Goal: Task Accomplishment & Management: Use online tool/utility

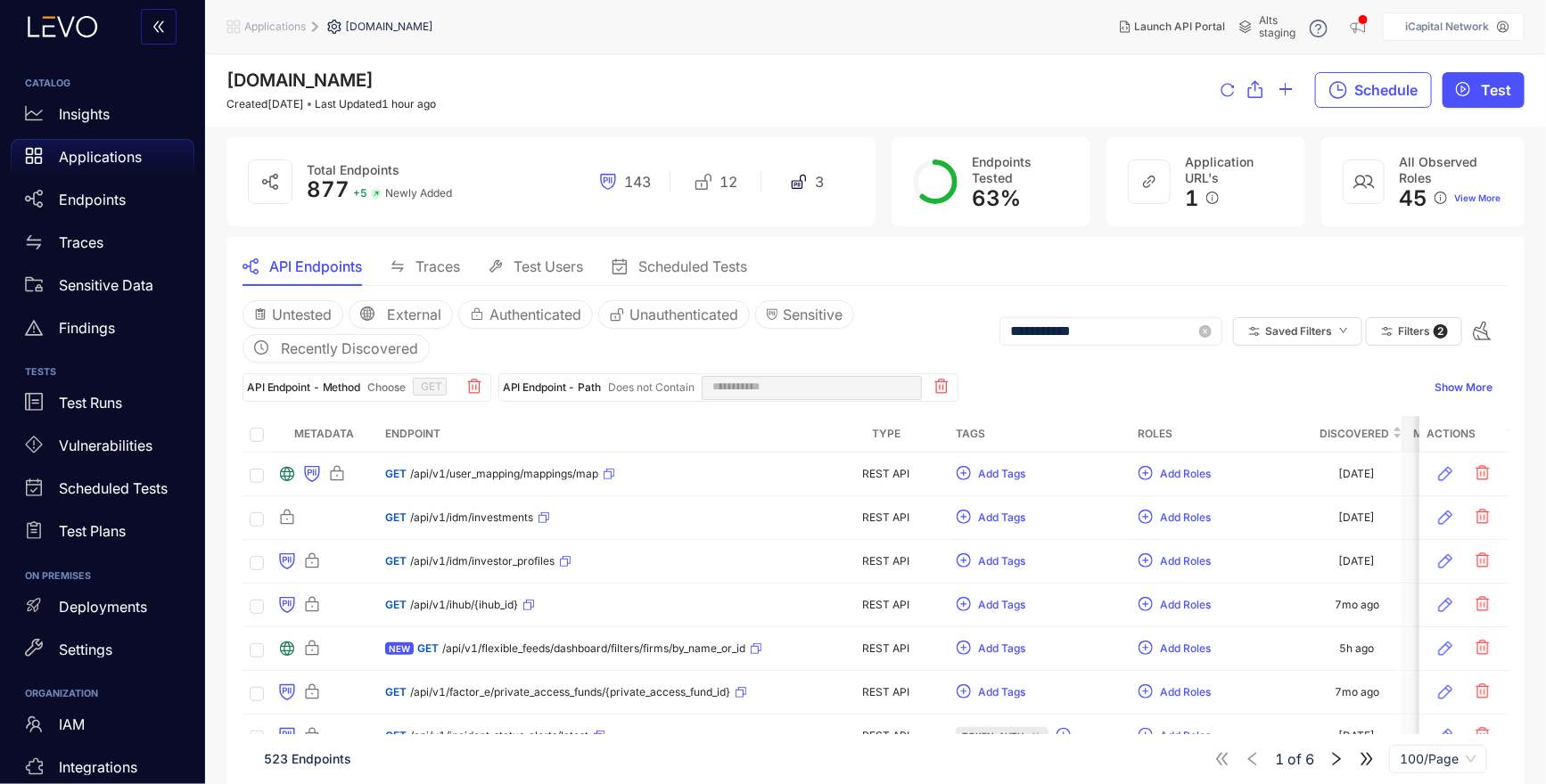
click at [1043, 335] on input "**********" at bounding box center [1102, 332] width 185 height 16
click at [1044, 330] on input "**********" at bounding box center [1102, 332] width 185 height 16
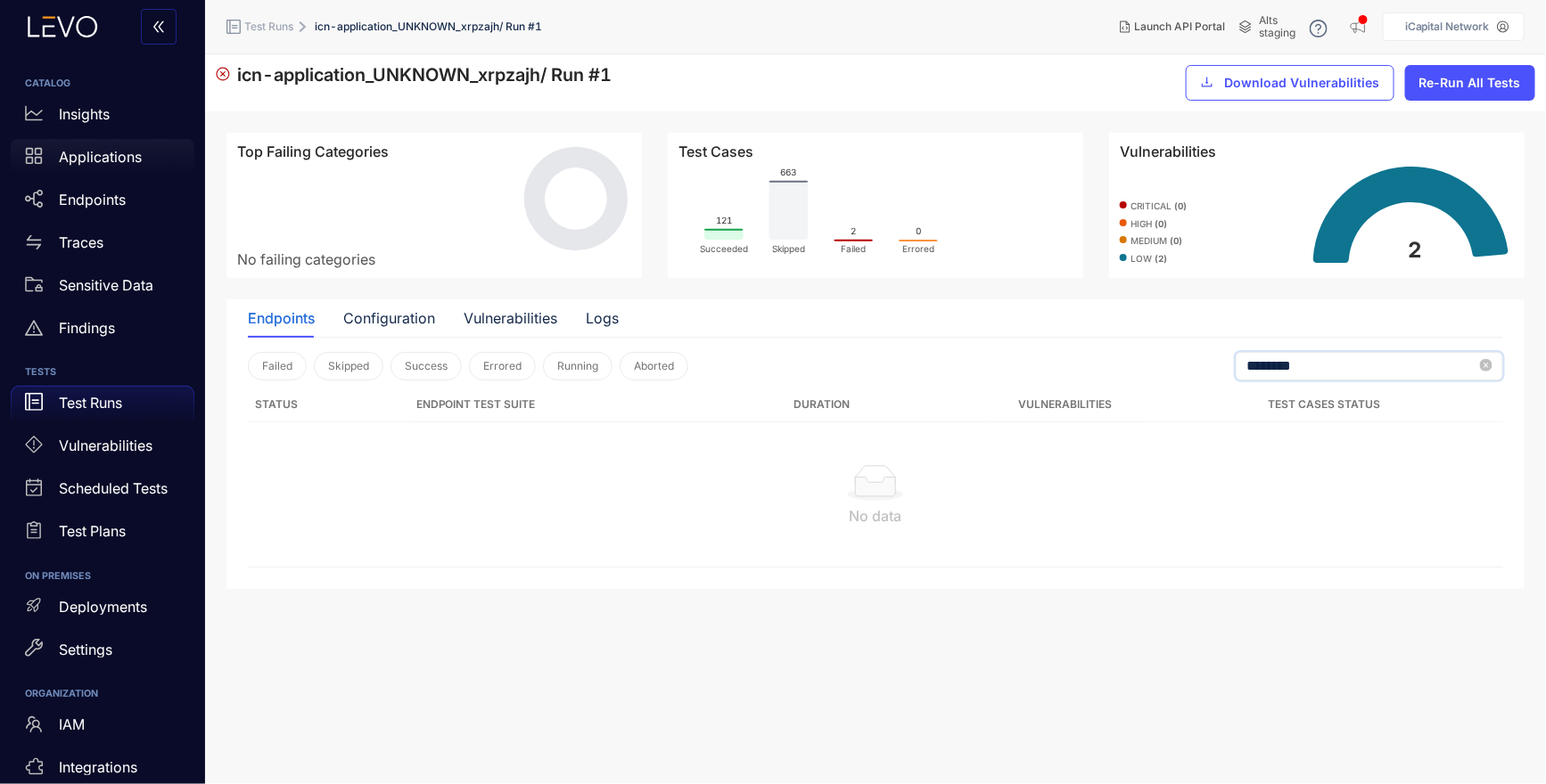
click at [132, 155] on p "Applications" at bounding box center [100, 156] width 83 height 16
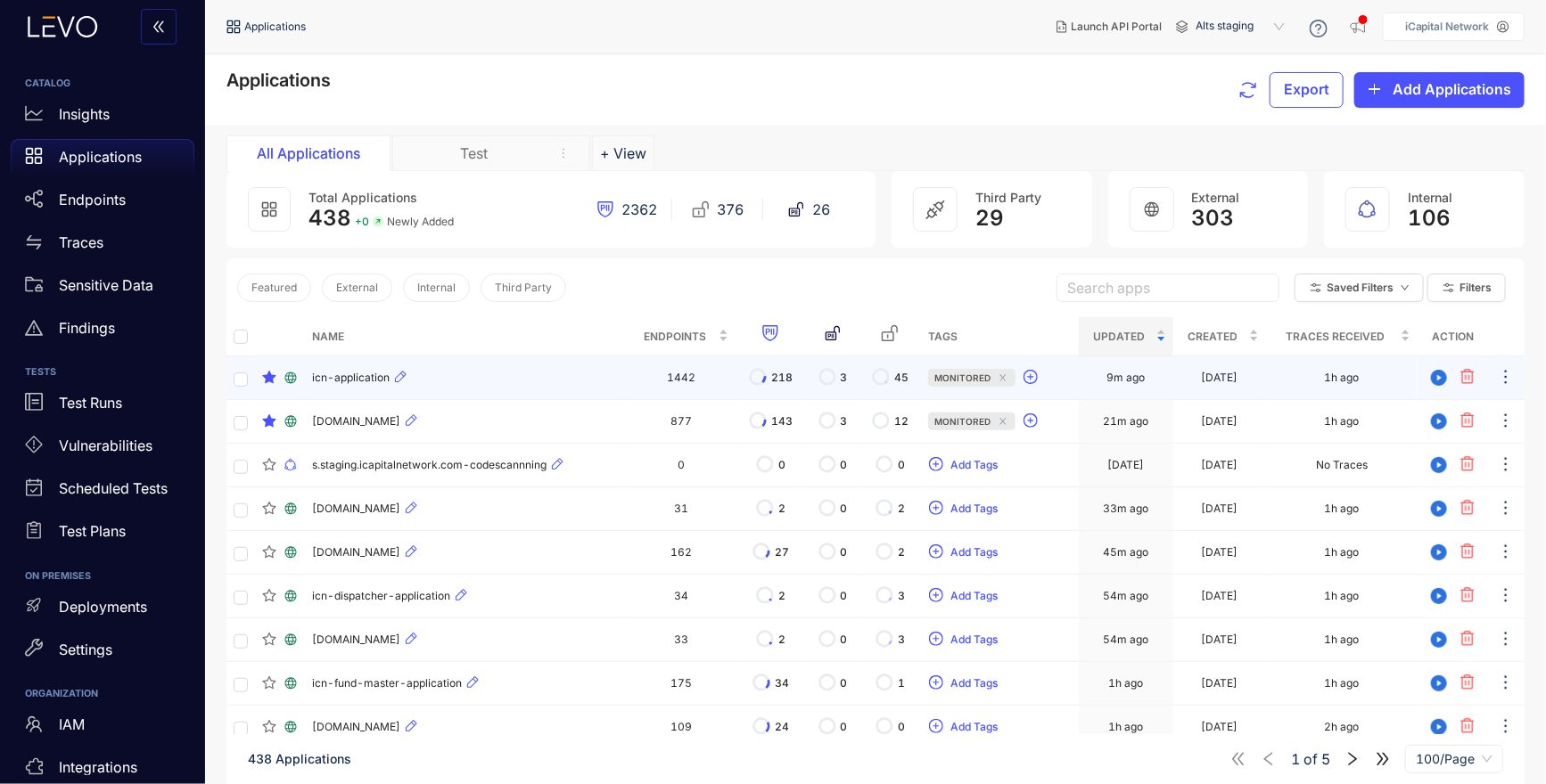
click at [367, 380] on span "icn-application" at bounding box center [351, 378] width 78 height 13
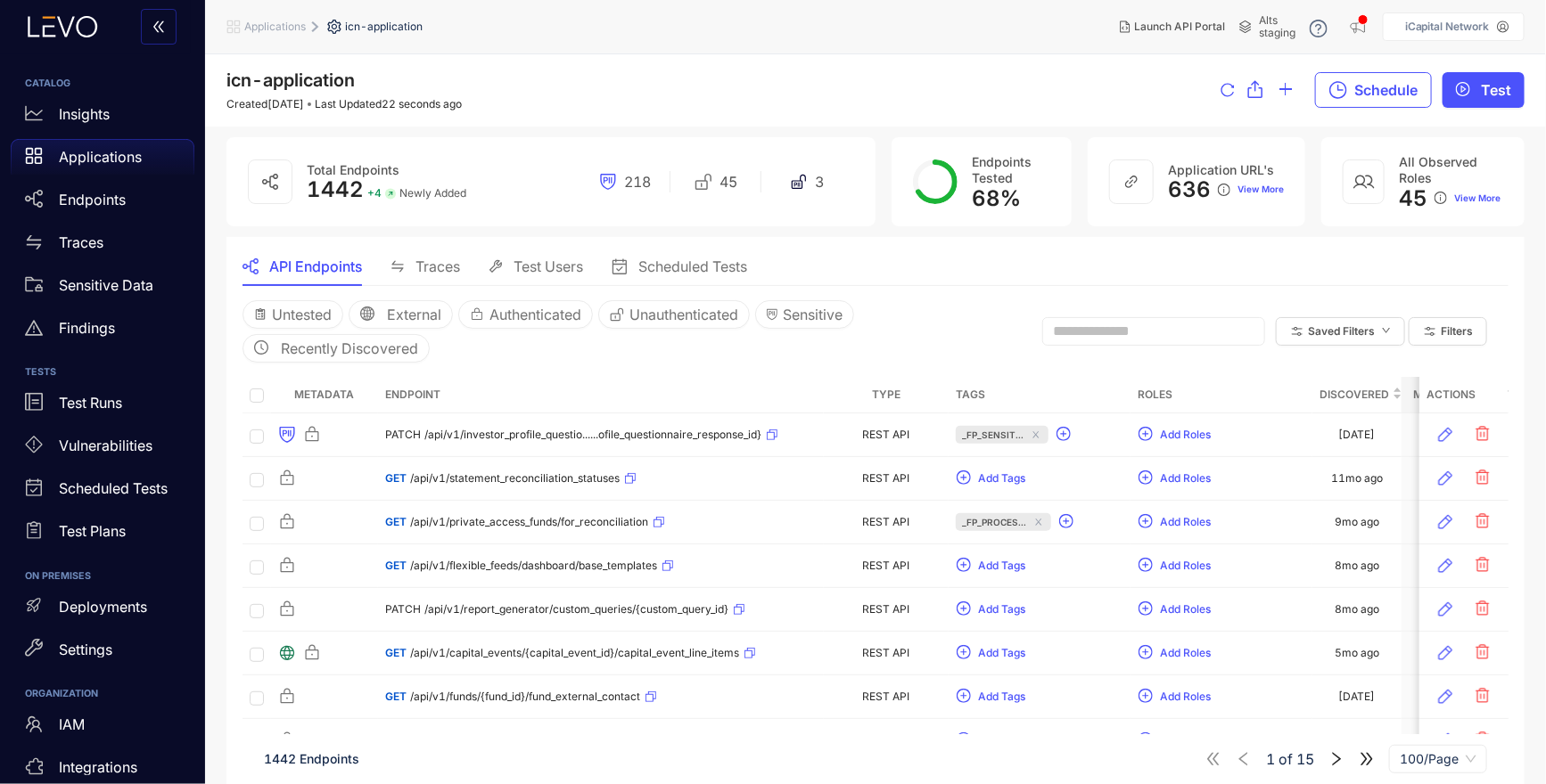
click at [501, 368] on div "Untested External Authenticated Unauthenticated Sensitive Recently Discovered S…" at bounding box center [875, 332] width 1266 height 92
click at [128, 199] on div "Endpoints" at bounding box center [103, 199] width 183 height 36
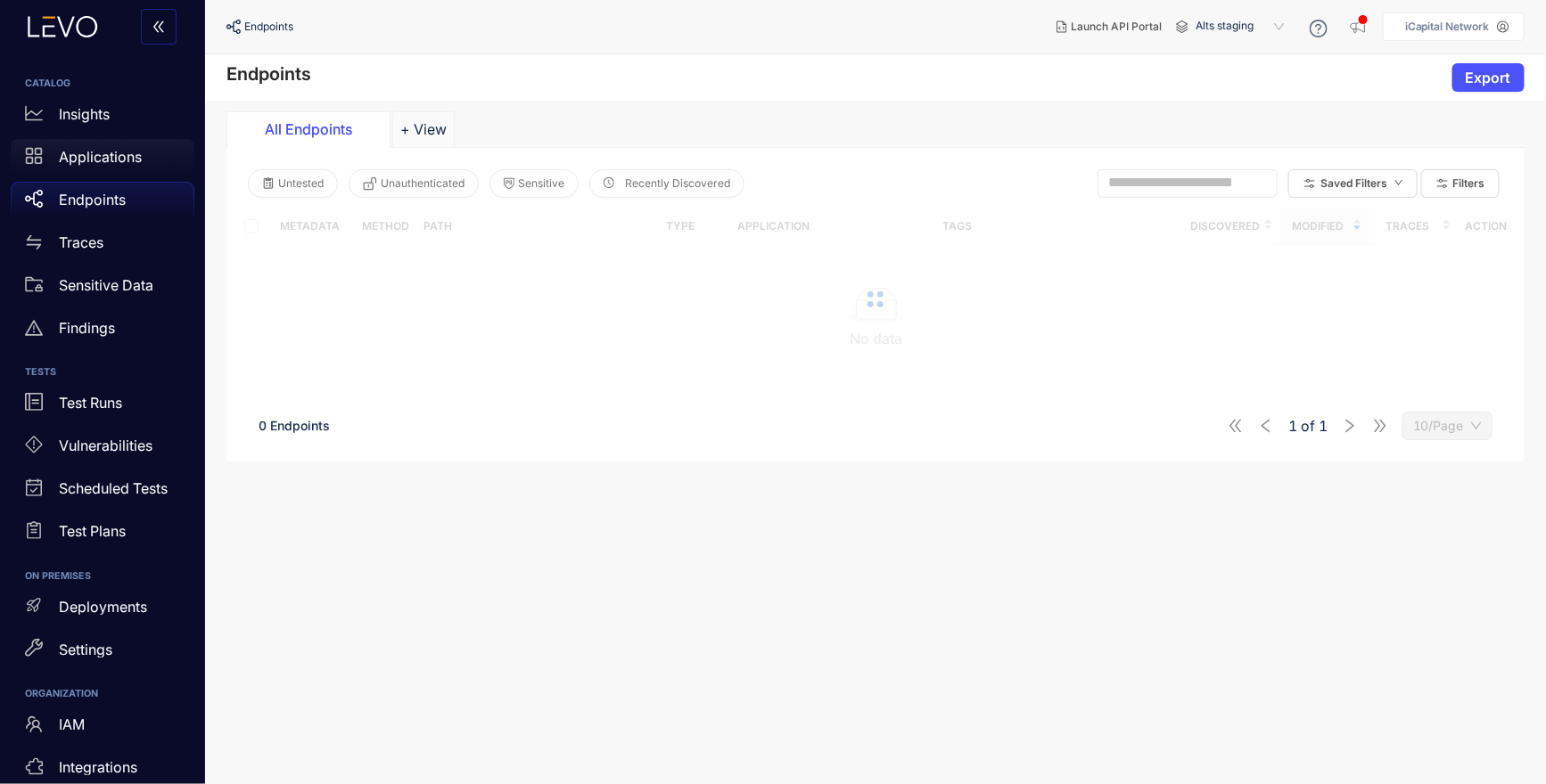
click at [132, 153] on p "Applications" at bounding box center [100, 156] width 83 height 16
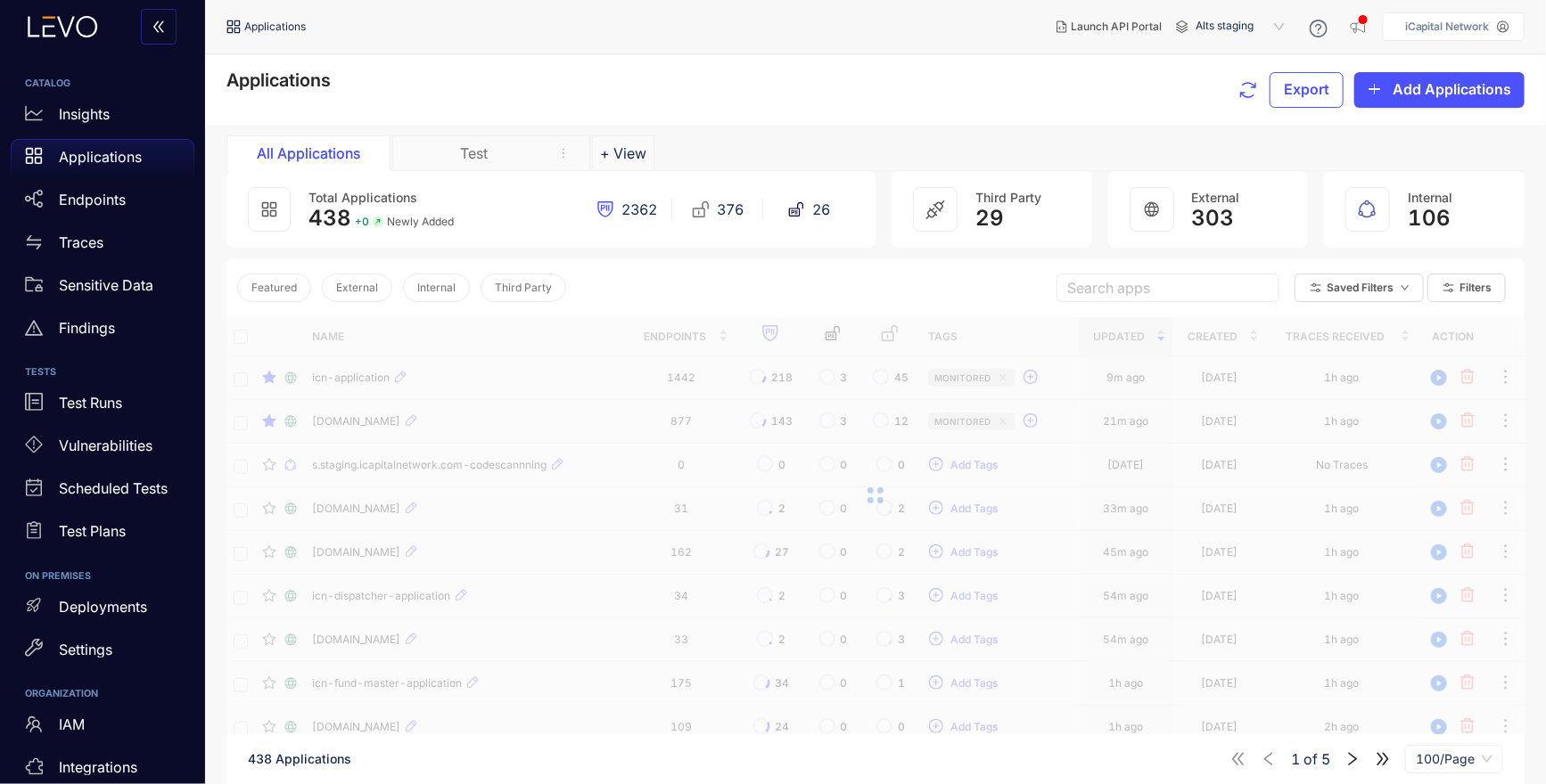
click at [360, 375] on div at bounding box center [875, 495] width 1298 height 357
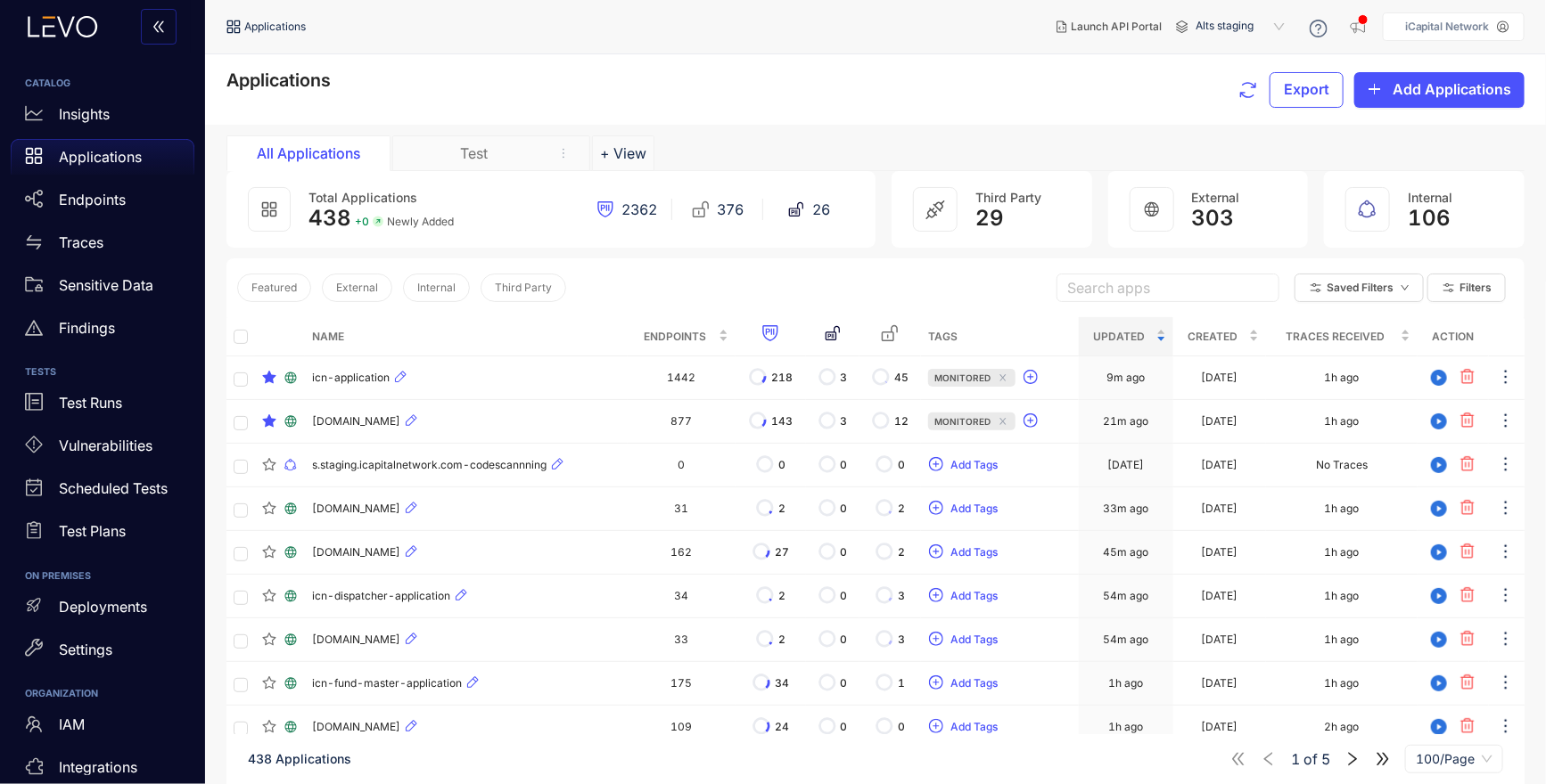
click at [360, 376] on span "icn-application" at bounding box center [351, 378] width 78 height 13
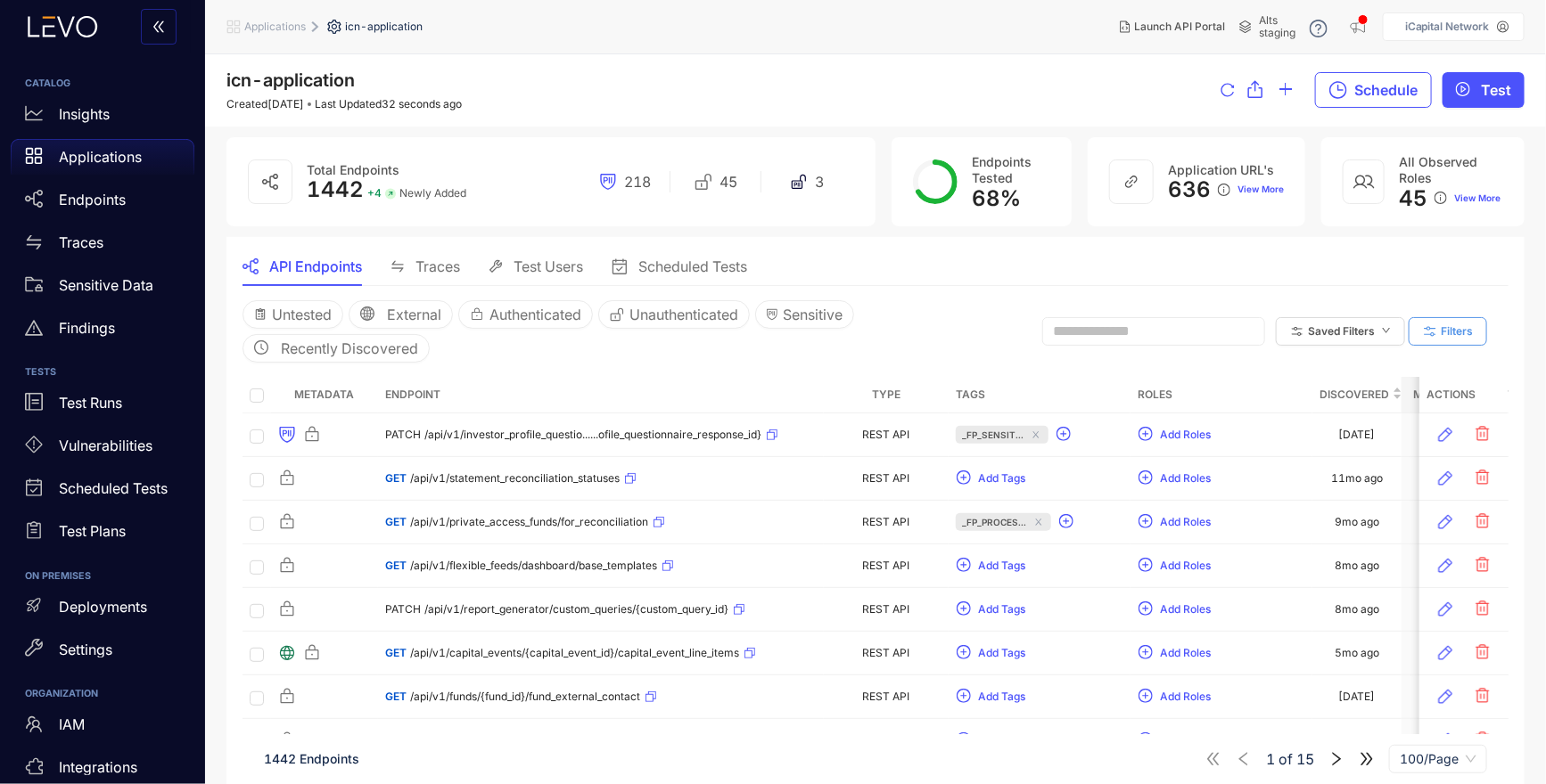
click at [1414, 334] on button "Filters" at bounding box center [1447, 331] width 79 height 29
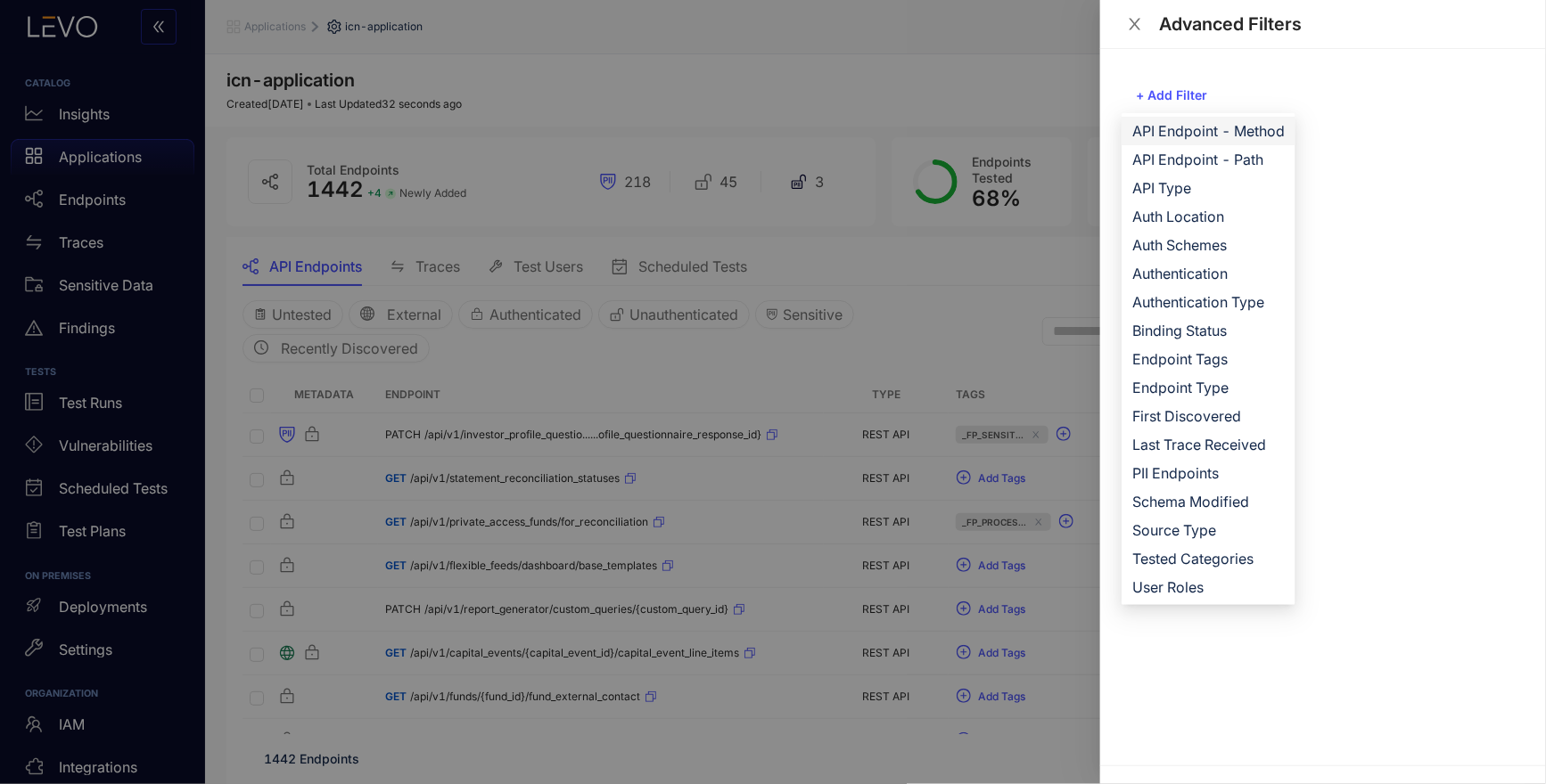
click at [1245, 136] on span "API Endpoint - Method" at bounding box center [1208, 131] width 153 height 20
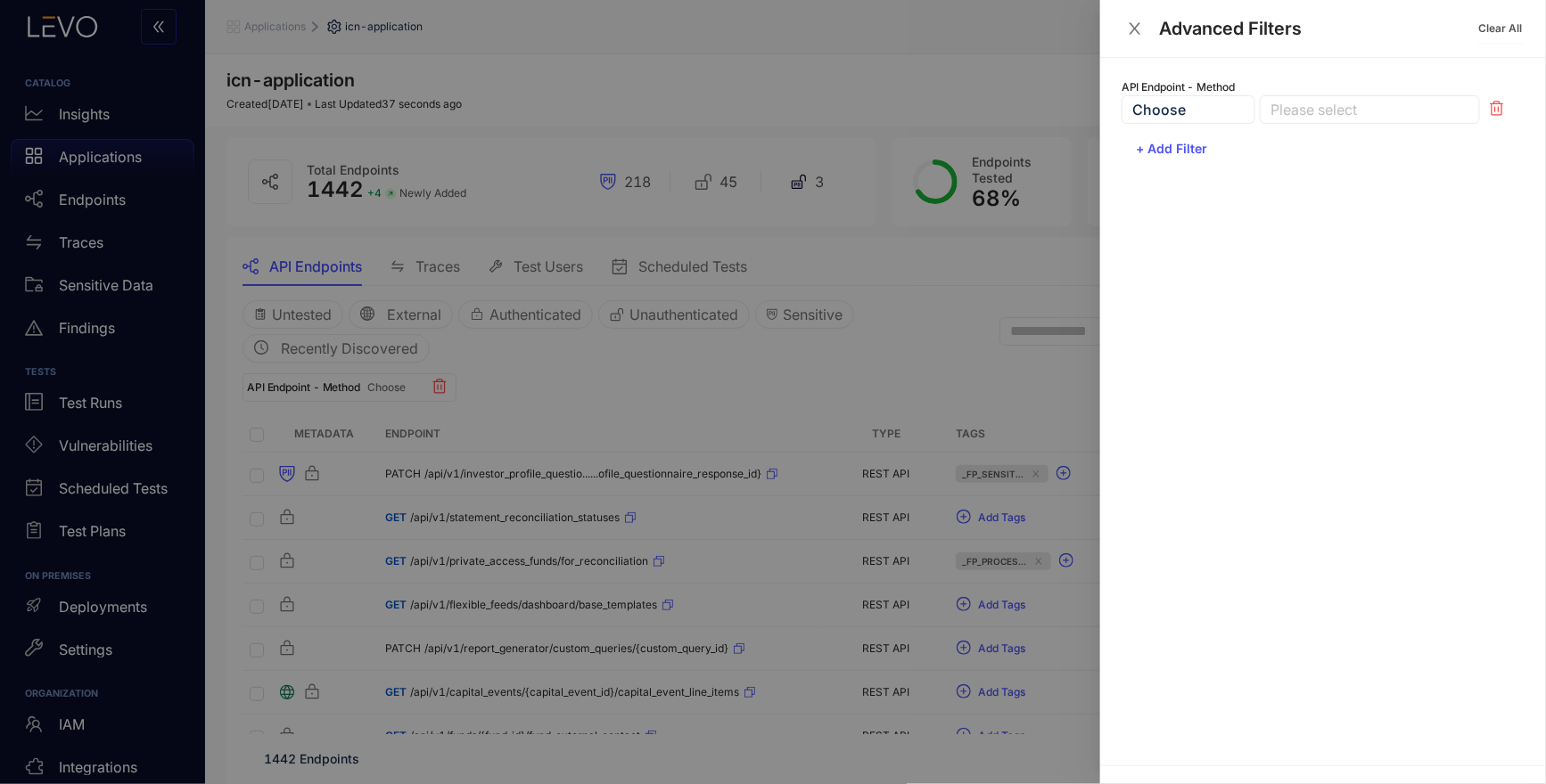
click at [1203, 111] on div "Choose" at bounding box center [1188, 110] width 134 height 29
click at [1339, 114] on div at bounding box center [1361, 110] width 190 height 19
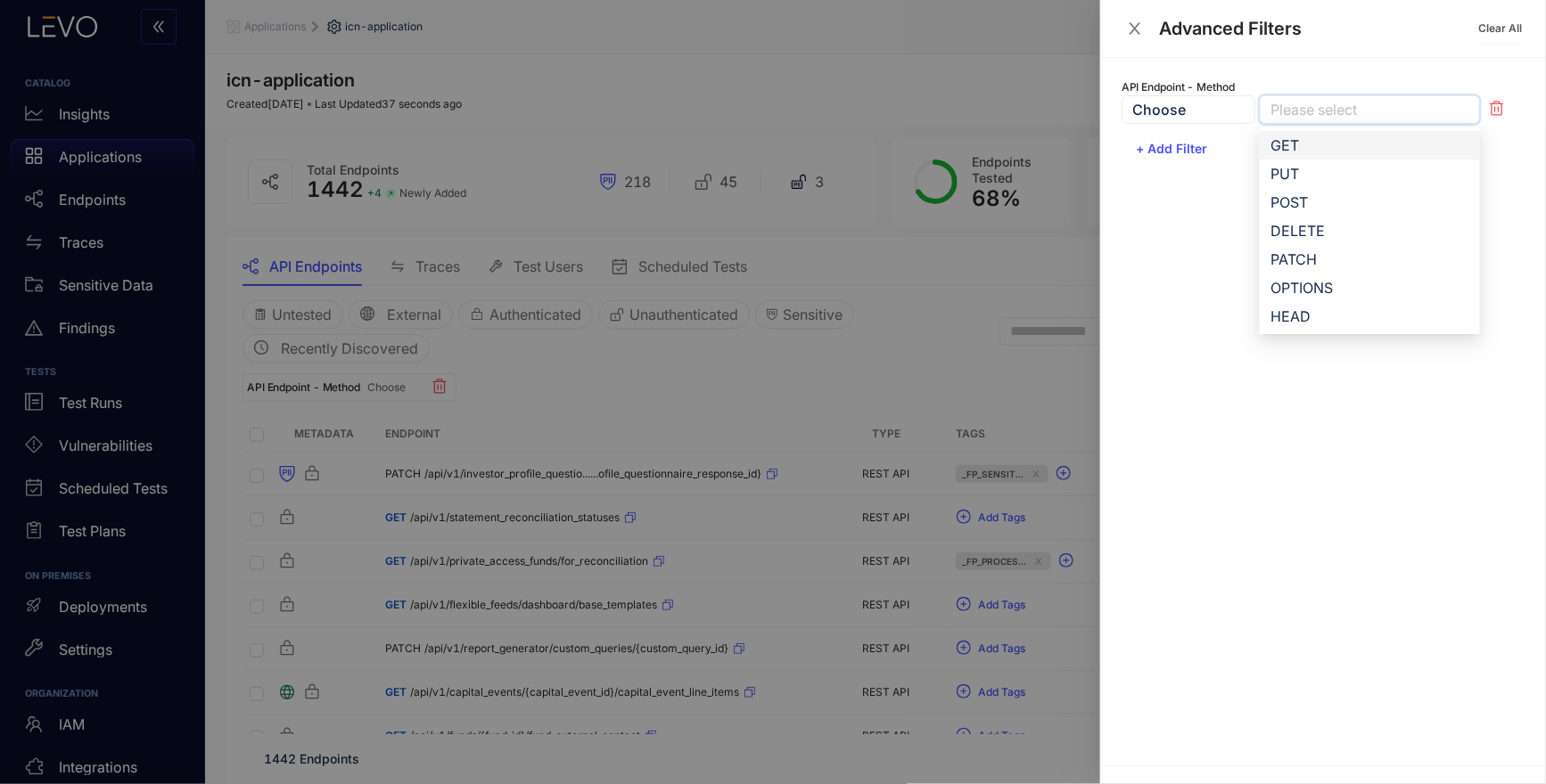
click at [1322, 139] on div "GET" at bounding box center [1370, 145] width 198 height 20
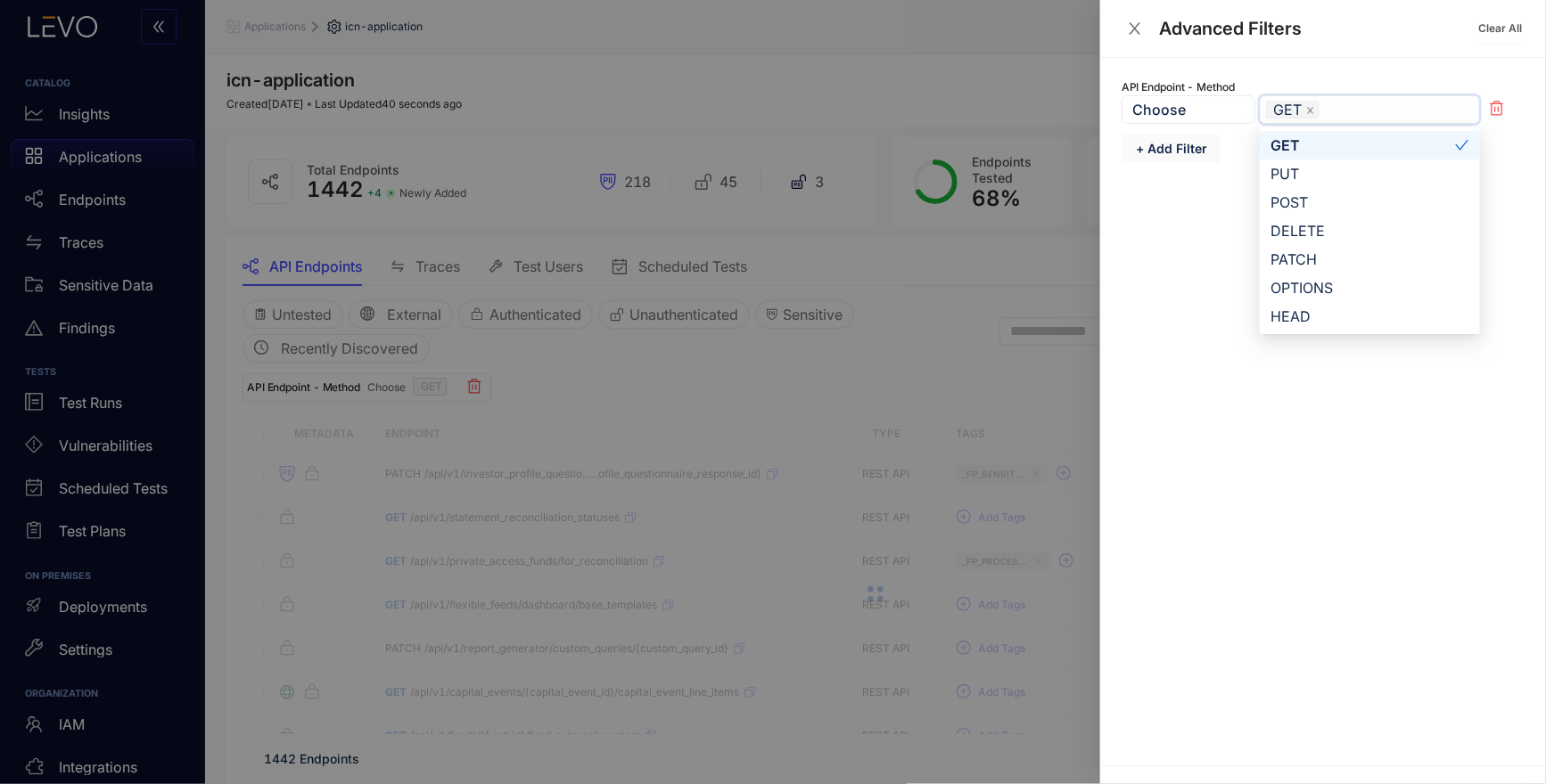
click at [1192, 149] on span "+ Add Filter" at bounding box center [1172, 148] width 72 height 14
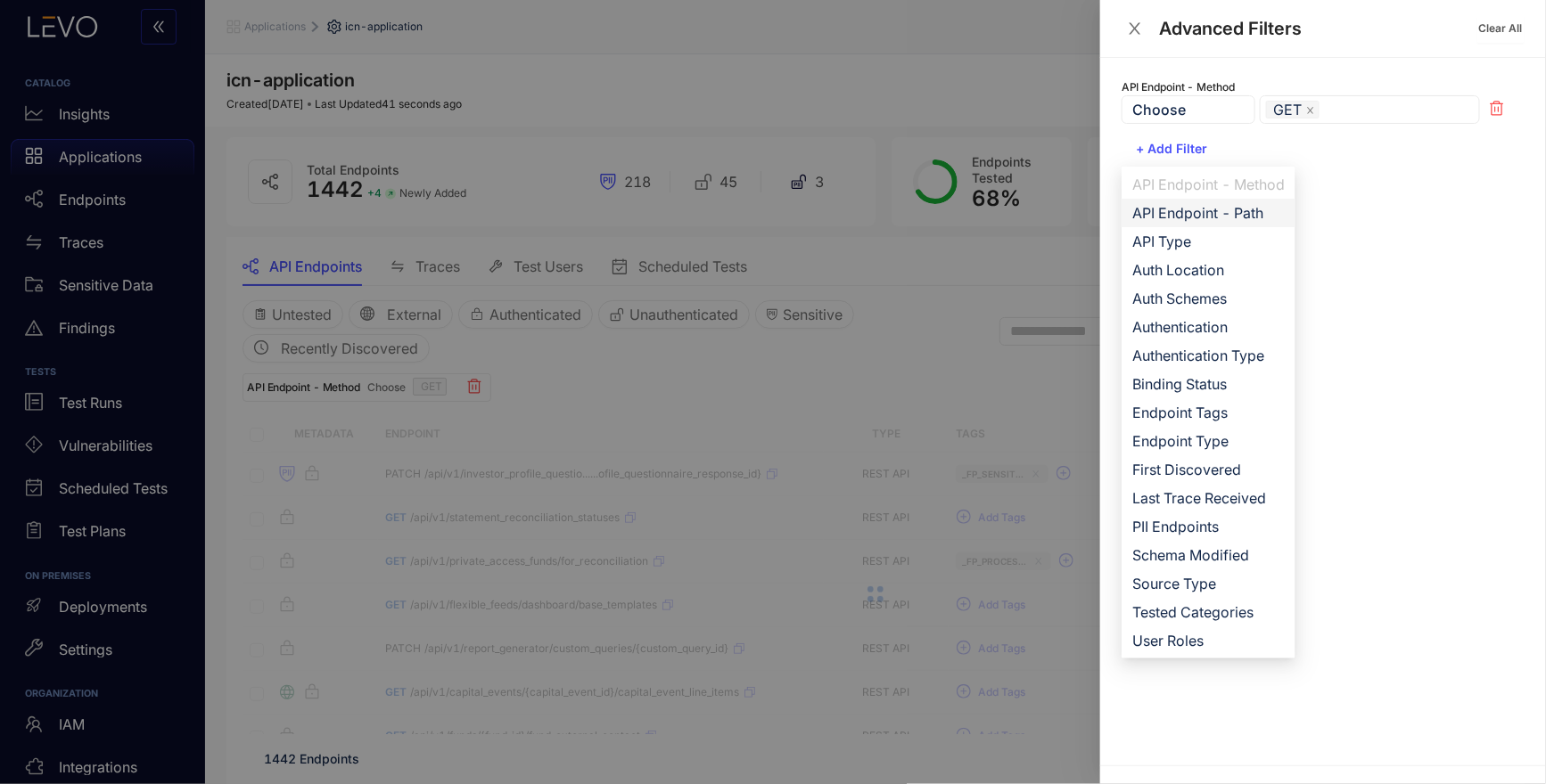
drag, startPoint x: 1211, startPoint y: 203, endPoint x: 1424, endPoint y: 211, distance: 213.2
click at [1211, 203] on span "API Endpoint - Path" at bounding box center [1208, 213] width 153 height 20
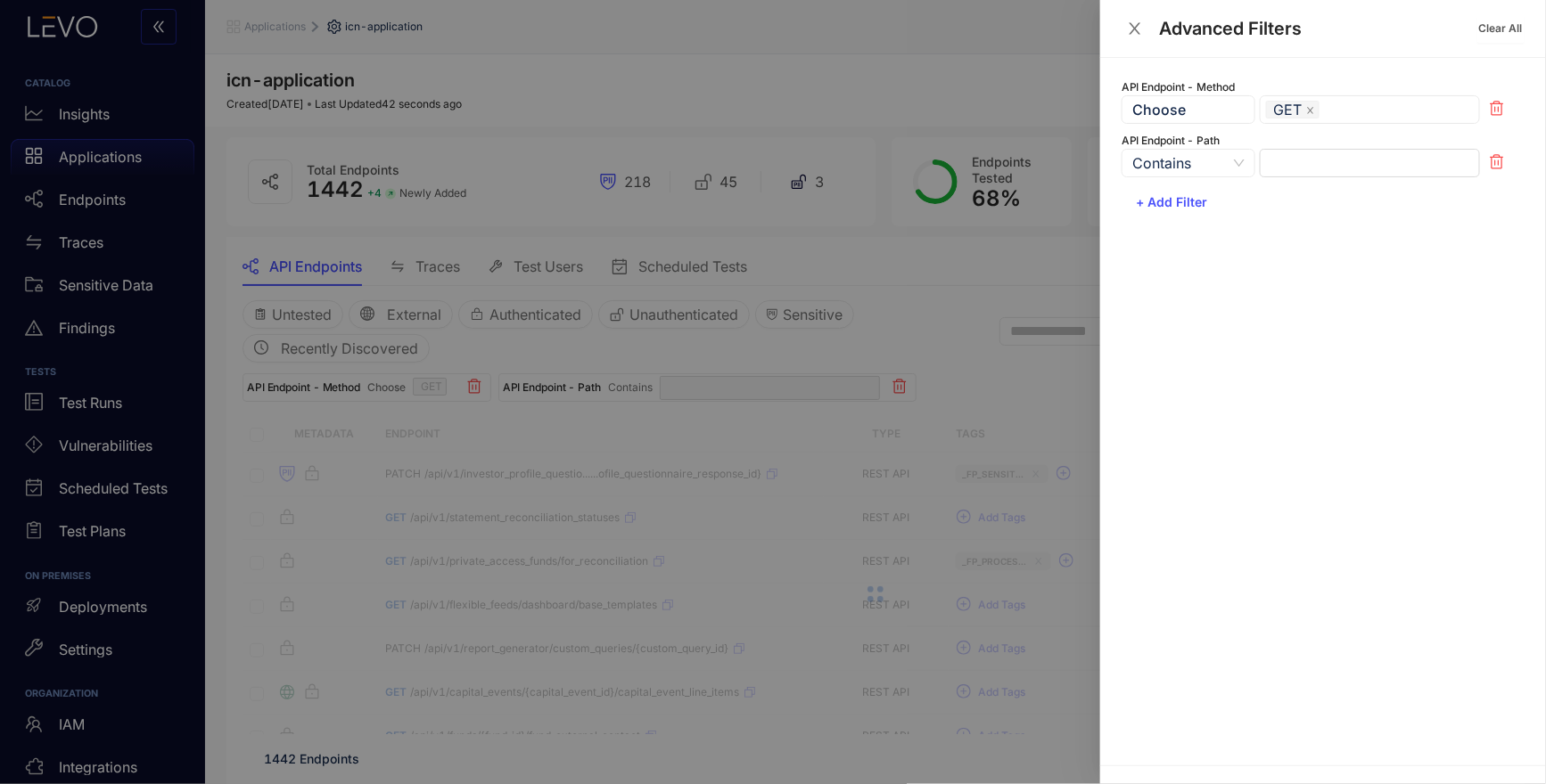
click at [1195, 173] on span "Contains" at bounding box center [1188, 162] width 113 height 27
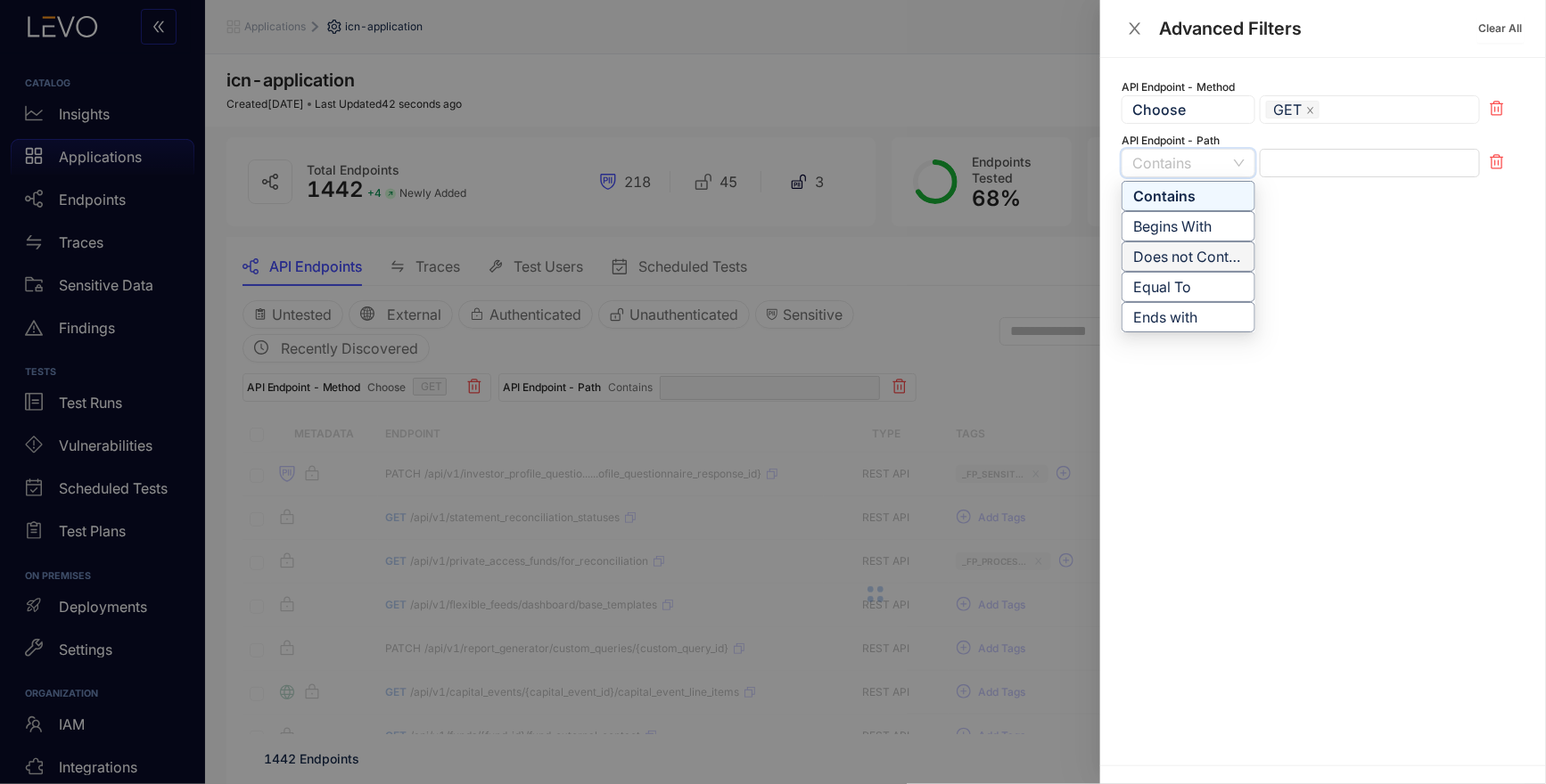
drag, startPoint x: 1218, startPoint y: 253, endPoint x: 1280, endPoint y: 218, distance: 71.2
click at [1218, 253] on div "Does not Contain" at bounding box center [1188, 257] width 111 height 20
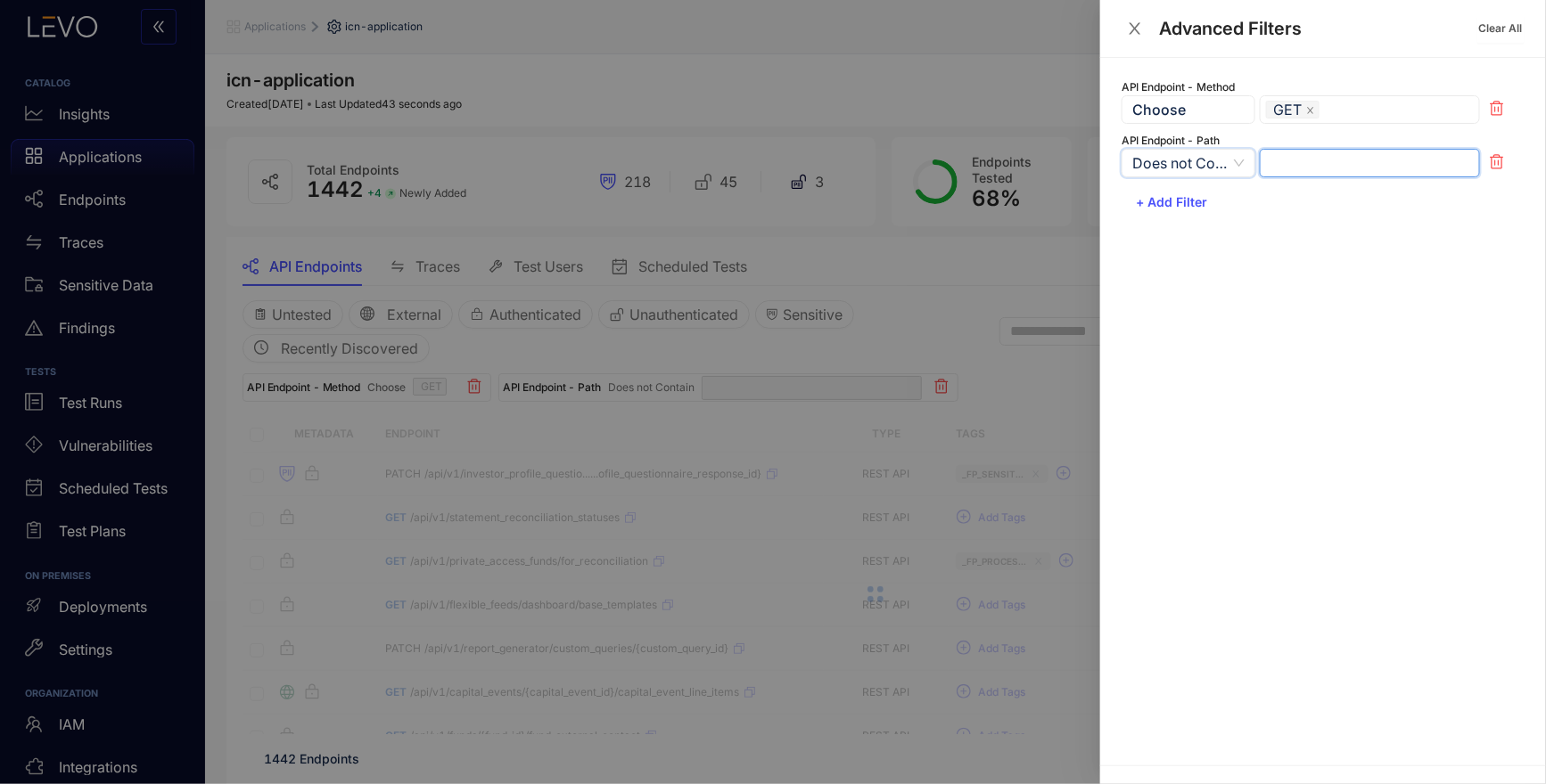
click at [1308, 163] on input "text" at bounding box center [1370, 162] width 220 height 29
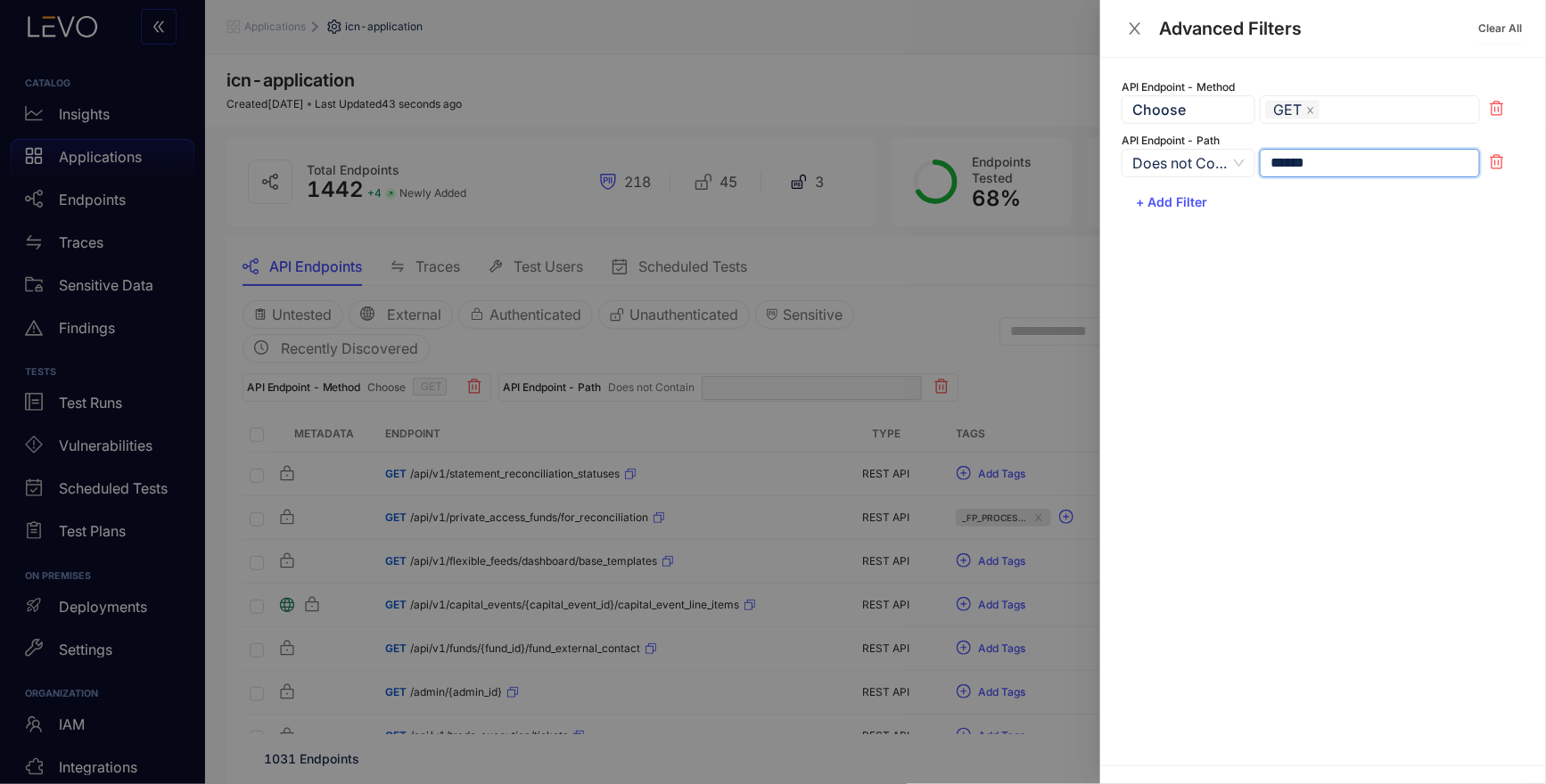
type input "*******"
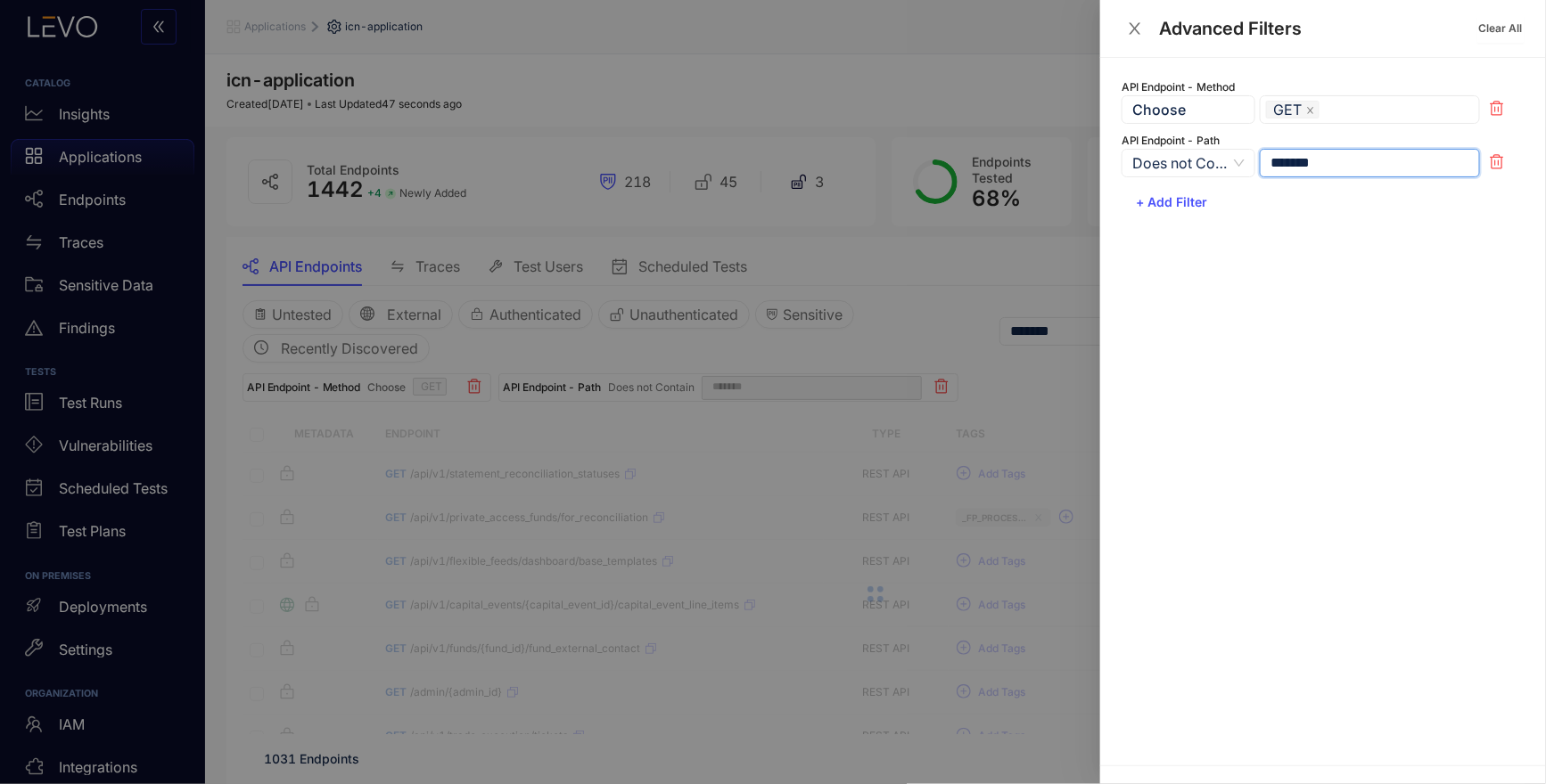
type input "*******"
click at [934, 330] on div at bounding box center [773, 392] width 1546 height 784
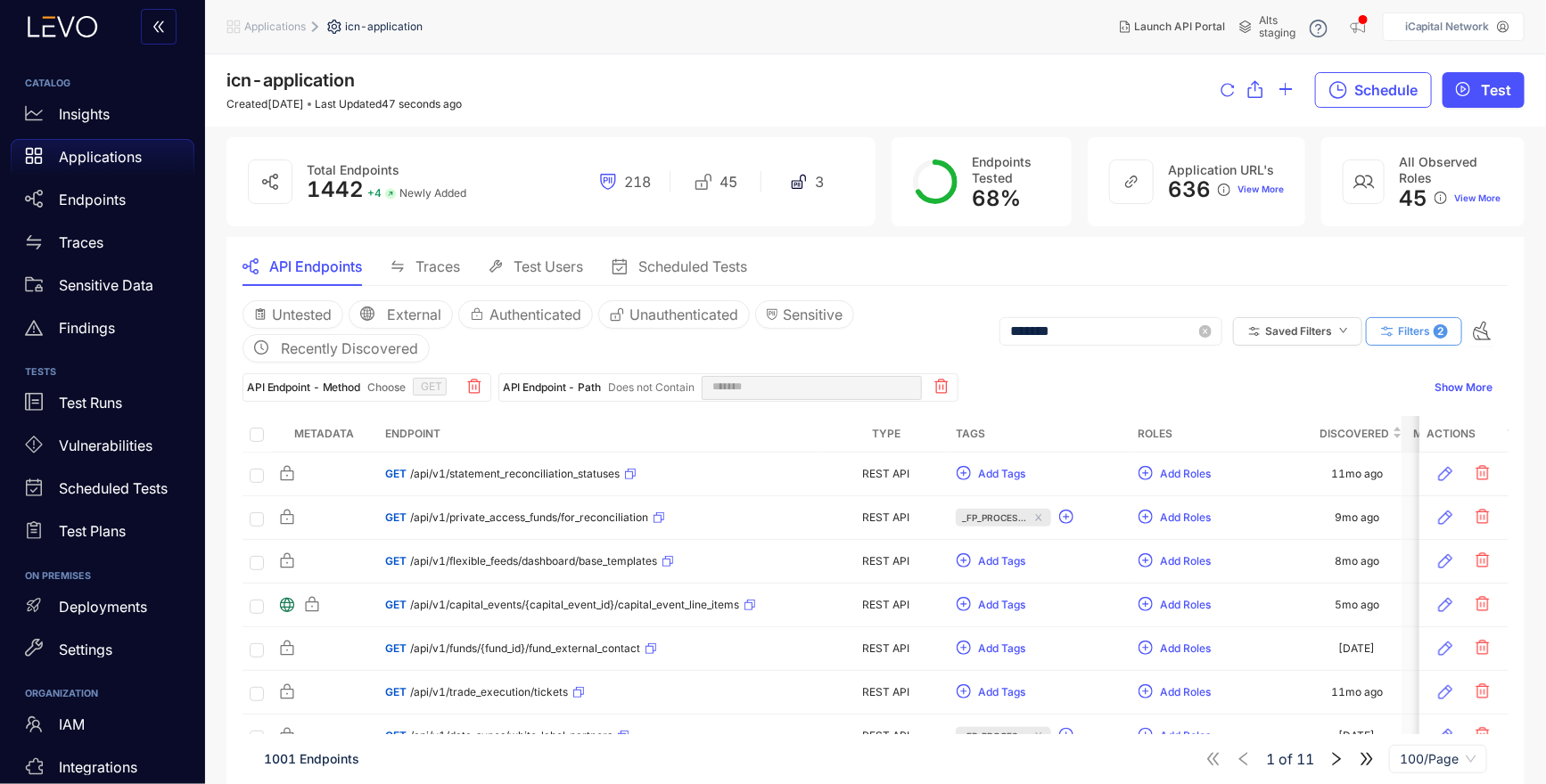
click at [1401, 341] on button "Filters 2" at bounding box center [1413, 331] width 97 height 29
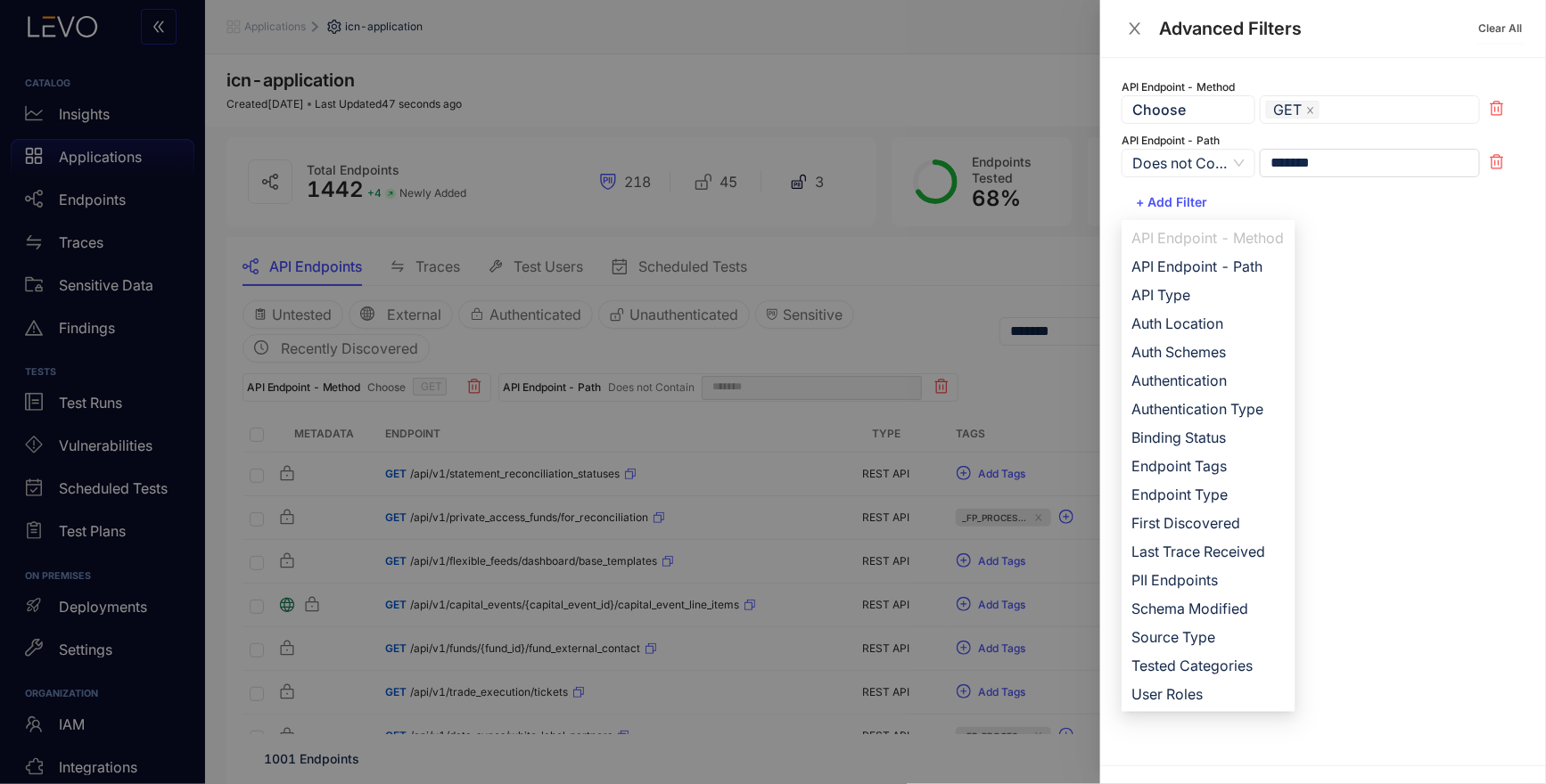
click at [1396, 318] on div "API Endpoint - Method Choose GET GET PUT GET PUT POST DELETE PATCH OPTIONS HEAD…" at bounding box center [1323, 411] width 446 height 707
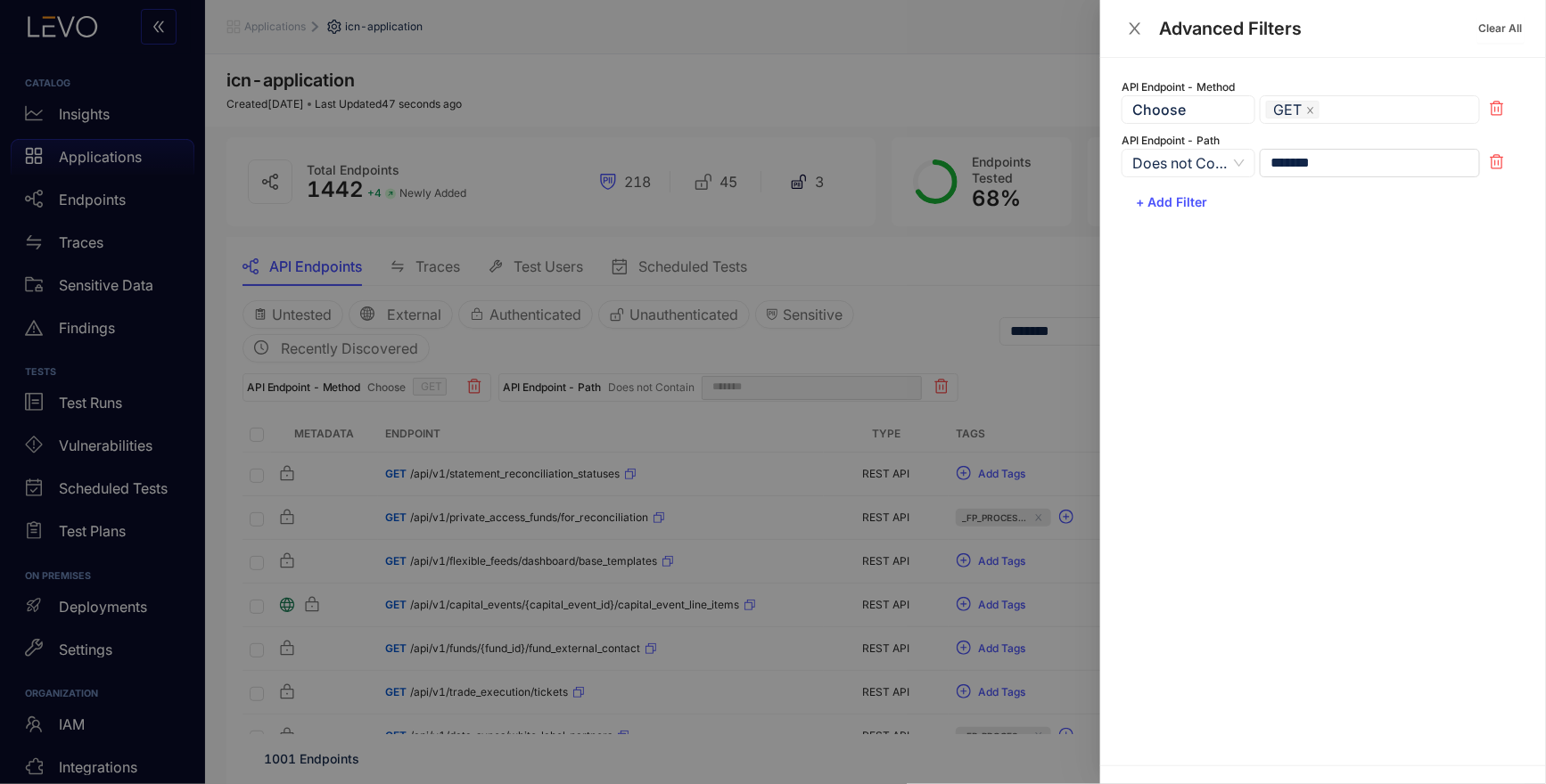
click at [1025, 386] on div at bounding box center [773, 392] width 1546 height 784
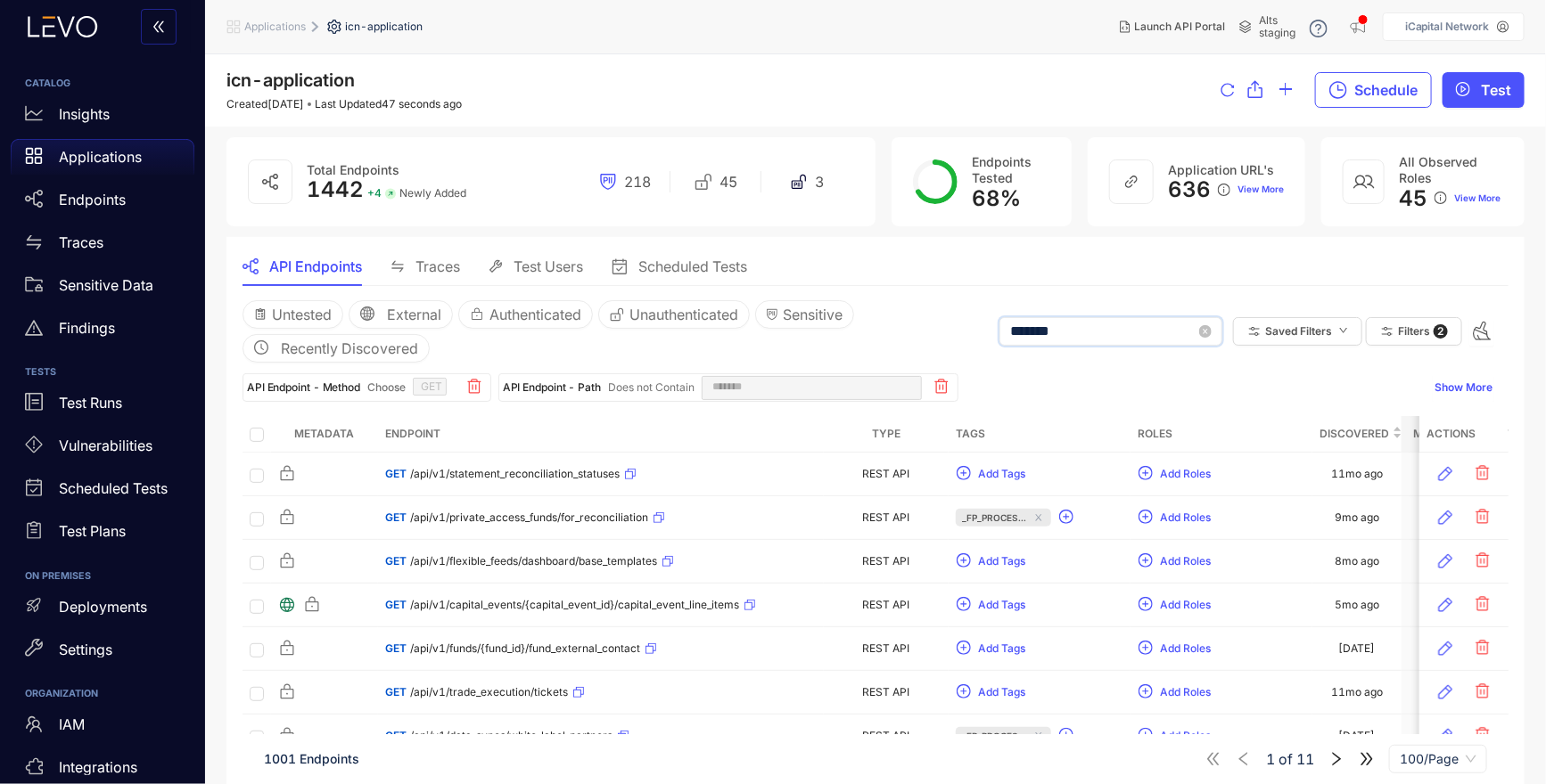
click at [1038, 332] on input "*******" at bounding box center [1102, 332] width 185 height 16
type input "**********"
click at [1120, 366] on div "API Endpoint - Method Choose GET API Endpoint - Path Does not Contain ******* S…" at bounding box center [875, 382] width 1266 height 39
type input "**********"
click at [1084, 337] on input "**********" at bounding box center [1102, 332] width 185 height 16
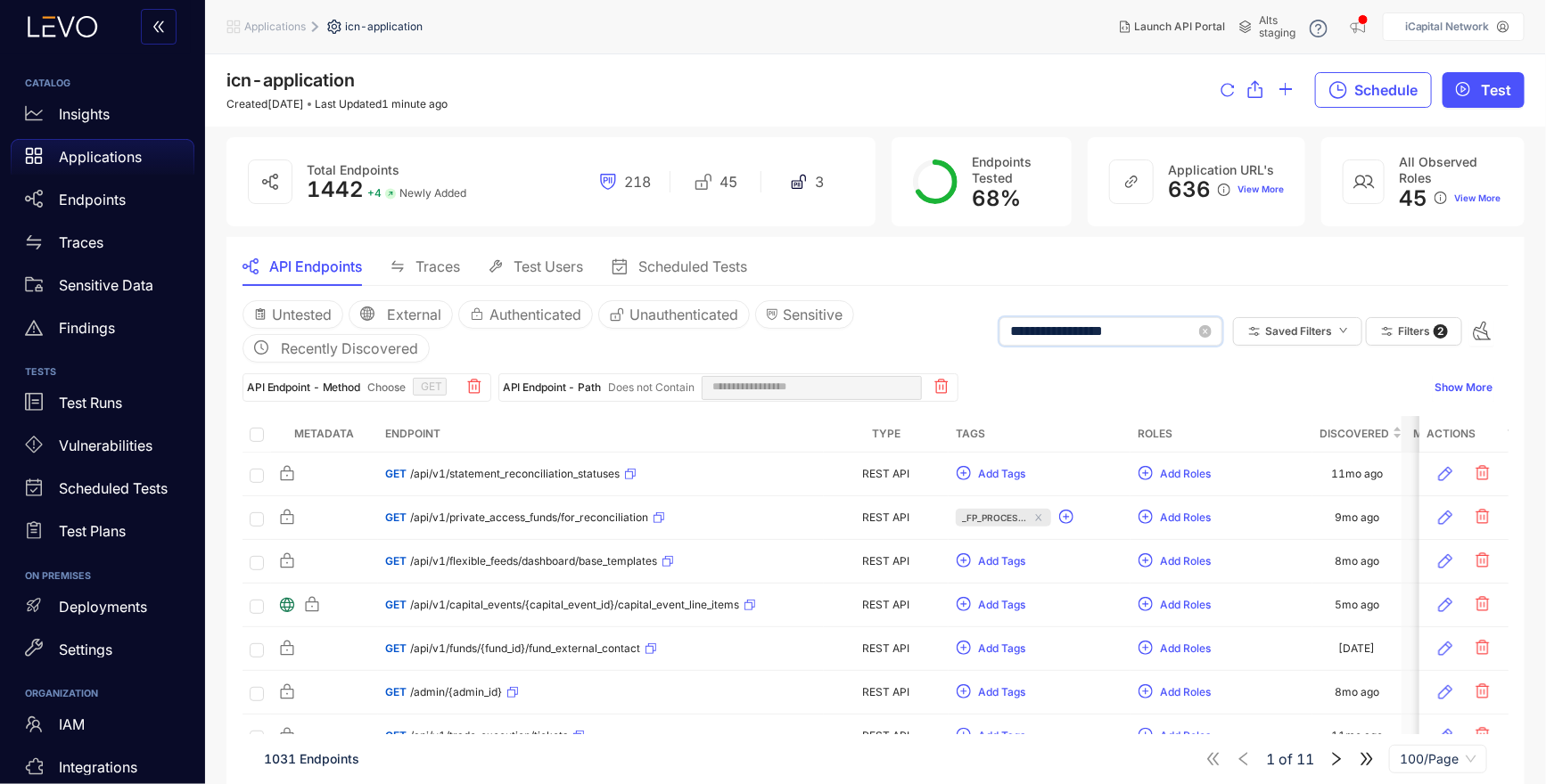
click at [1084, 337] on input "**********" at bounding box center [1102, 332] width 185 height 16
type input "*******"
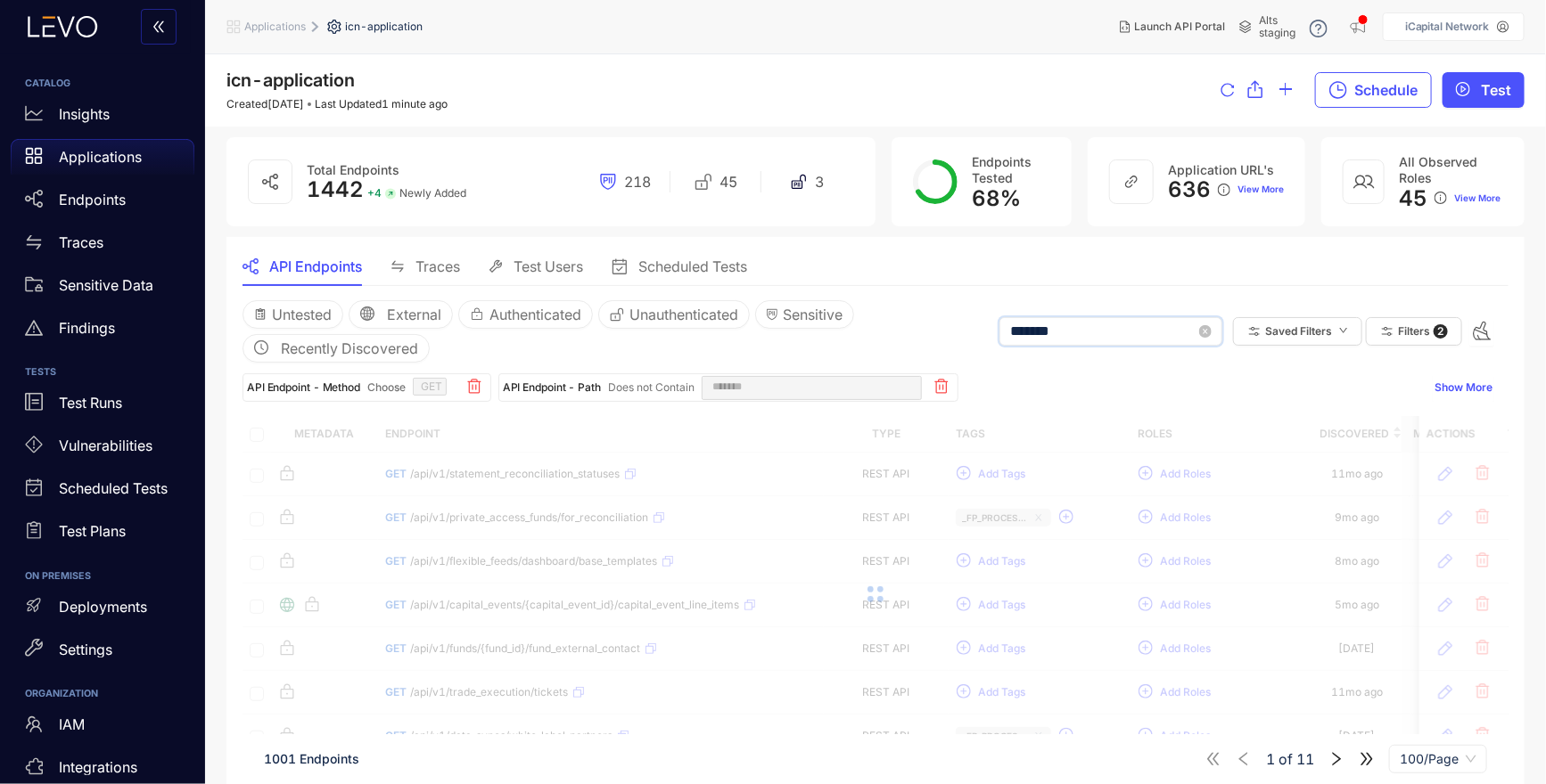
type input "*******"
click at [1122, 377] on div "API Endpoint - Method Choose GET API Endpoint - Path Does not Contain *******" at bounding box center [833, 388] width 1183 height 29
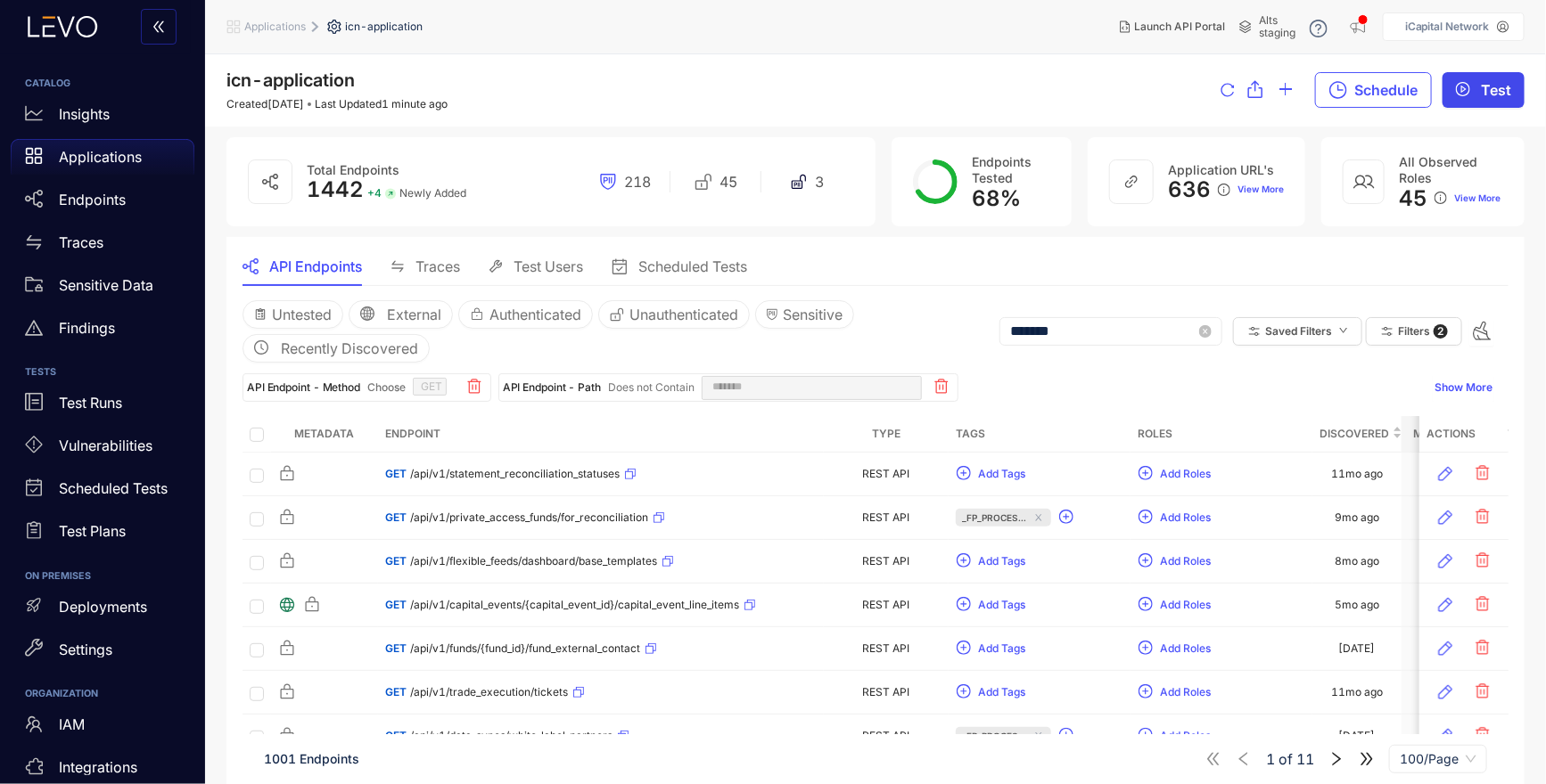
click at [1502, 90] on span "Test" at bounding box center [1496, 90] width 30 height 16
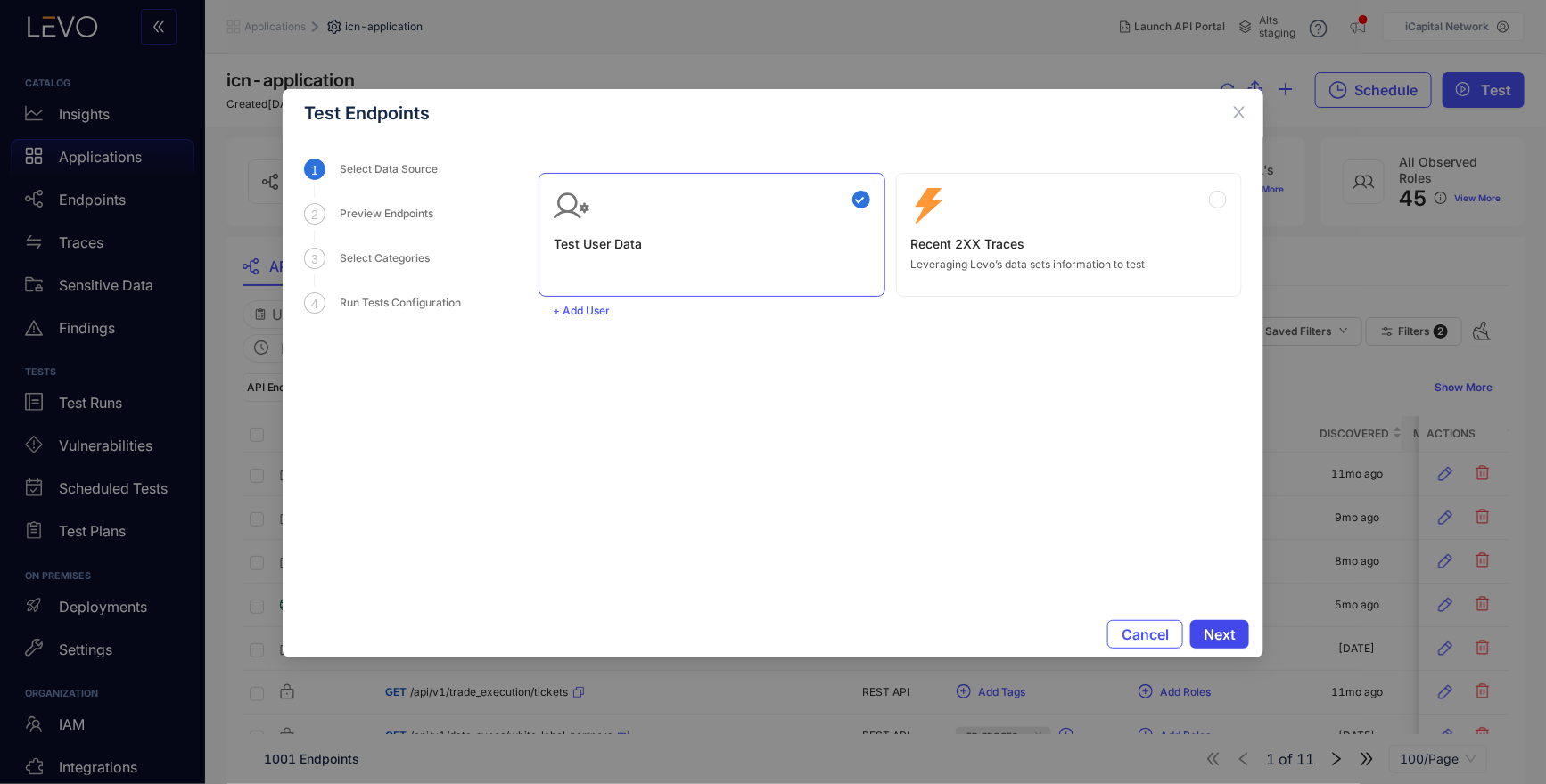
click at [1214, 639] on span "Next" at bounding box center [1220, 635] width 32 height 16
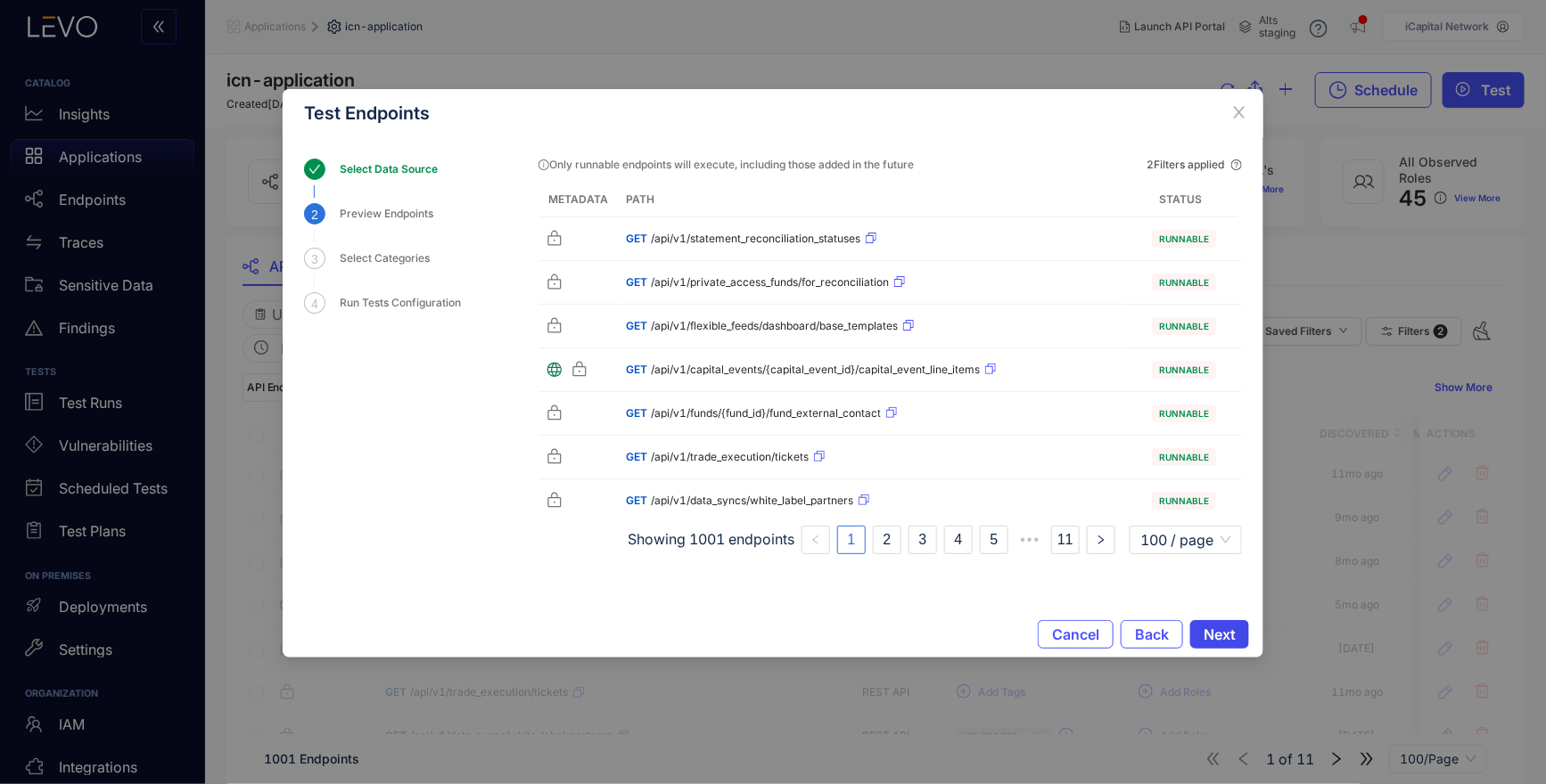
click at [1223, 636] on span "Next" at bounding box center [1220, 635] width 32 height 16
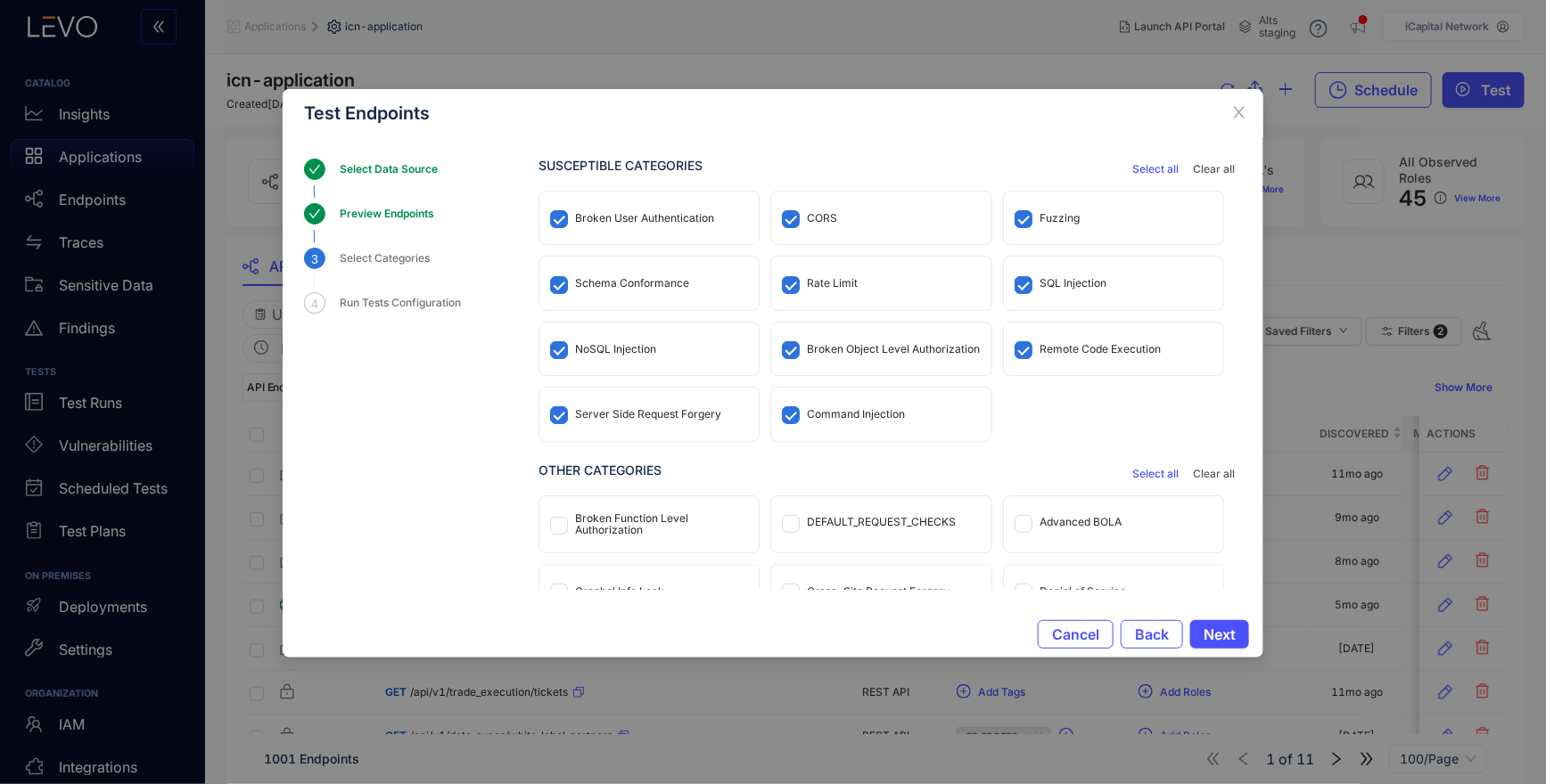
click at [696, 219] on div "Broken User Authentication" at bounding box center [645, 218] width 140 height 13
click at [1045, 215] on div "Fuzzing" at bounding box center [1060, 218] width 40 height 13
click at [832, 283] on div "Rate Limit" at bounding box center [831, 283] width 51 height 13
click at [604, 351] on div "NoSQL Injection" at bounding box center [615, 349] width 81 height 13
click at [598, 347] on div "NoSQL Injection" at bounding box center [615, 349] width 81 height 13
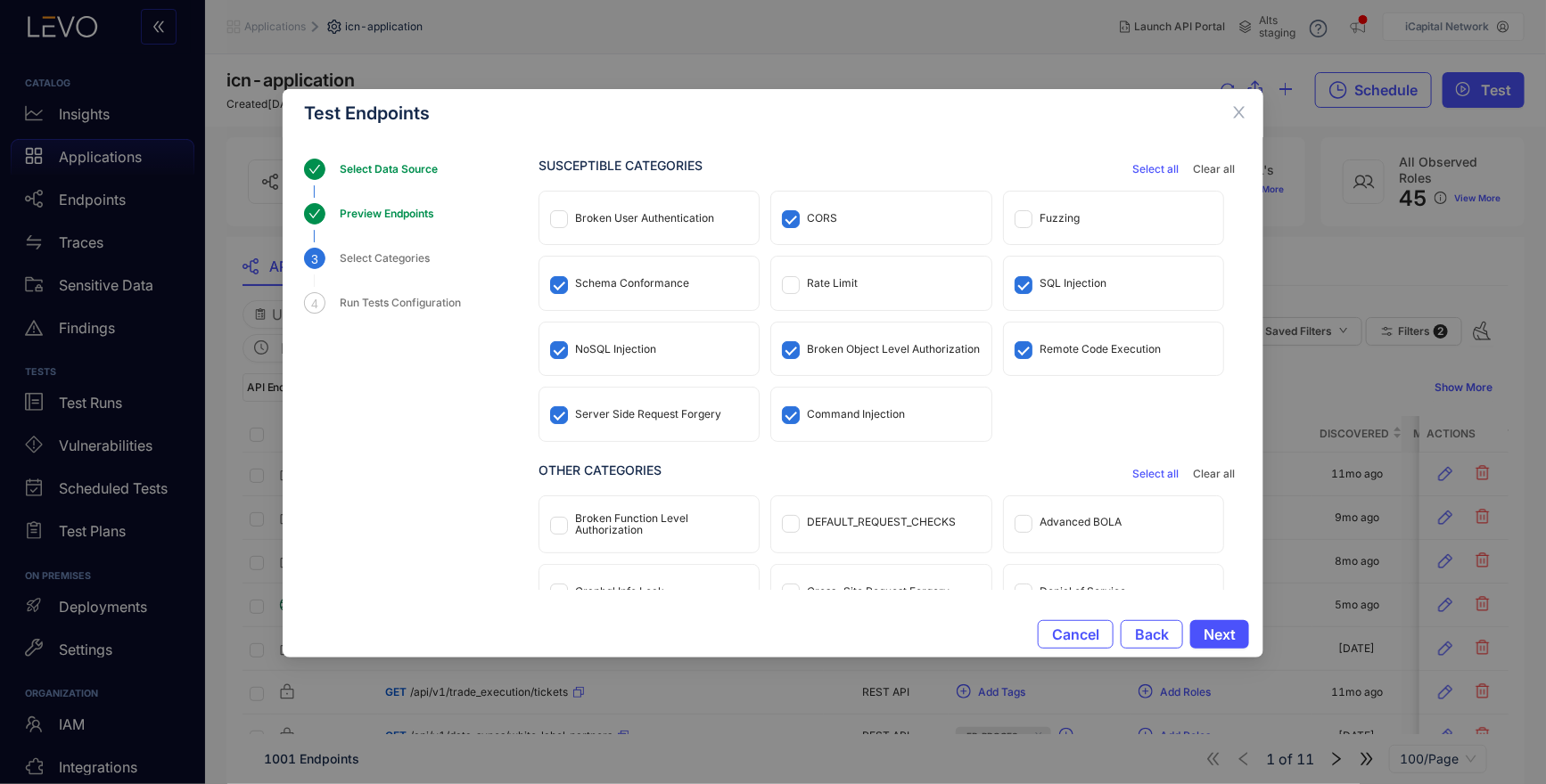
click at [614, 280] on div "Schema Conformance" at bounding box center [632, 283] width 114 height 13
click at [604, 518] on div "Broken Function Level Authorization" at bounding box center [662, 524] width 173 height 25
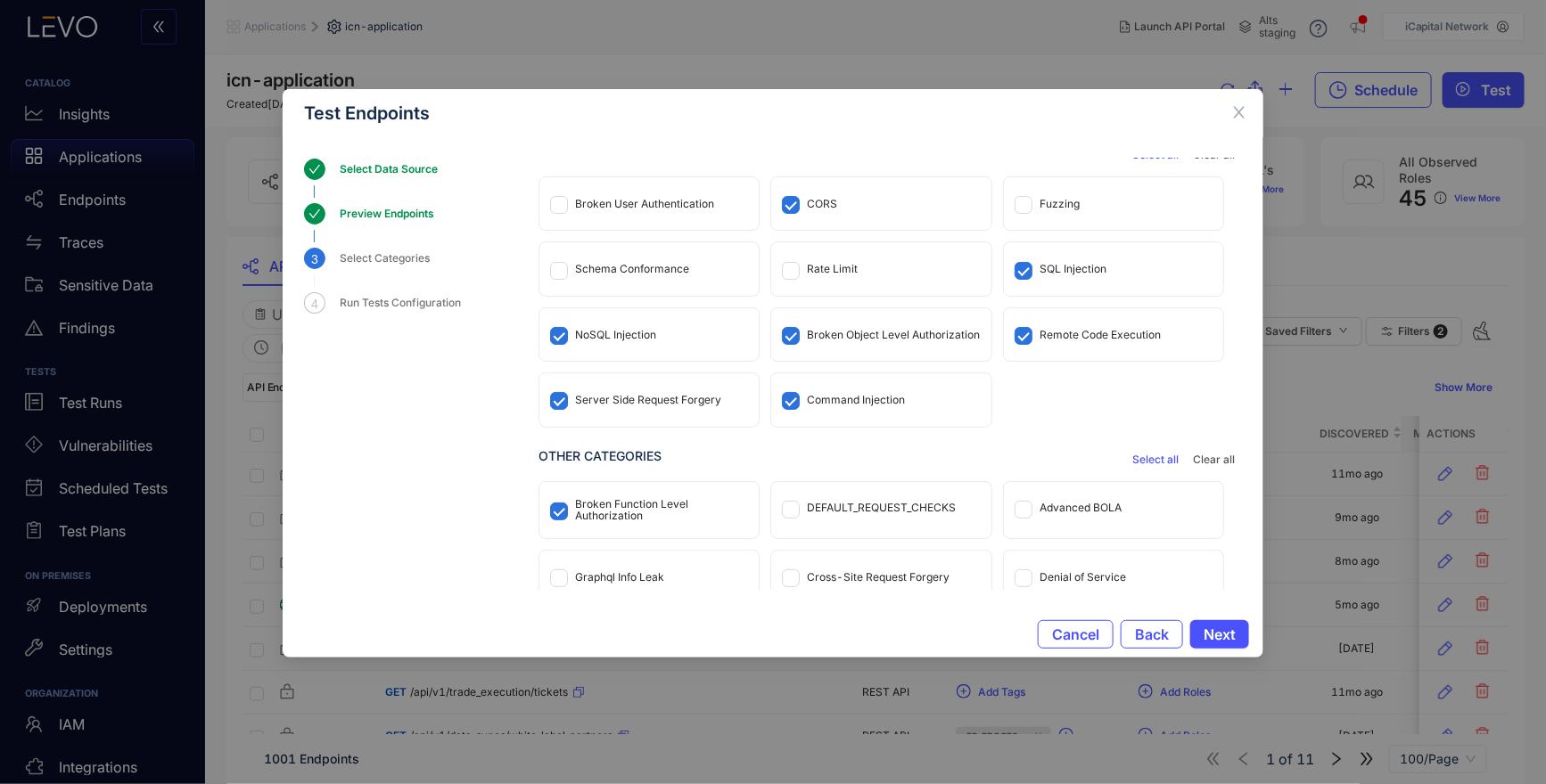
scroll to position [28, 0]
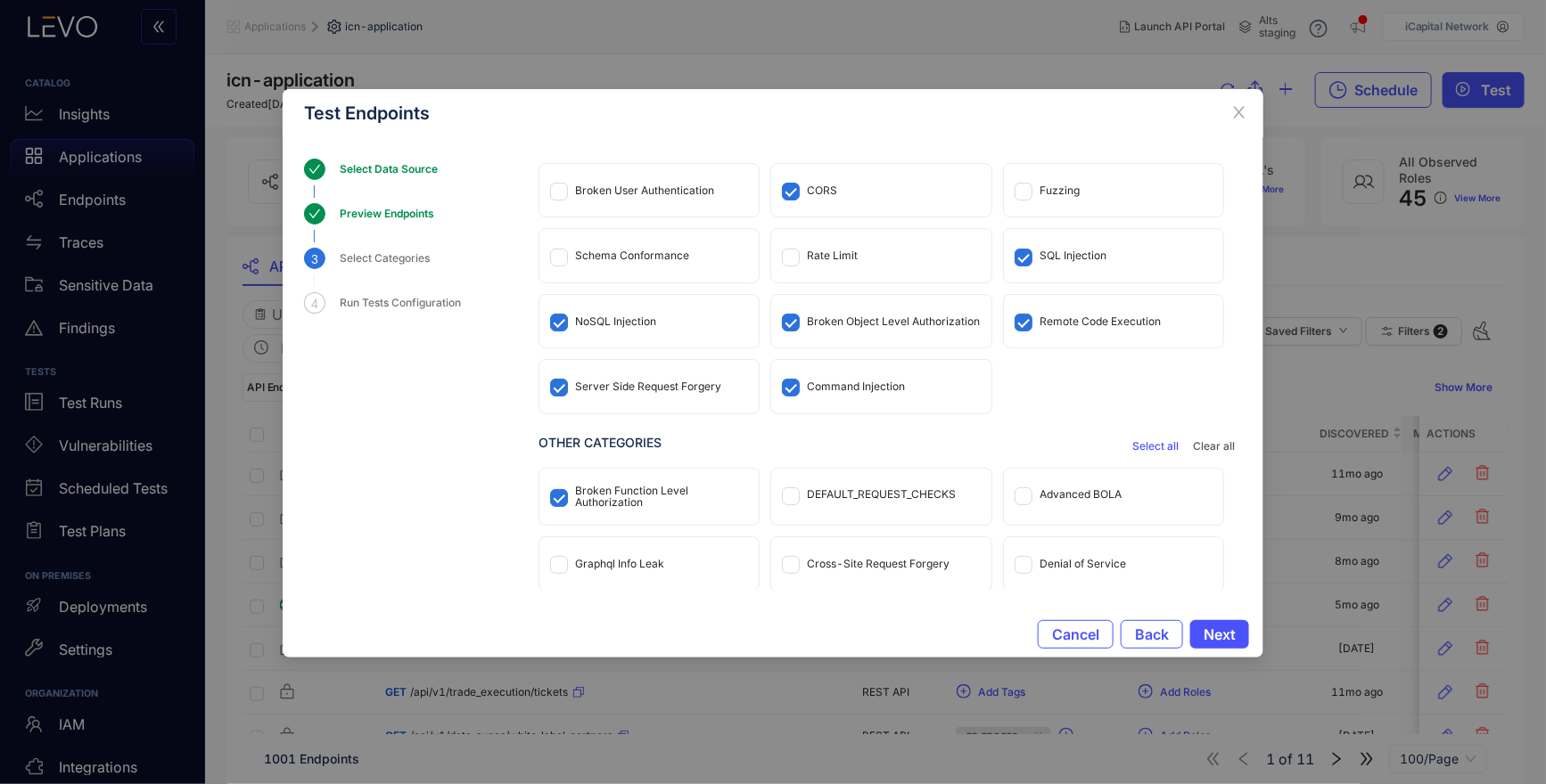
click at [888, 477] on div "DEFAULT_REQUEST_CHECKS" at bounding box center [881, 494] width 219 height 53
click at [891, 493] on div "DEFAULT_REQUEST_CHECKS" at bounding box center [880, 494] width 149 height 13
click at [916, 559] on div "Cross-Site Request Forgery" at bounding box center [877, 564] width 143 height 13
click at [1200, 629] on button "Next" at bounding box center [1219, 635] width 59 height 29
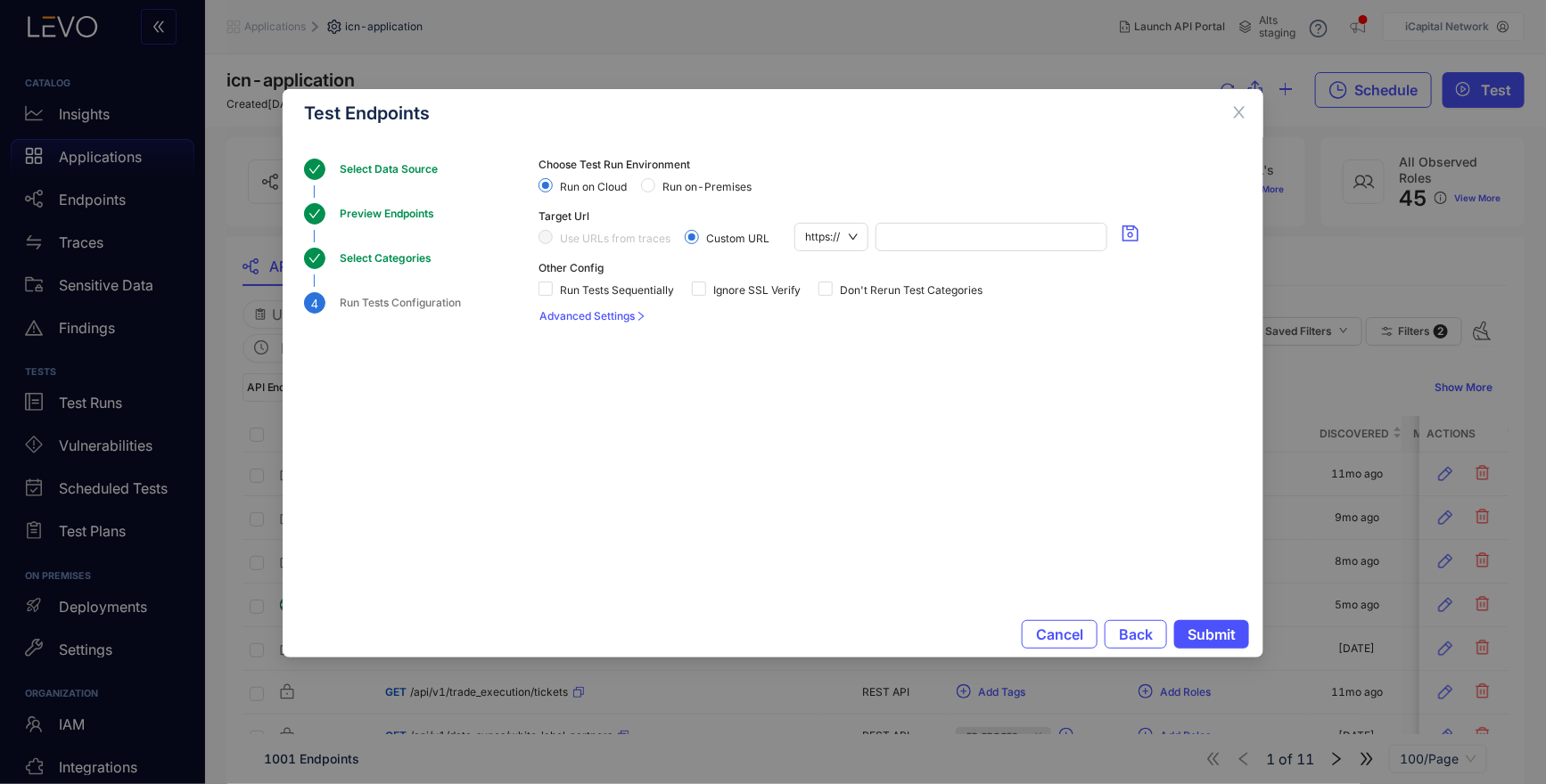
click at [571, 298] on div "Run Tests Sequentially" at bounding box center [609, 288] width 143 height 29
click at [574, 294] on span "Run Tests Sequentially" at bounding box center [617, 290] width 129 height 13
click at [914, 290] on span "Don't Rerun Test Categories" at bounding box center [910, 290] width 156 height 13
click at [917, 242] on input "search" at bounding box center [991, 237] width 210 height 27
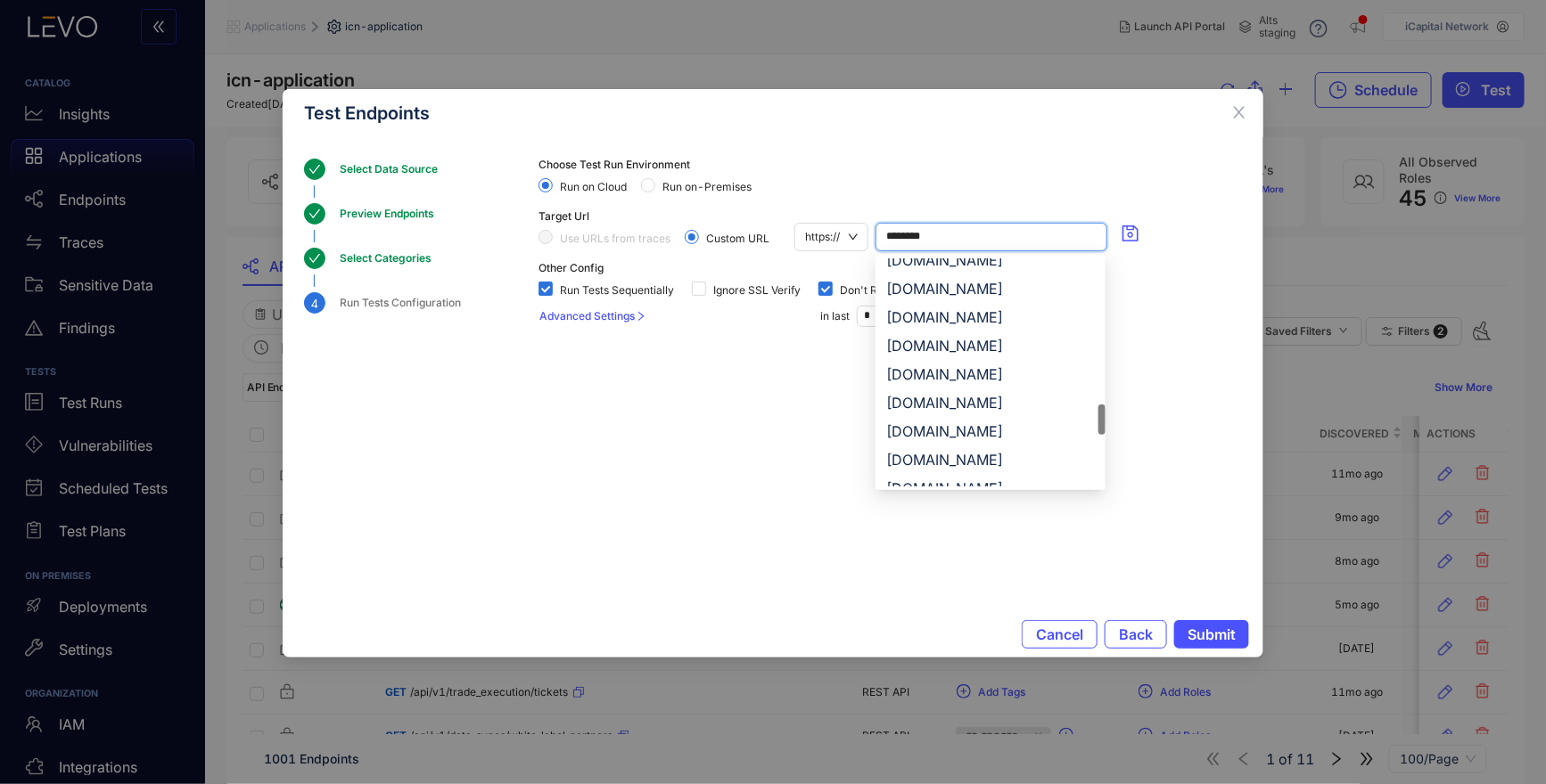
scroll to position [1390, 0]
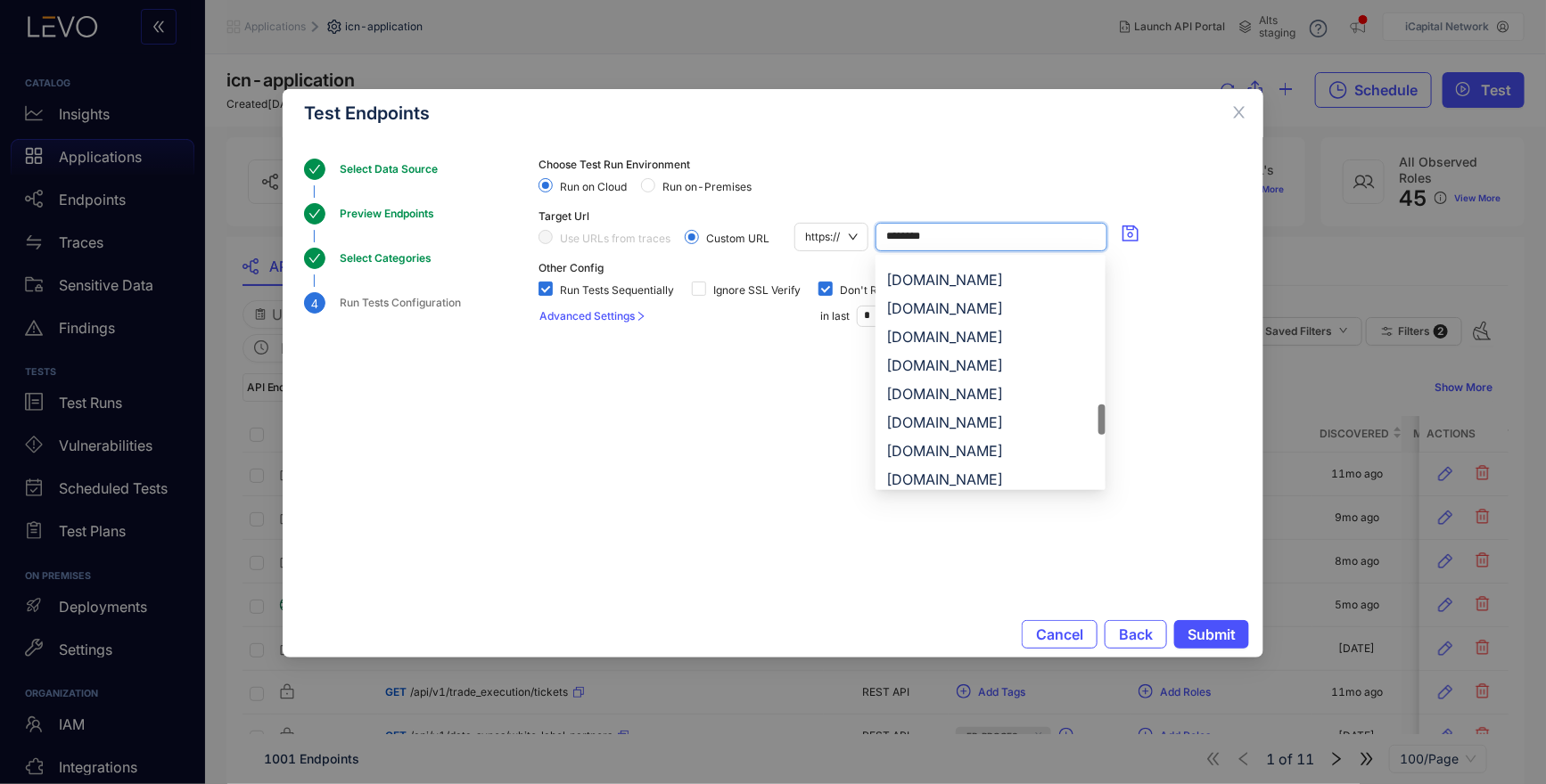
drag, startPoint x: 1103, startPoint y: 275, endPoint x: 1105, endPoint y: 421, distance: 146.0
click at [1105, 421] on body "CATALOG Insights Applications Endpoints Traces Sensitive Data Findings TESTS Te…" at bounding box center [773, 392] width 1546 height 784
click at [1016, 441] on div "s.staging.icapitalnetwork.com" at bounding box center [990, 451] width 208 height 20
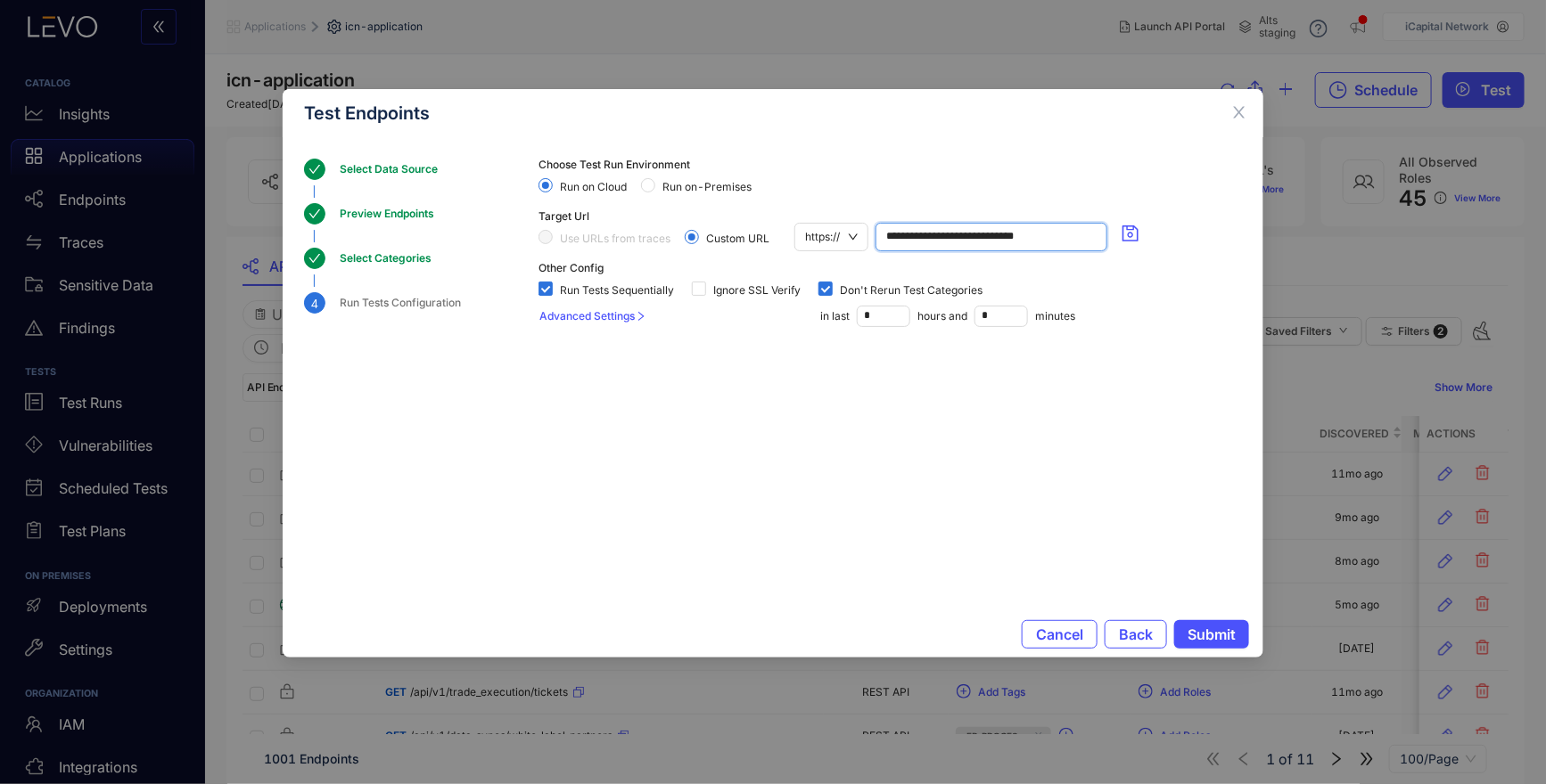
type input "**********"
click at [1161, 451] on section "**********" at bounding box center [890, 355] width 704 height 392
click at [1213, 632] on span "Submit" at bounding box center [1211, 635] width 48 height 16
click at [847, 500] on section "**********" at bounding box center [890, 355] width 704 height 392
click at [1200, 639] on span "Submit" at bounding box center [1211, 635] width 48 height 16
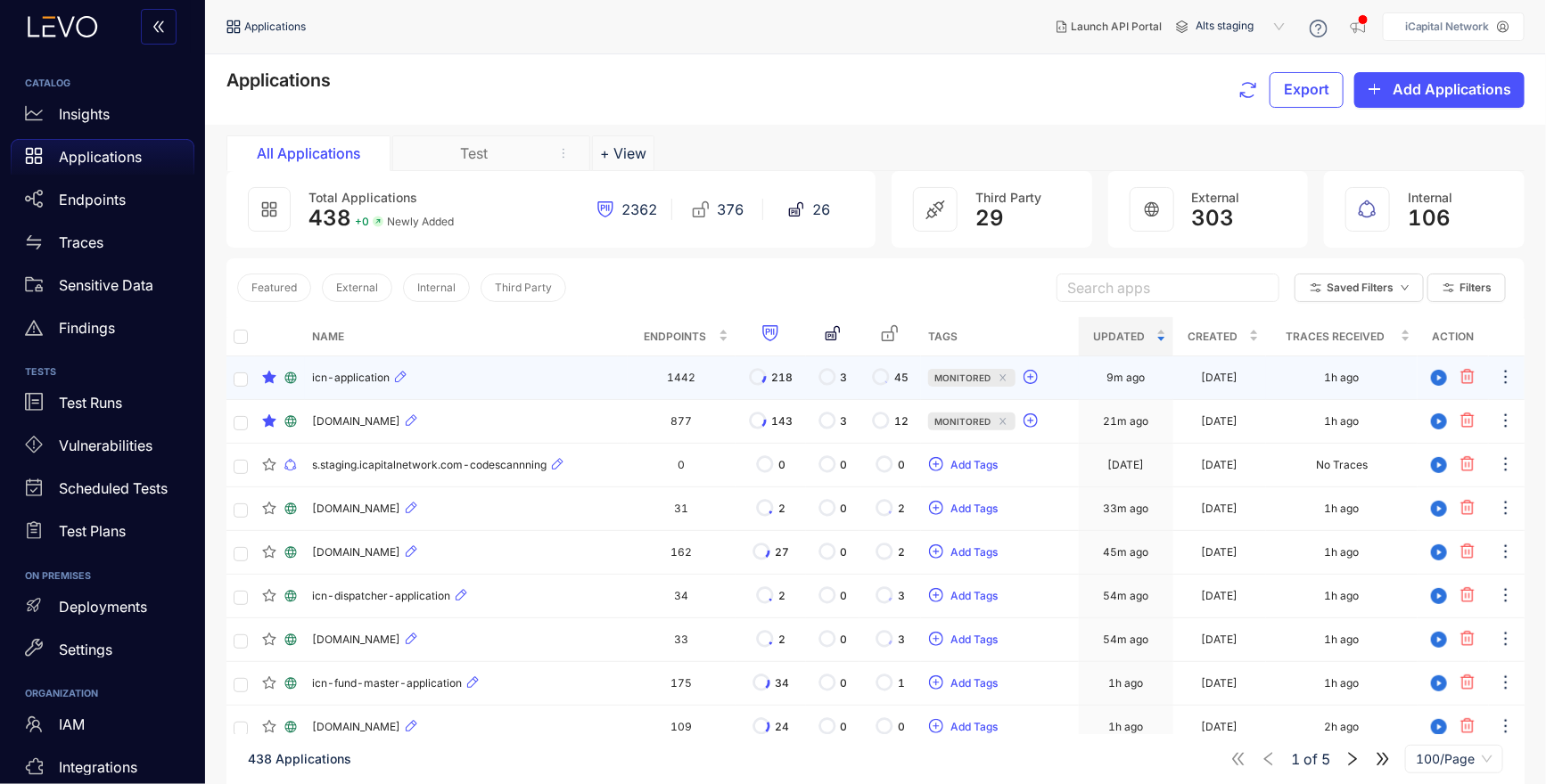
click at [344, 373] on span "icn-application" at bounding box center [351, 378] width 78 height 13
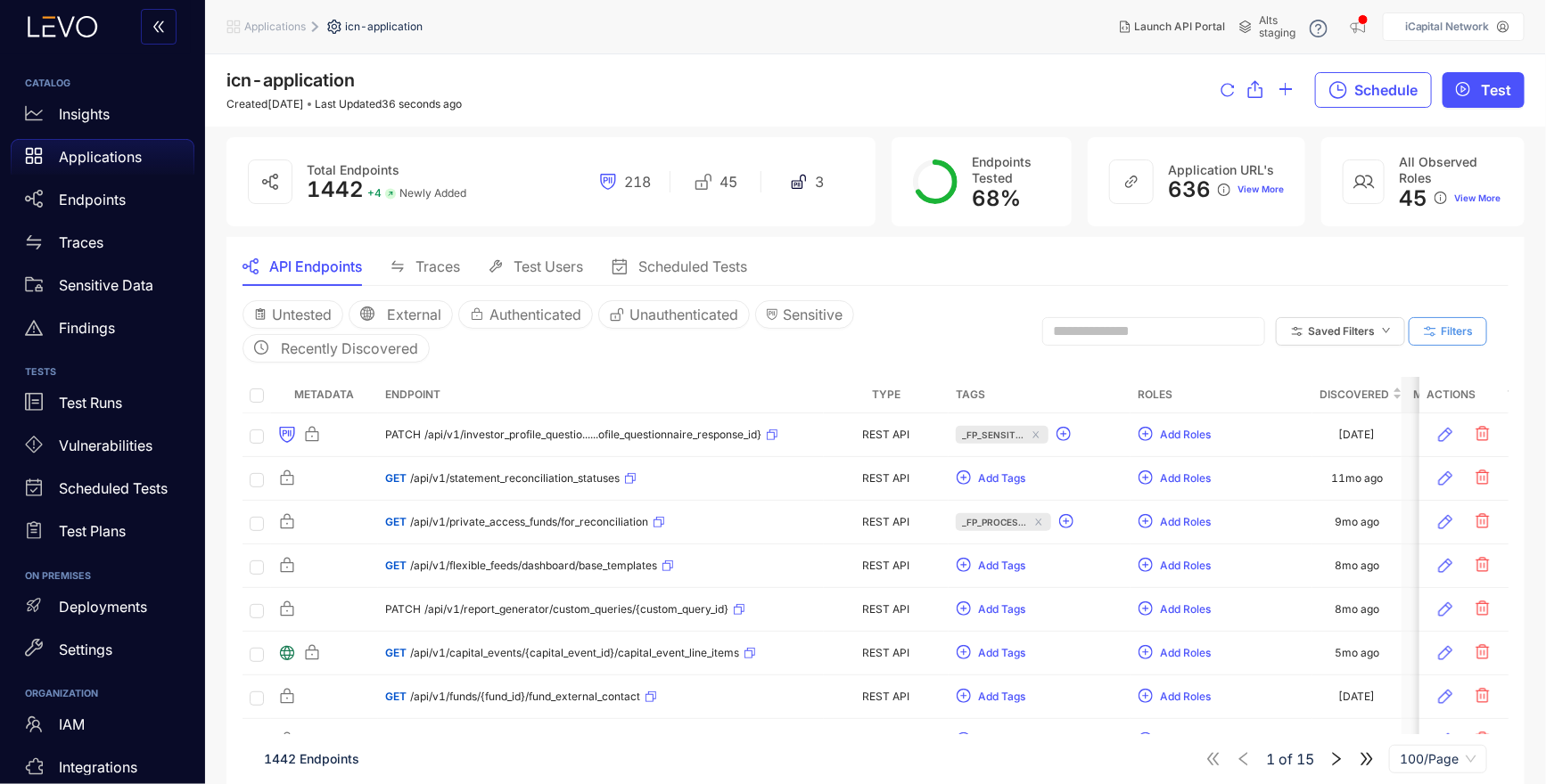
click at [1435, 327] on icon "button" at bounding box center [1430, 332] width 16 height 16
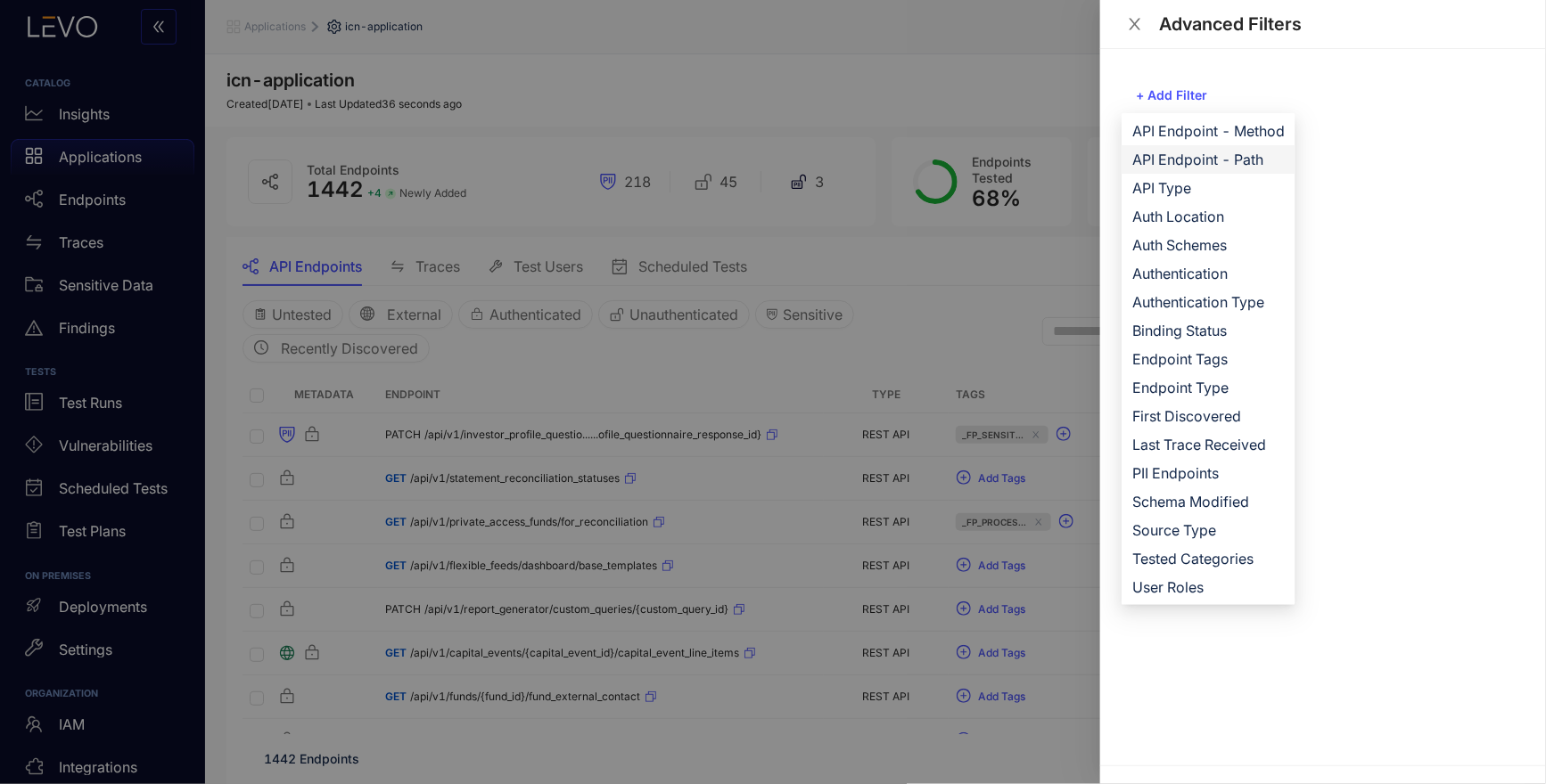
click at [1177, 161] on span "API Endpoint - Path" at bounding box center [1208, 159] width 153 height 20
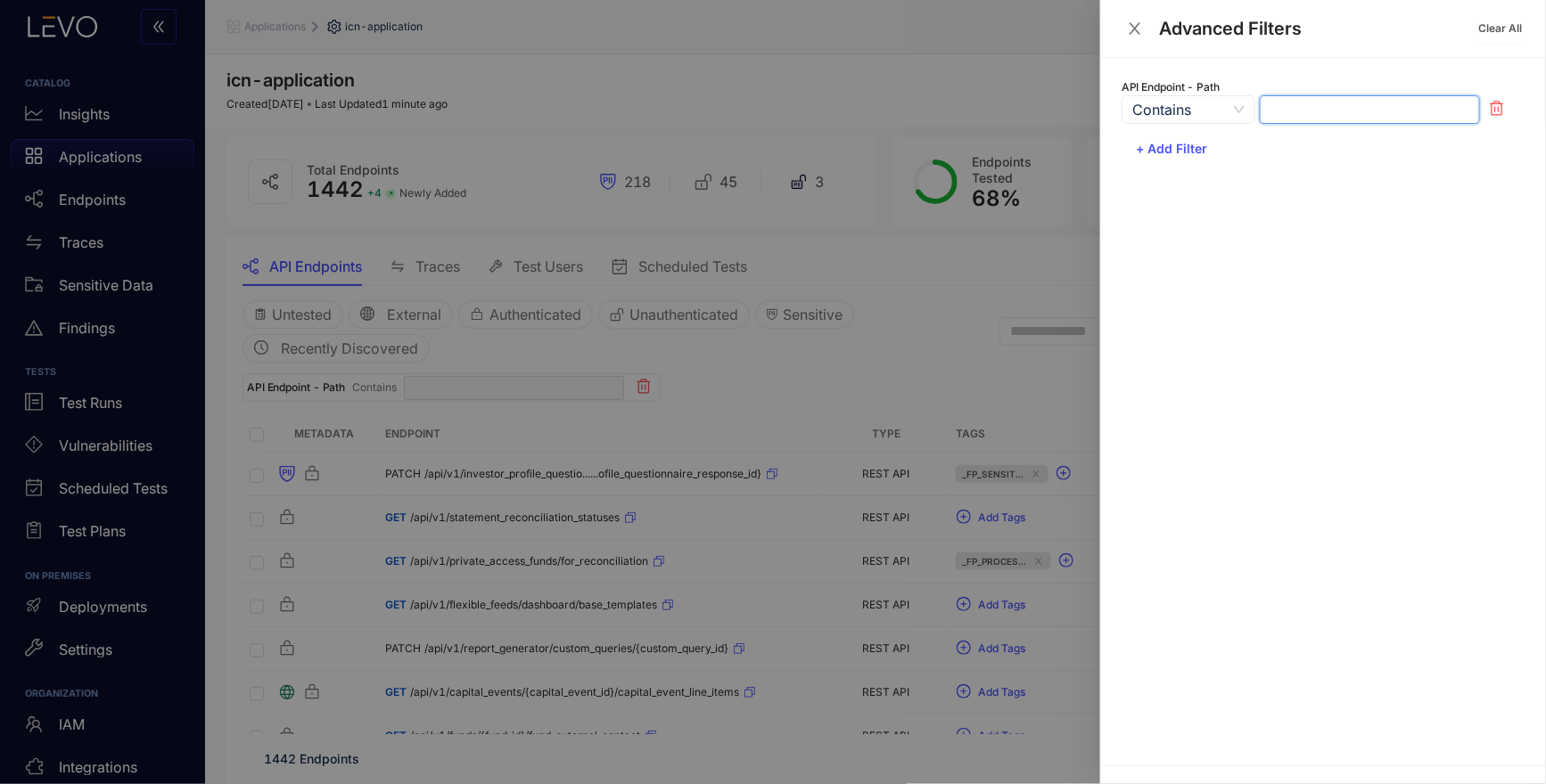
click at [1308, 104] on input "text" at bounding box center [1370, 110] width 220 height 29
click at [1182, 148] on span "+ Add Filter" at bounding box center [1172, 148] width 72 height 14
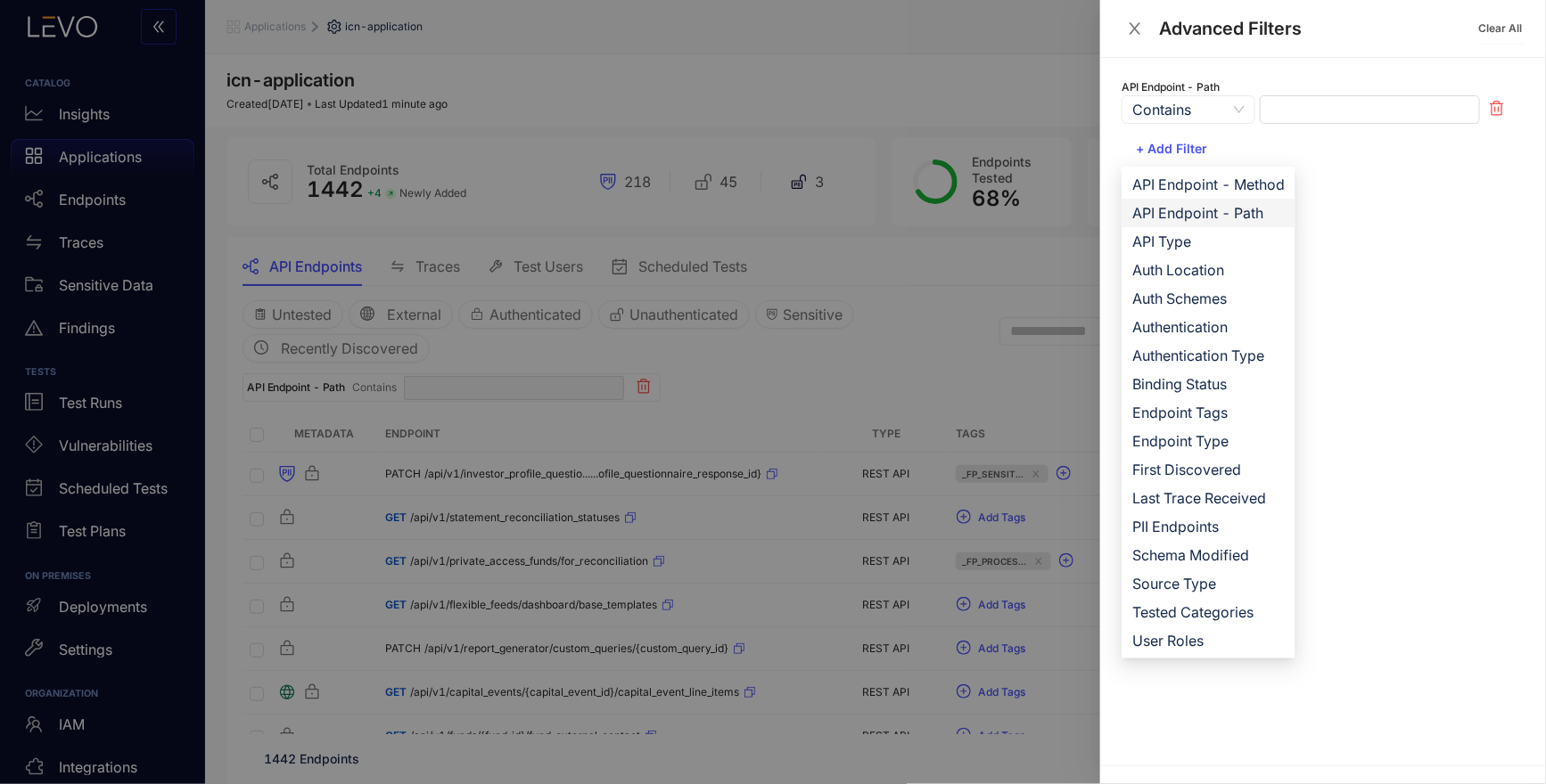
click at [1204, 212] on span "API Endpoint - Path" at bounding box center [1208, 213] width 153 height 20
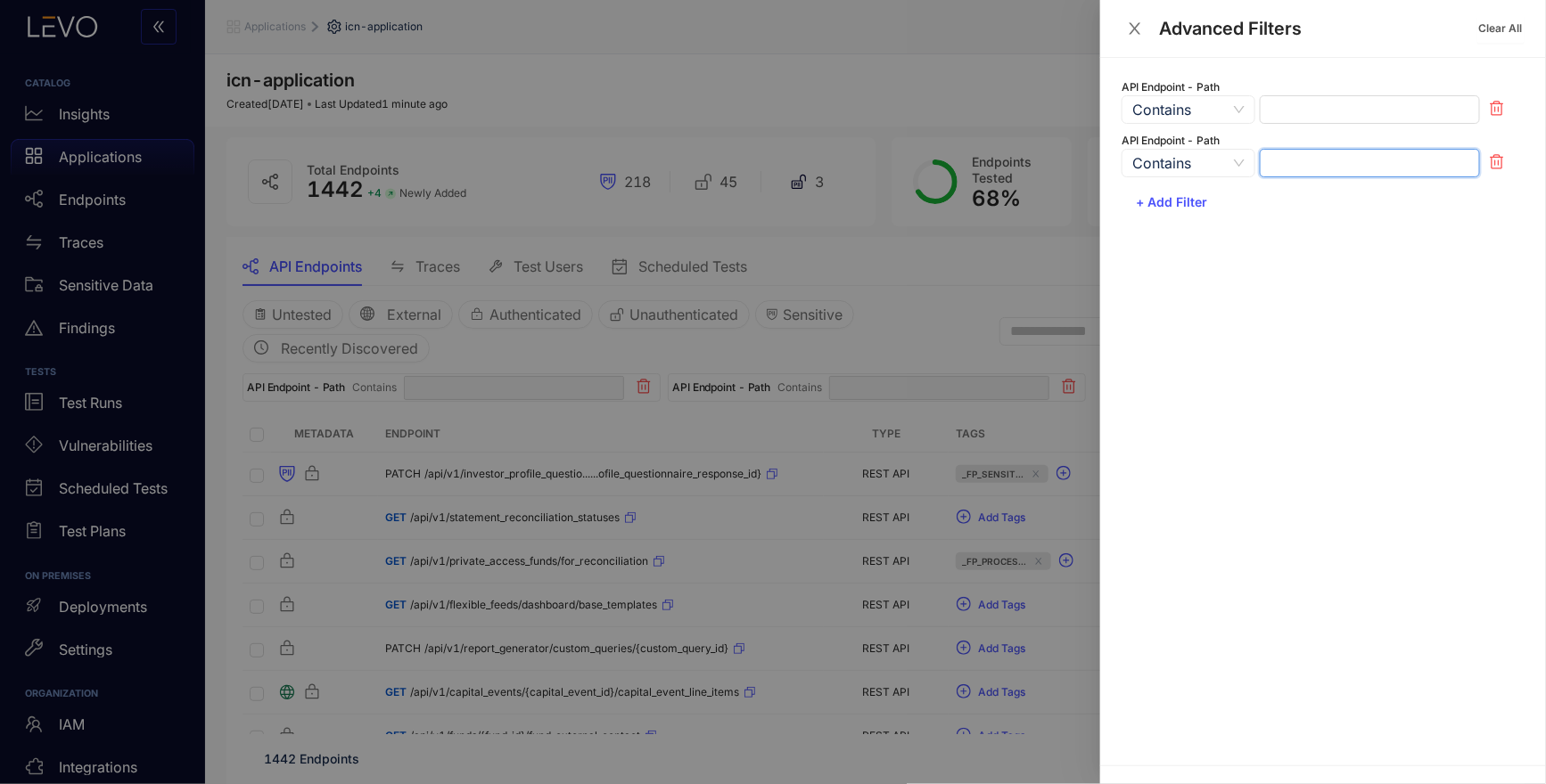
click at [1296, 164] on input "text" at bounding box center [1370, 162] width 220 height 29
type input "*******"
type input "******"
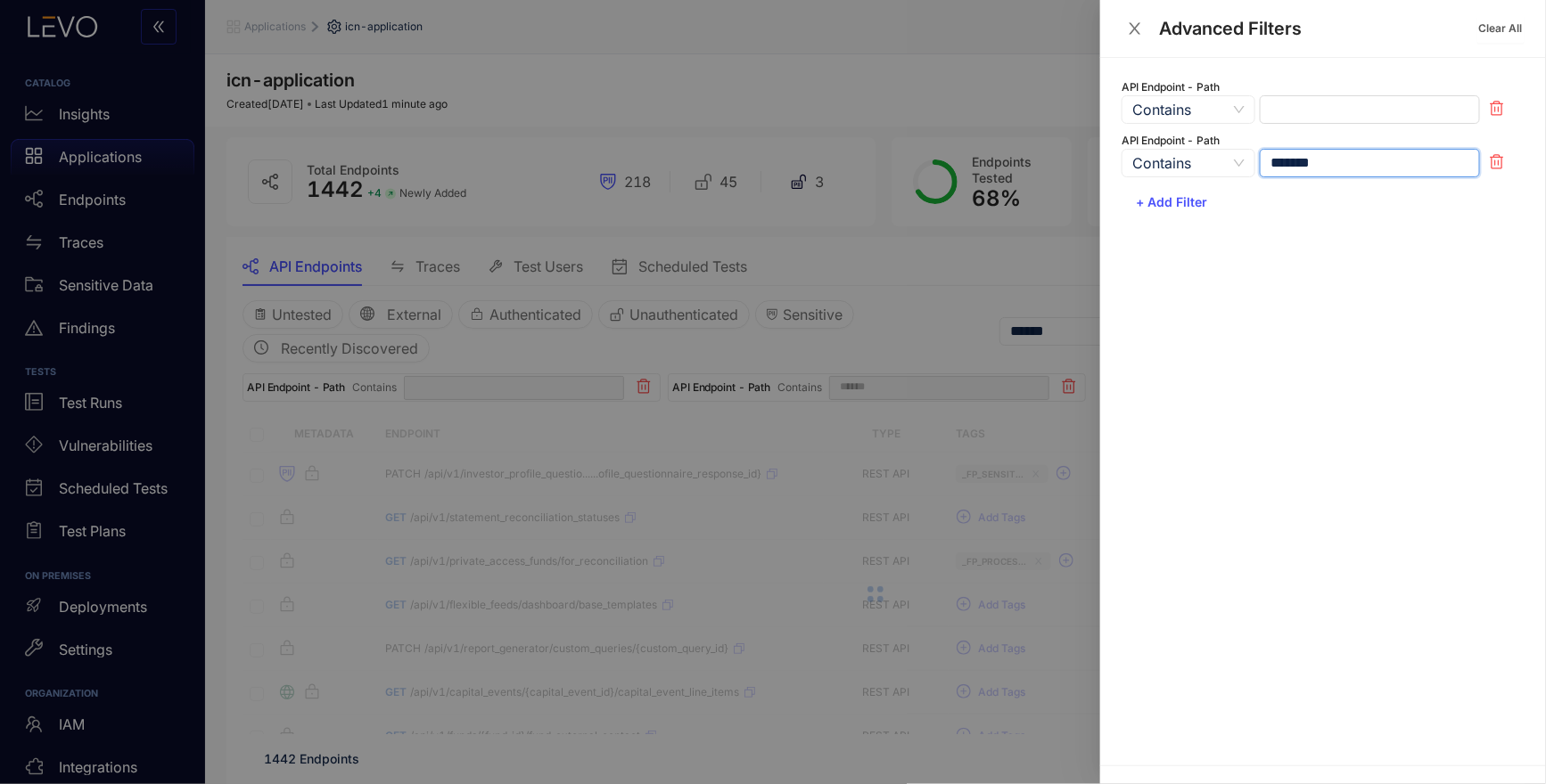
type input "*******"
click at [1307, 108] on input "text" at bounding box center [1370, 110] width 220 height 29
click at [1211, 108] on span "Contains" at bounding box center [1188, 110] width 113 height 27
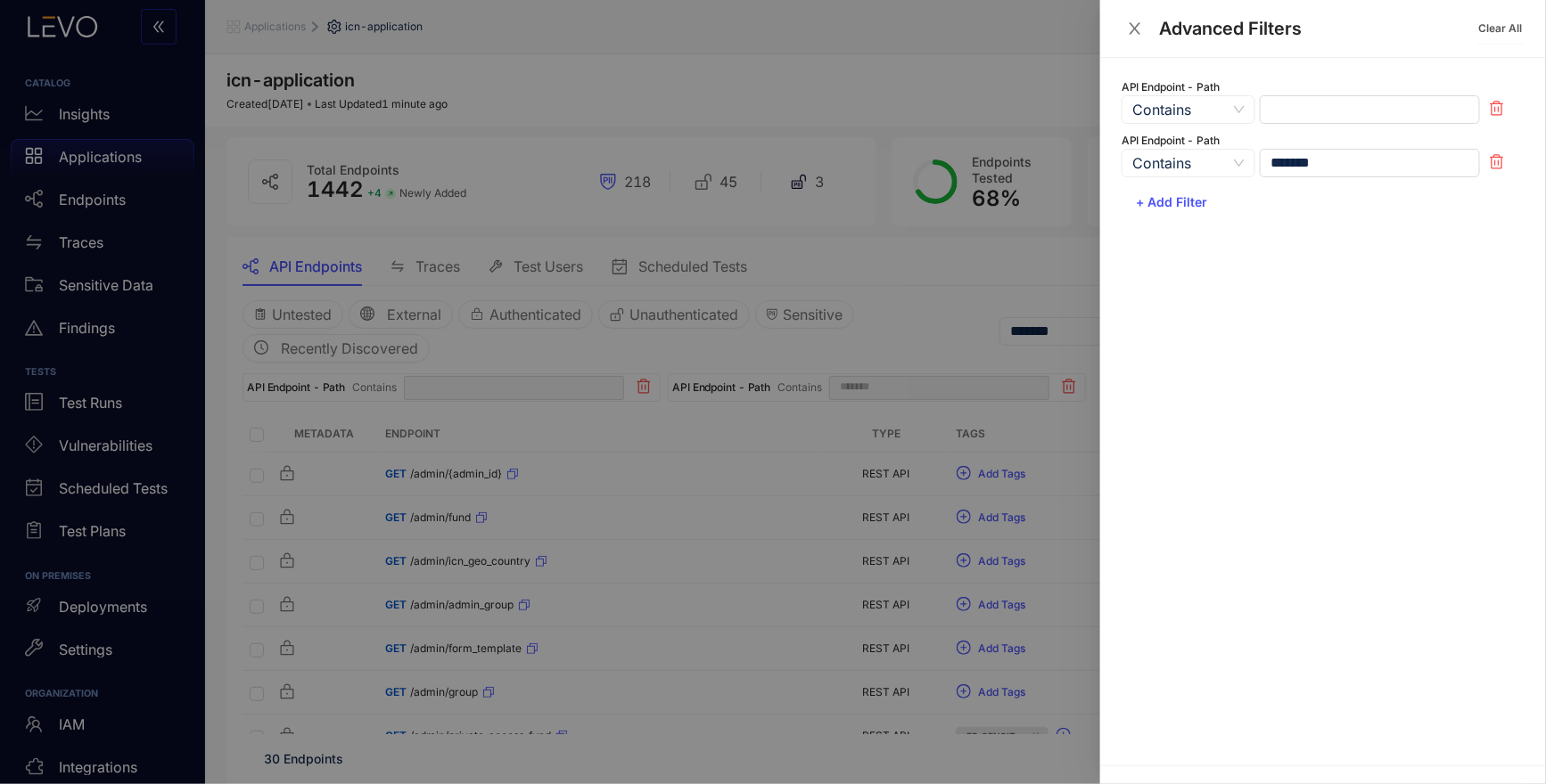
click at [1422, 320] on div "API Endpoint - Path Contains Contains Begins With Does not Contain Contains Beg…" at bounding box center [1323, 411] width 446 height 707
click at [1503, 105] on icon at bounding box center [1497, 108] width 14 height 15
type input "*******"
click at [1155, 156] on button "+ Add Filter" at bounding box center [1171, 148] width 100 height 29
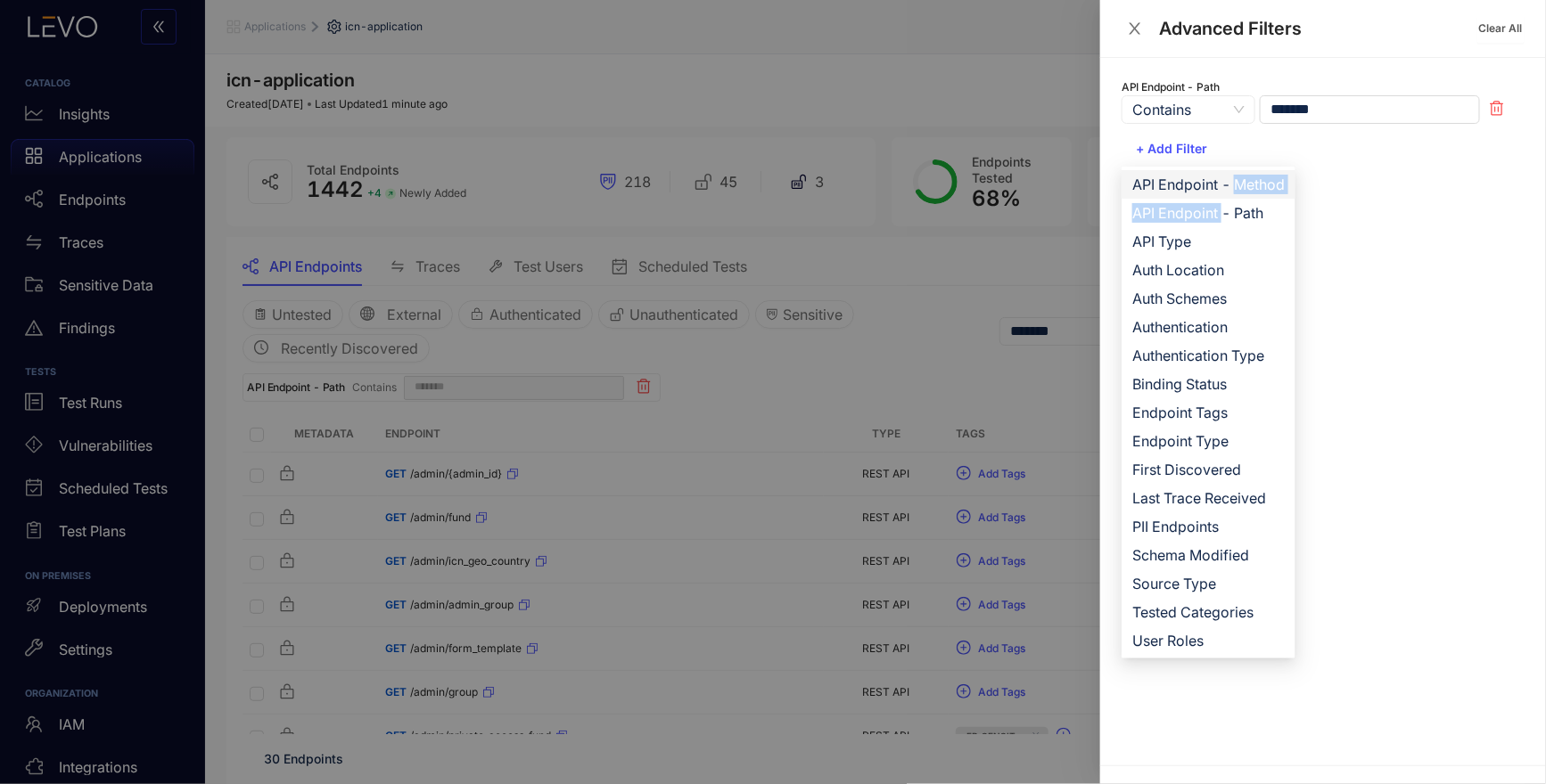
drag, startPoint x: 1224, startPoint y: 210, endPoint x: 1236, endPoint y: 189, distance: 24.2
click at [1236, 189] on ul "API Endpoint - Method API Endpoint - Path API Type Auth Location Auth Schemes A…" at bounding box center [1208, 412] width 173 height 492
click at [1232, 183] on span "API Endpoint - Method" at bounding box center [1208, 184] width 153 height 20
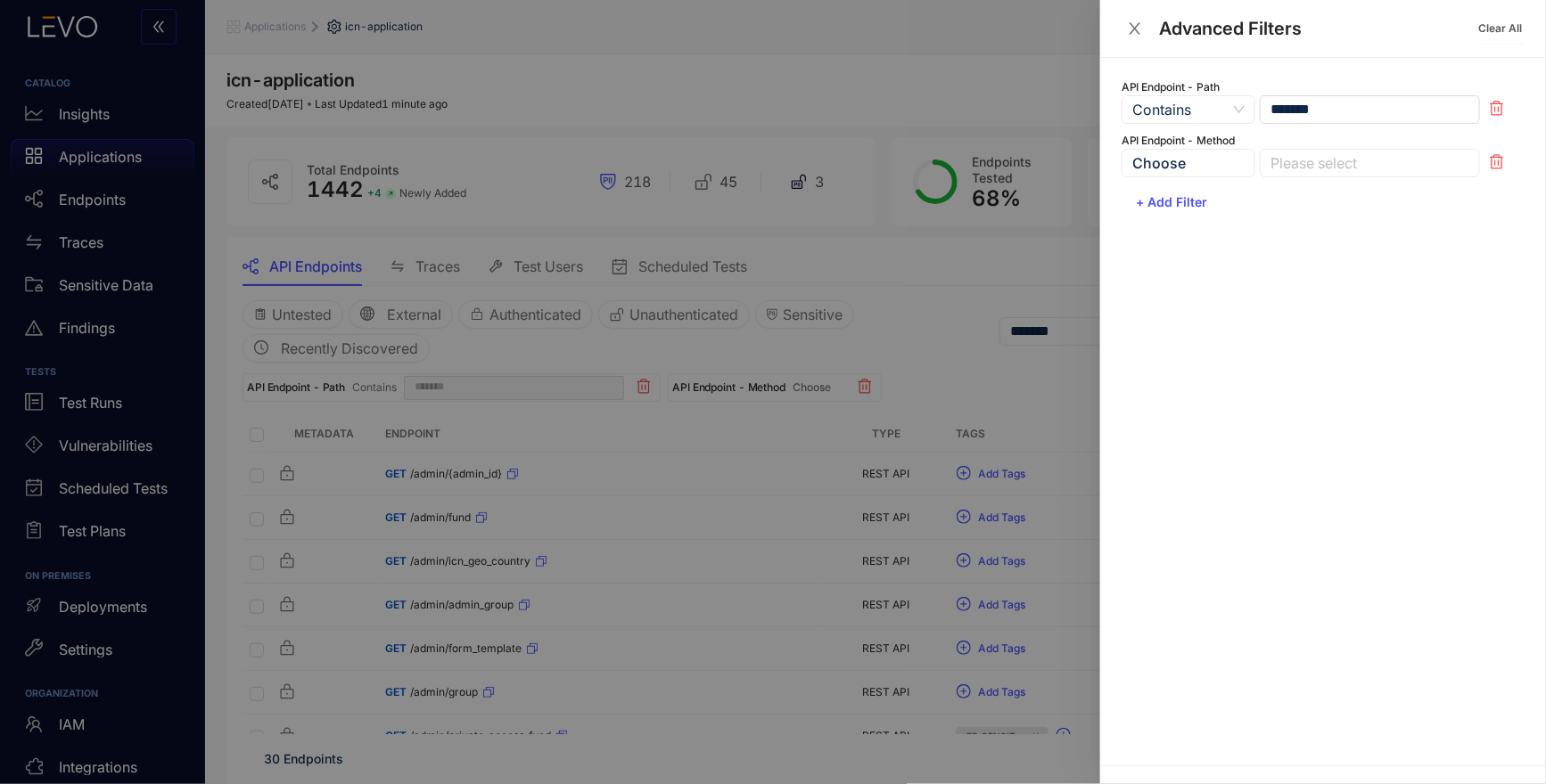
click at [1428, 160] on div at bounding box center [1361, 163] width 190 height 19
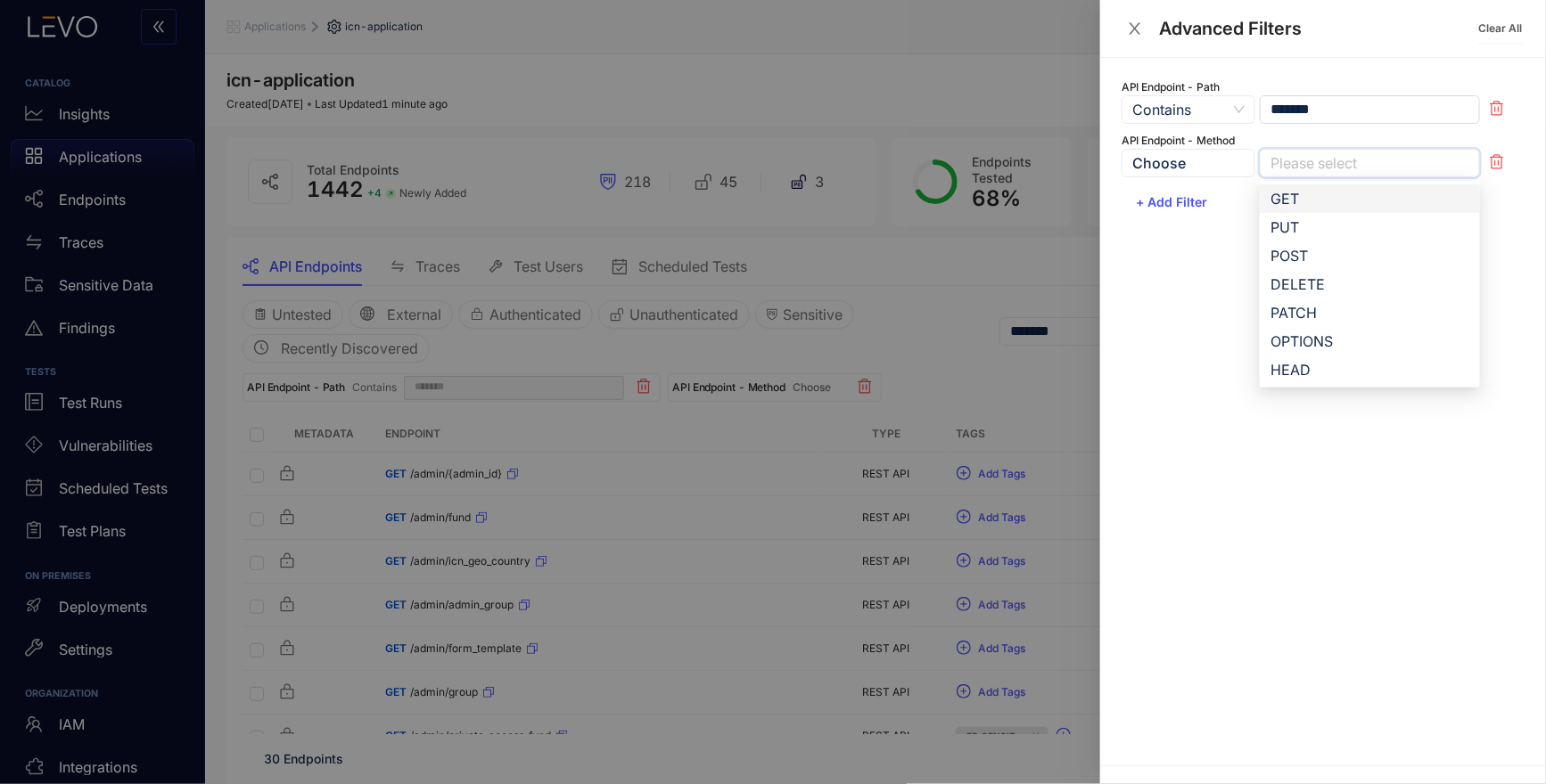
click at [1318, 197] on div "GET" at bounding box center [1370, 199] width 198 height 20
drag, startPoint x: 1148, startPoint y: 334, endPoint x: 1230, endPoint y: 235, distance: 128.5
click at [1154, 321] on div "API Endpoint - Path Contains Contains Begins With Does not Contain Contains Beg…" at bounding box center [1323, 411] width 446 height 707
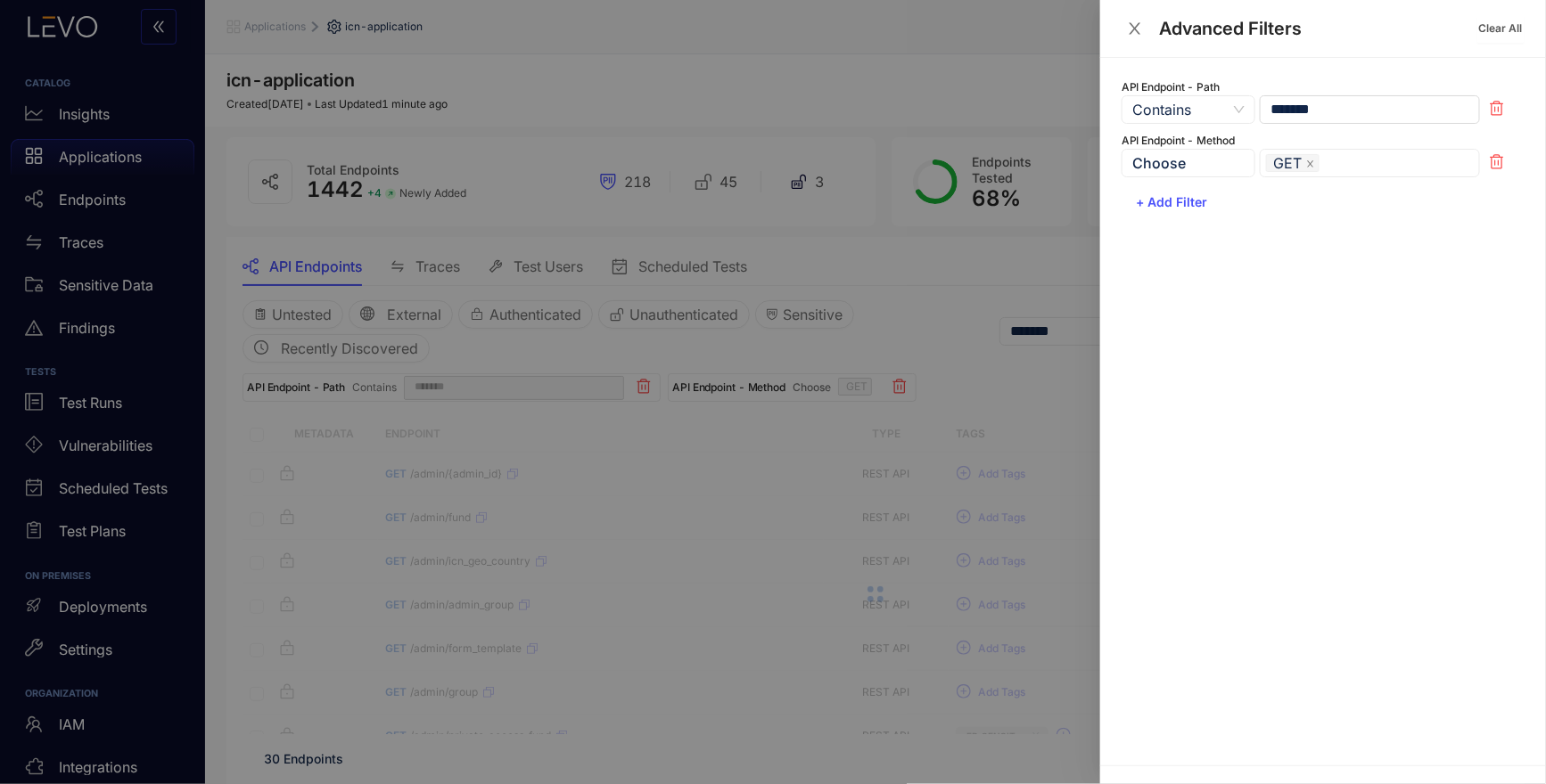
click at [1180, 109] on span "Contains" at bounding box center [1188, 110] width 113 height 27
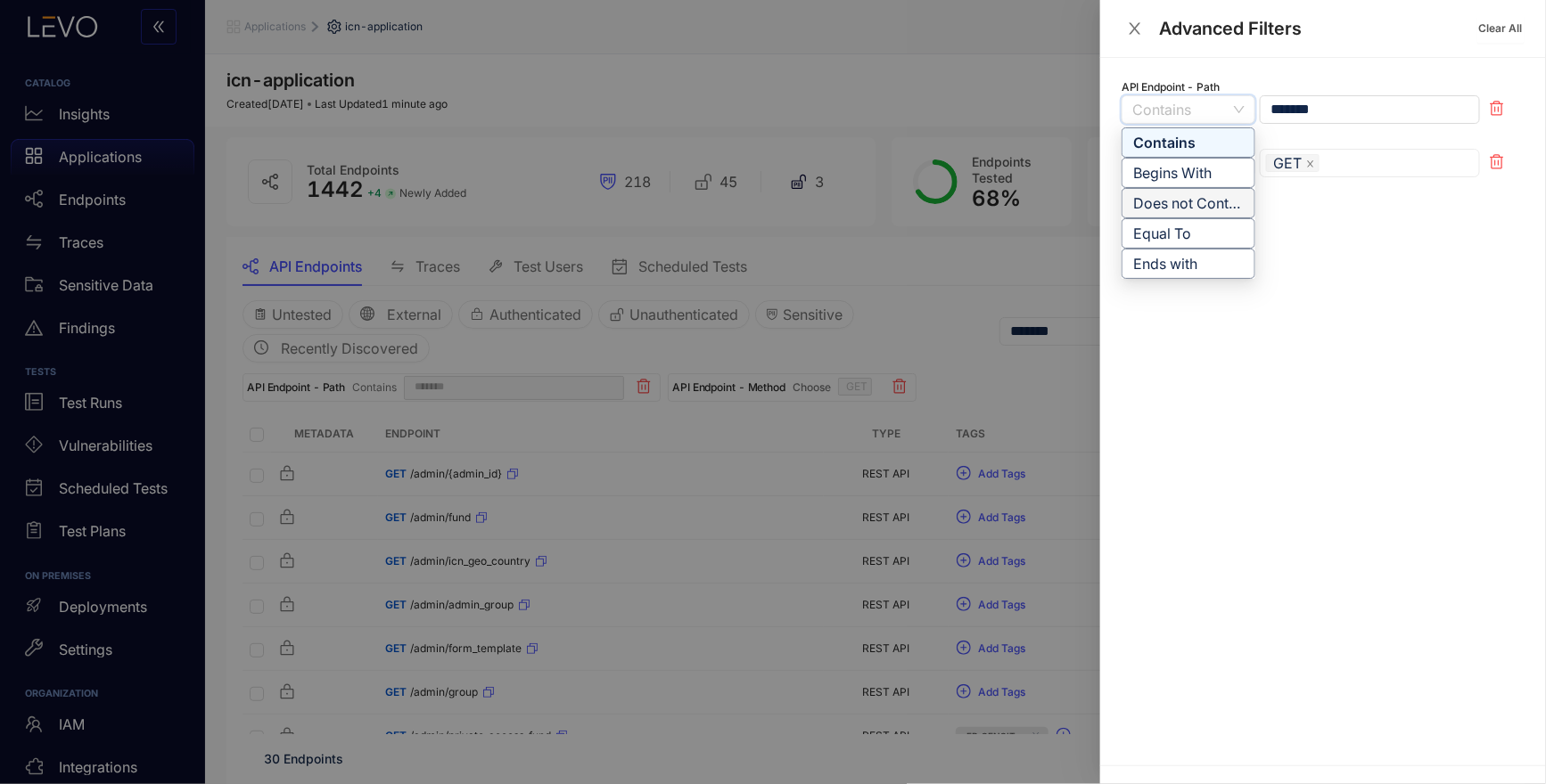
drag, startPoint x: 1215, startPoint y: 202, endPoint x: 1240, endPoint y: 210, distance: 26.2
click at [1215, 202] on div "Does not Contain" at bounding box center [1188, 203] width 111 height 20
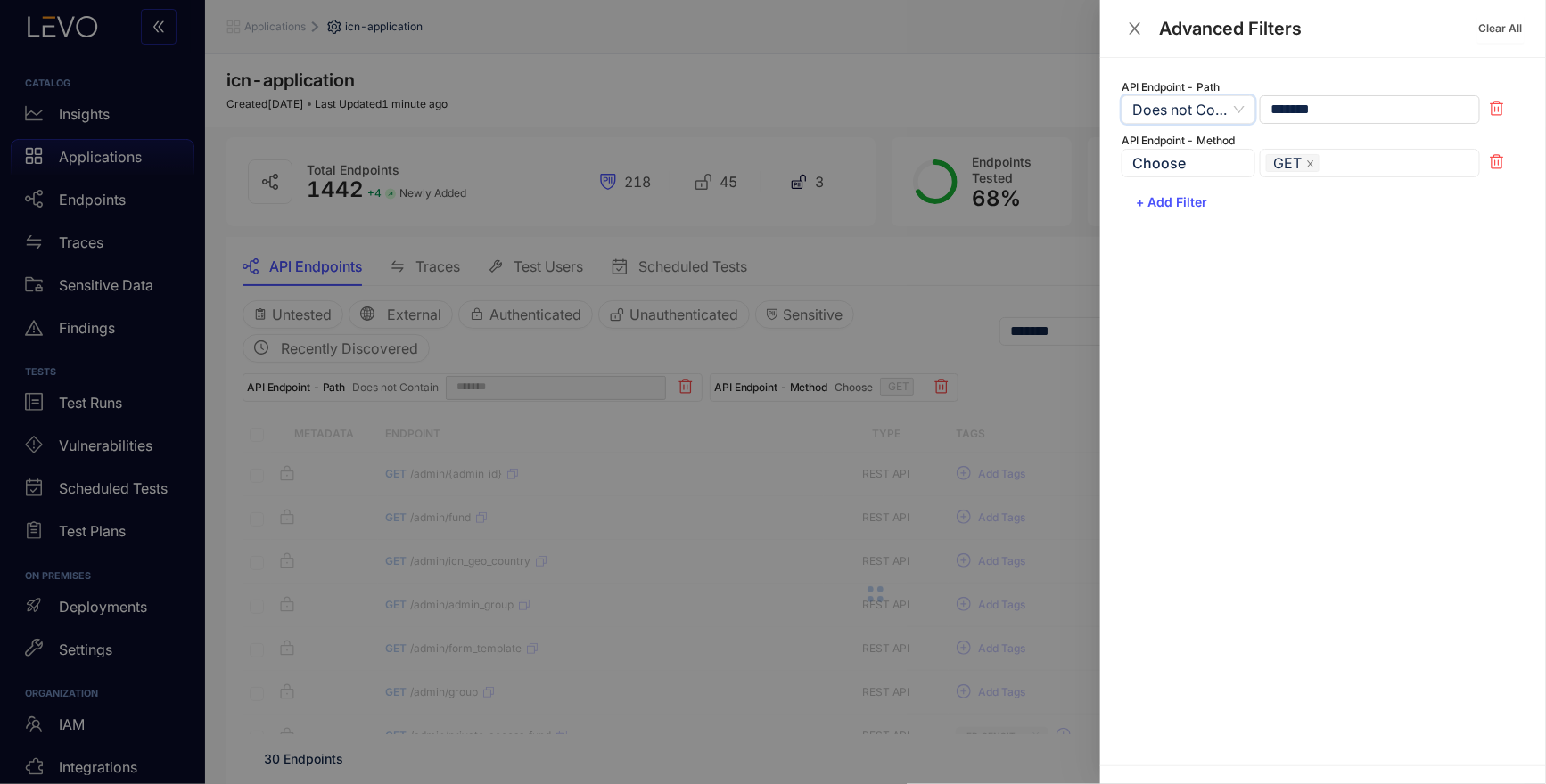
click at [968, 275] on div at bounding box center [773, 392] width 1546 height 784
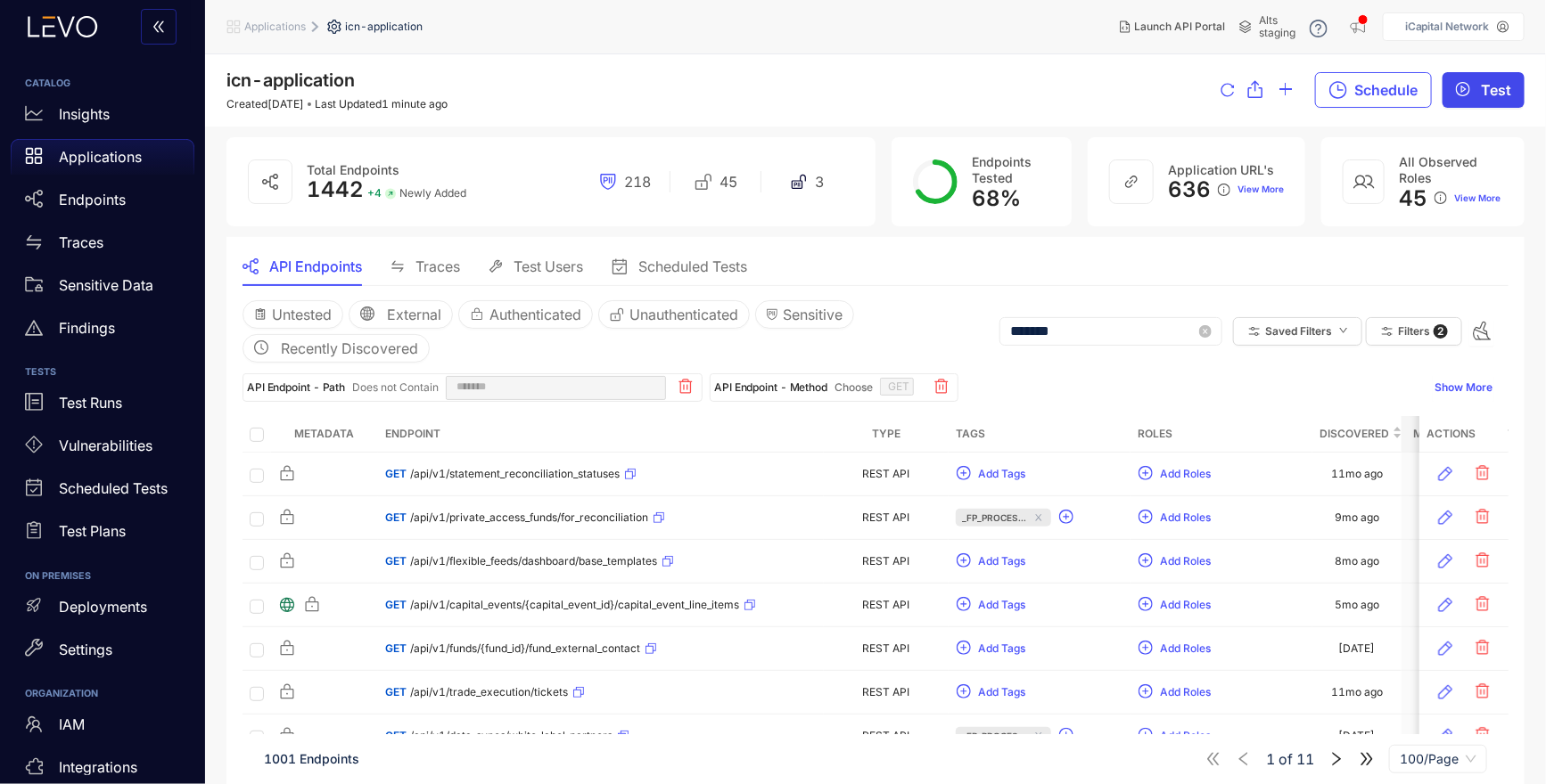
click at [1487, 78] on button "Test" at bounding box center [1483, 90] width 82 height 36
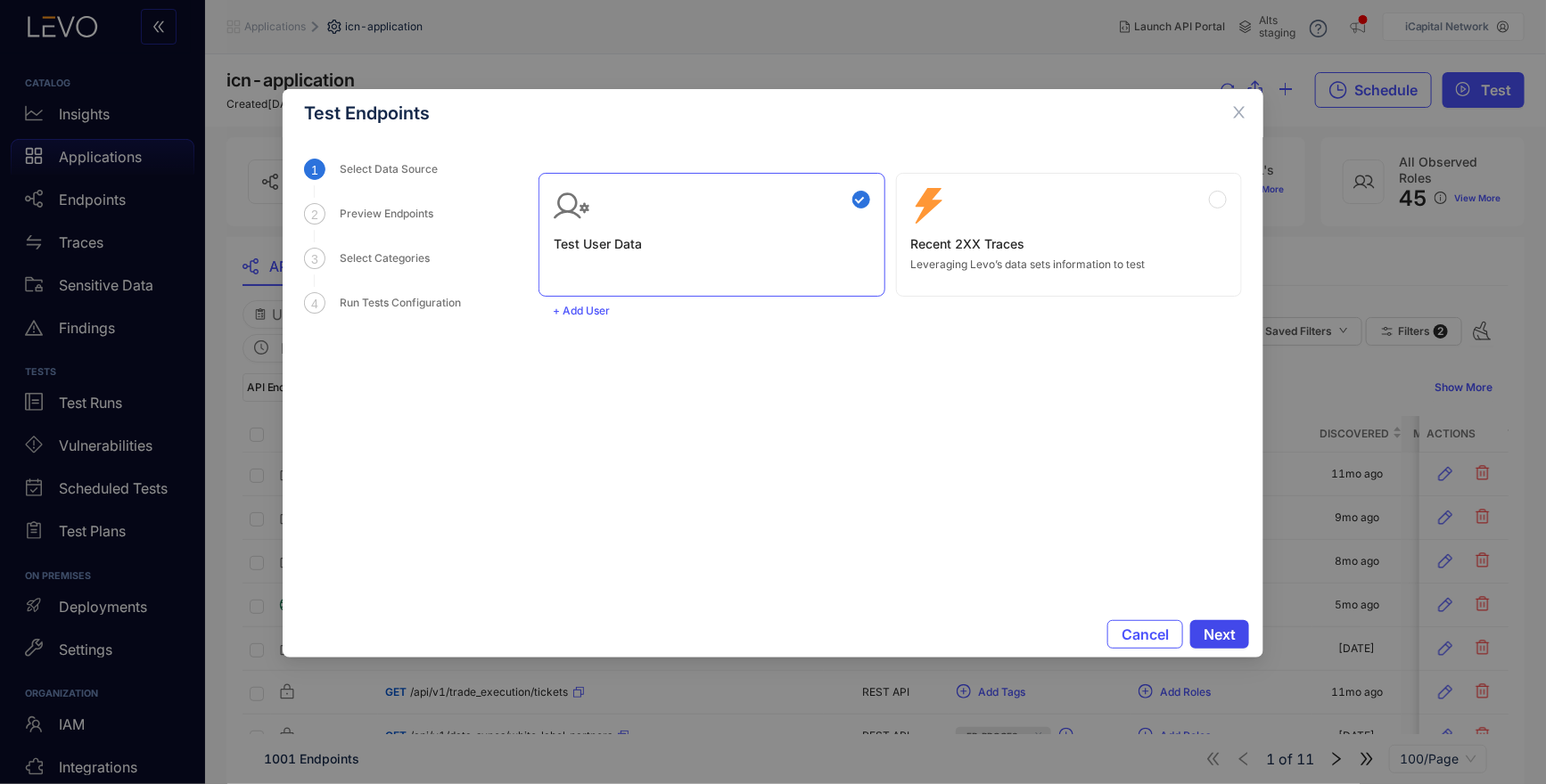
click at [1233, 634] on span "Next" at bounding box center [1220, 635] width 32 height 16
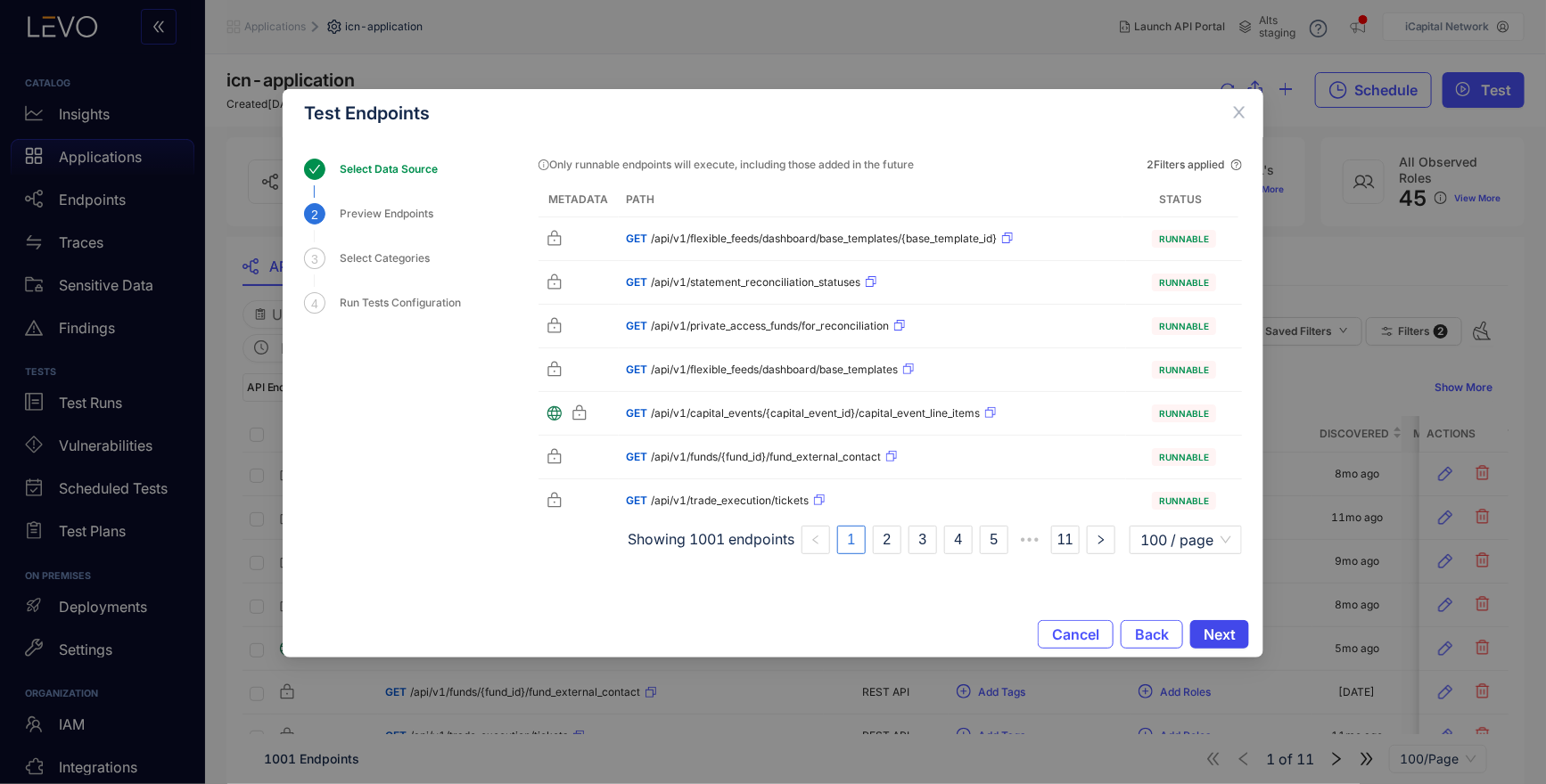
click at [1212, 628] on span "Next" at bounding box center [1220, 635] width 32 height 16
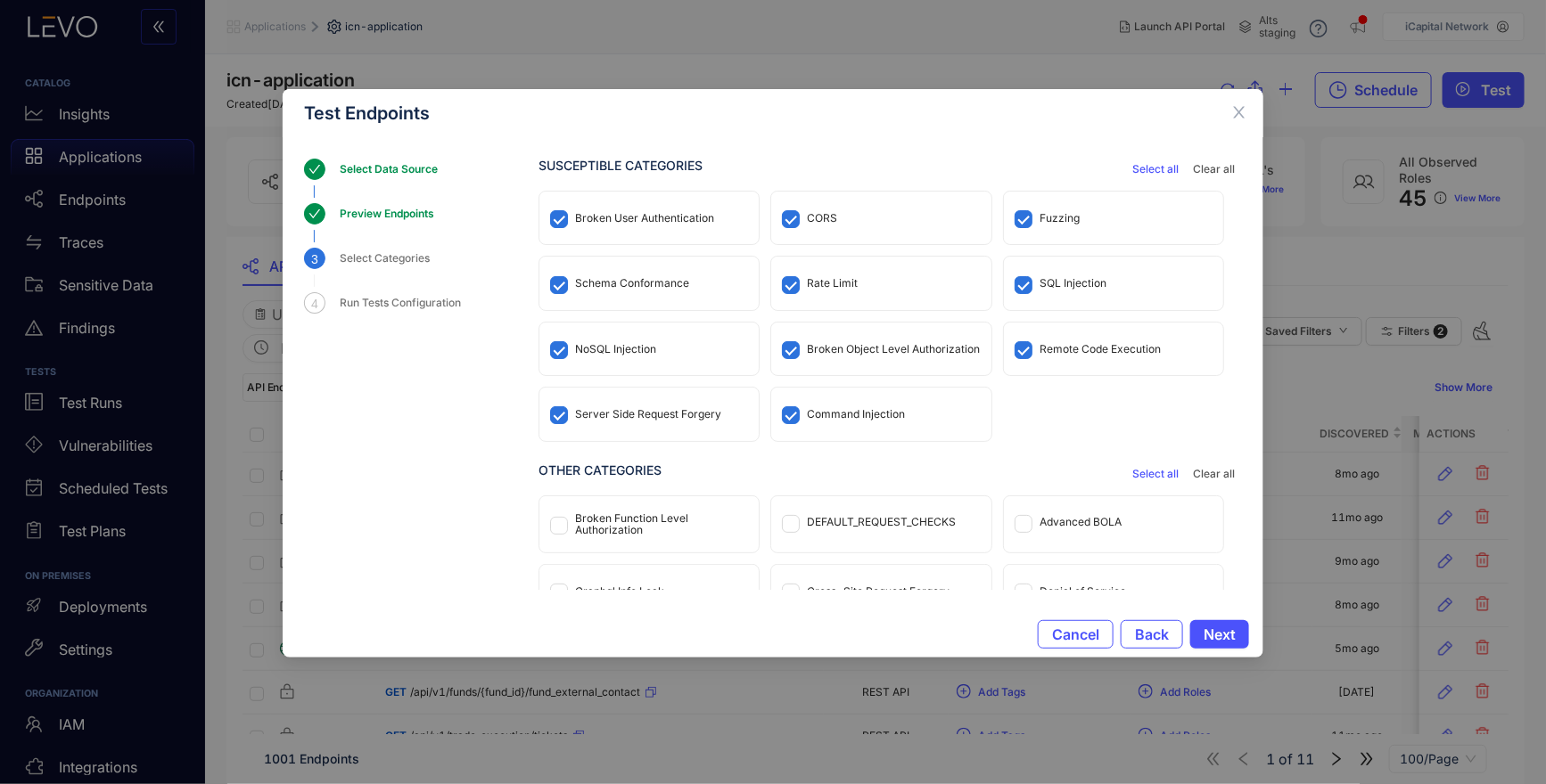
click at [810, 218] on div "CORS" at bounding box center [821, 218] width 30 height 13
click at [1033, 218] on div "Fuzzing" at bounding box center [1113, 217] width 219 height 53
click at [832, 283] on div "Rate Limit" at bounding box center [831, 283] width 51 height 13
click at [646, 289] on div "Schema Conformance" at bounding box center [649, 283] width 219 height 53
click at [681, 218] on div "Broken User Authentication" at bounding box center [645, 218] width 140 height 13
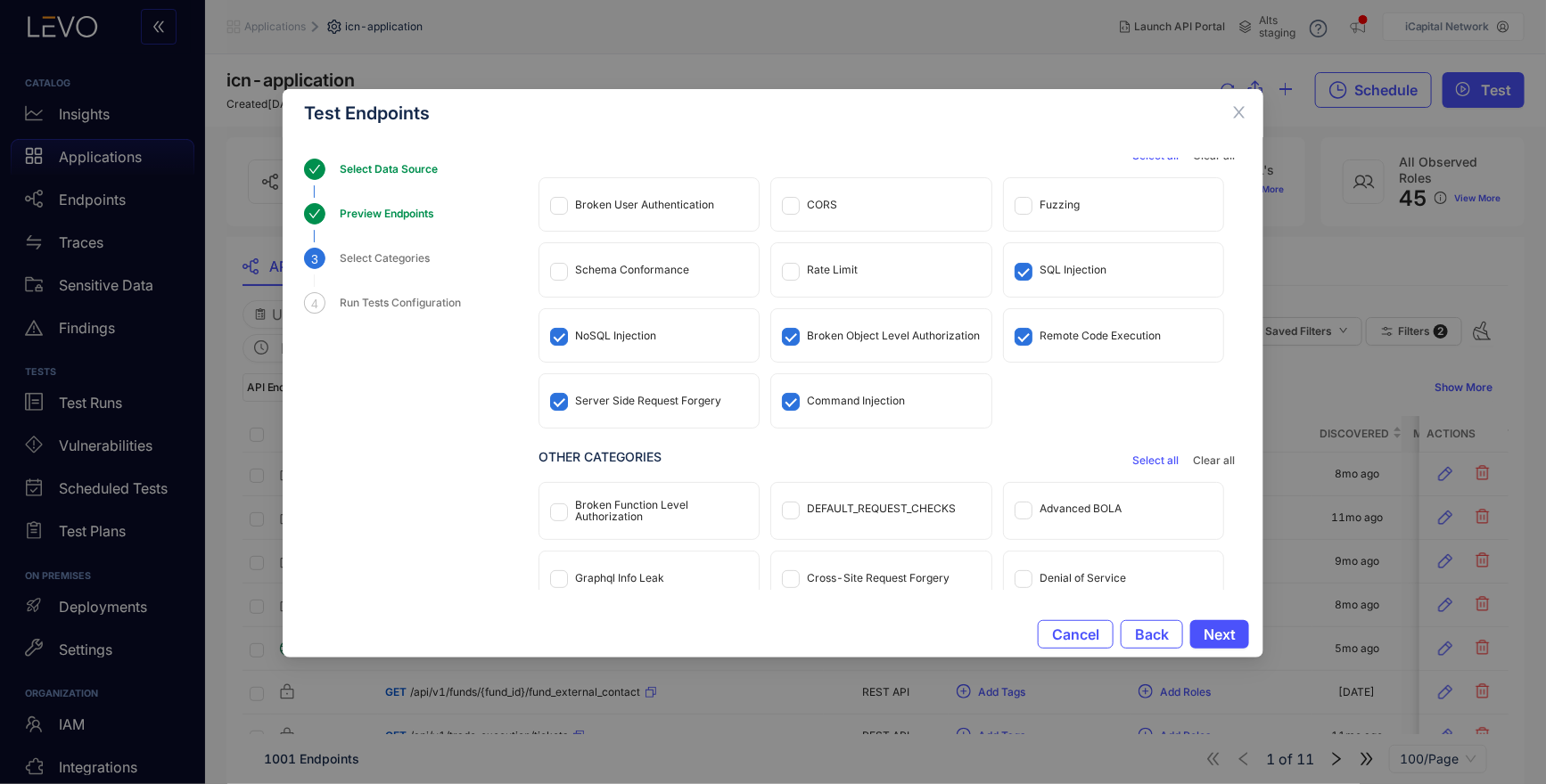
scroll to position [28, 0]
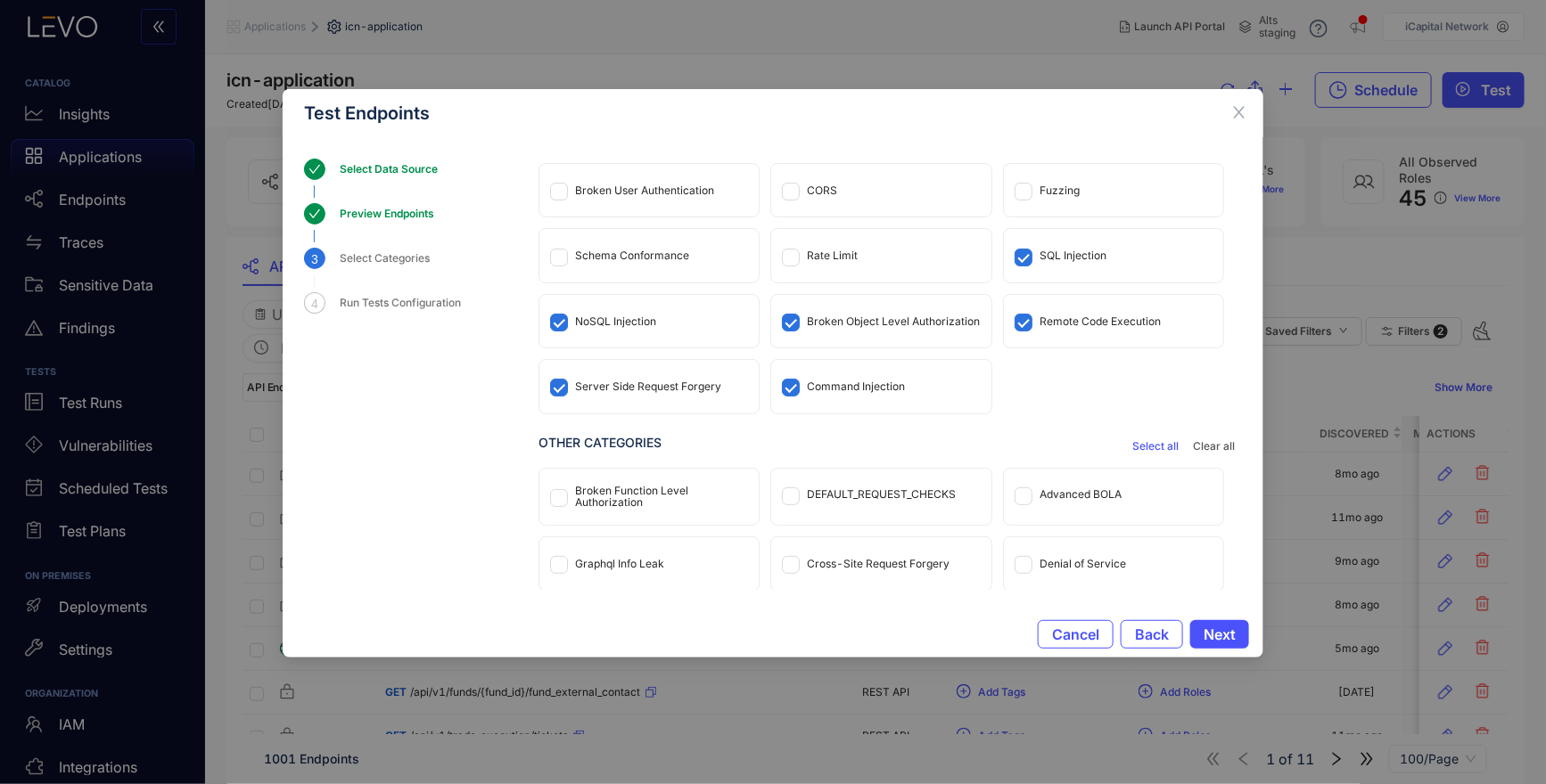
click at [845, 485] on div "DEFAULT_REQUEST_CHECKS" at bounding box center [881, 494] width 219 height 53
click at [655, 487] on div "Broken Function Level Authorization" at bounding box center [662, 497] width 173 height 25
click at [849, 567] on div "Cross-Site Request Forgery" at bounding box center [877, 564] width 143 height 13
click at [1225, 634] on span "Next" at bounding box center [1220, 635] width 32 height 16
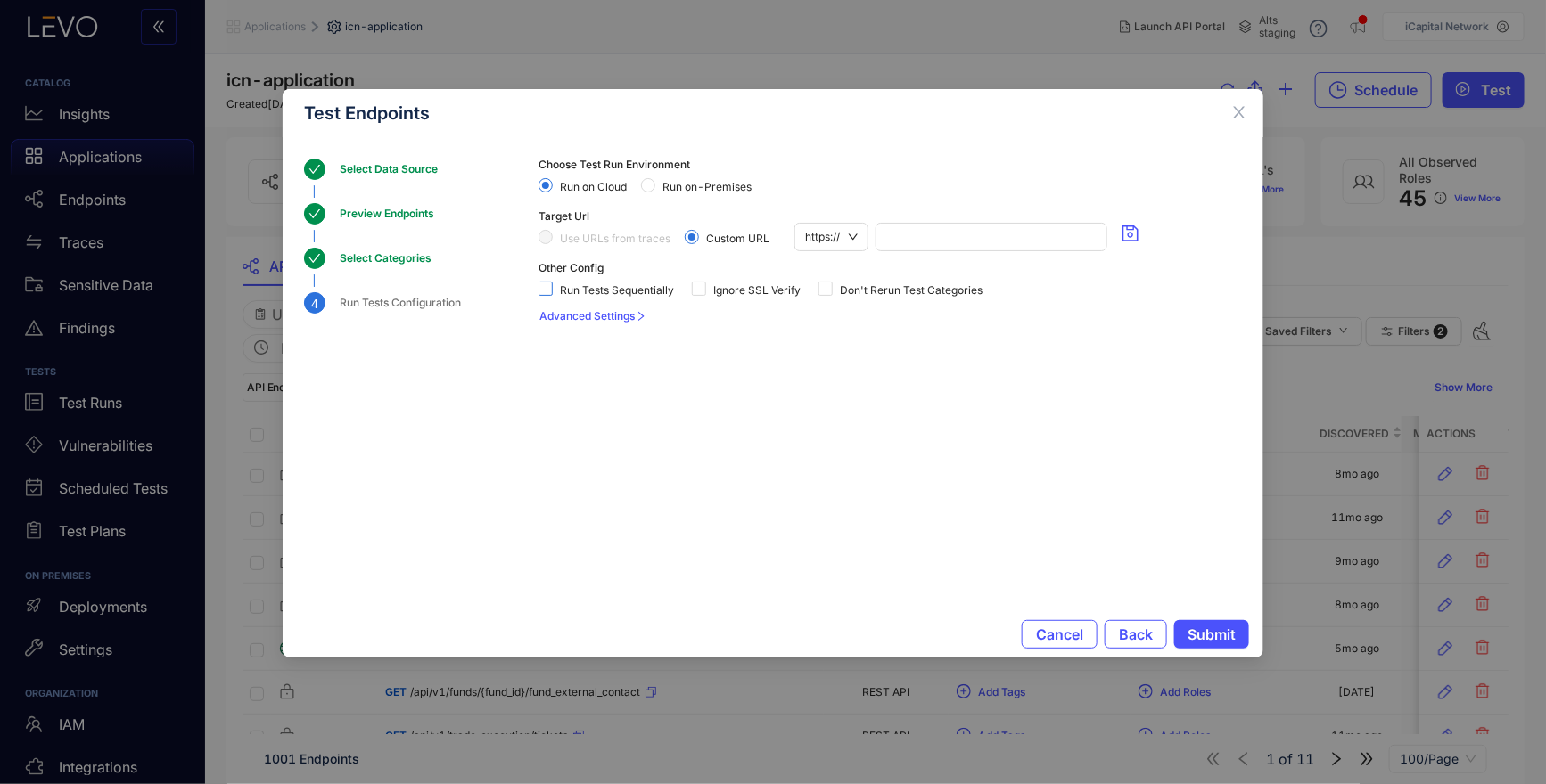
click at [644, 285] on span "Run Tests Sequentially" at bounding box center [617, 290] width 129 height 13
click at [888, 292] on span "Don't Rerun Test Categories" at bounding box center [910, 290] width 156 height 13
click at [882, 317] on input "*" at bounding box center [883, 317] width 52 height 20
type input "**"
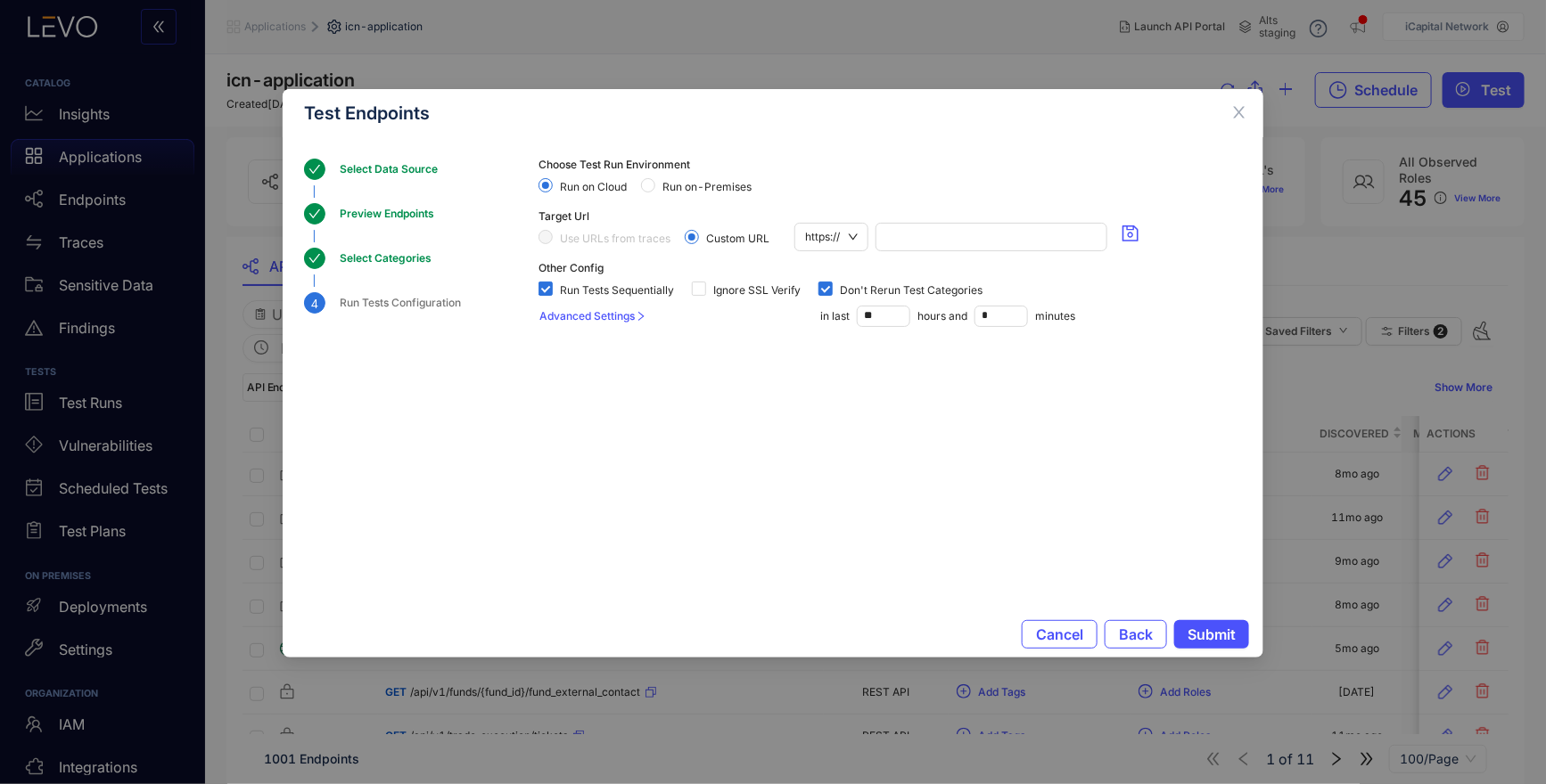
click at [927, 447] on section "Choose Test Run Environment Run on Cloud Run on-Premises Target Url Use URLs fr…" at bounding box center [890, 355] width 704 height 392
click at [1005, 313] on input "*" at bounding box center [1002, 317] width 52 height 20
click at [1051, 485] on section "Choose Test Run Environment Run on Cloud Run on-Premises Target Url Use URLs fr…" at bounding box center [890, 355] width 704 height 392
click at [1217, 635] on span "Submit" at bounding box center [1211, 635] width 48 height 16
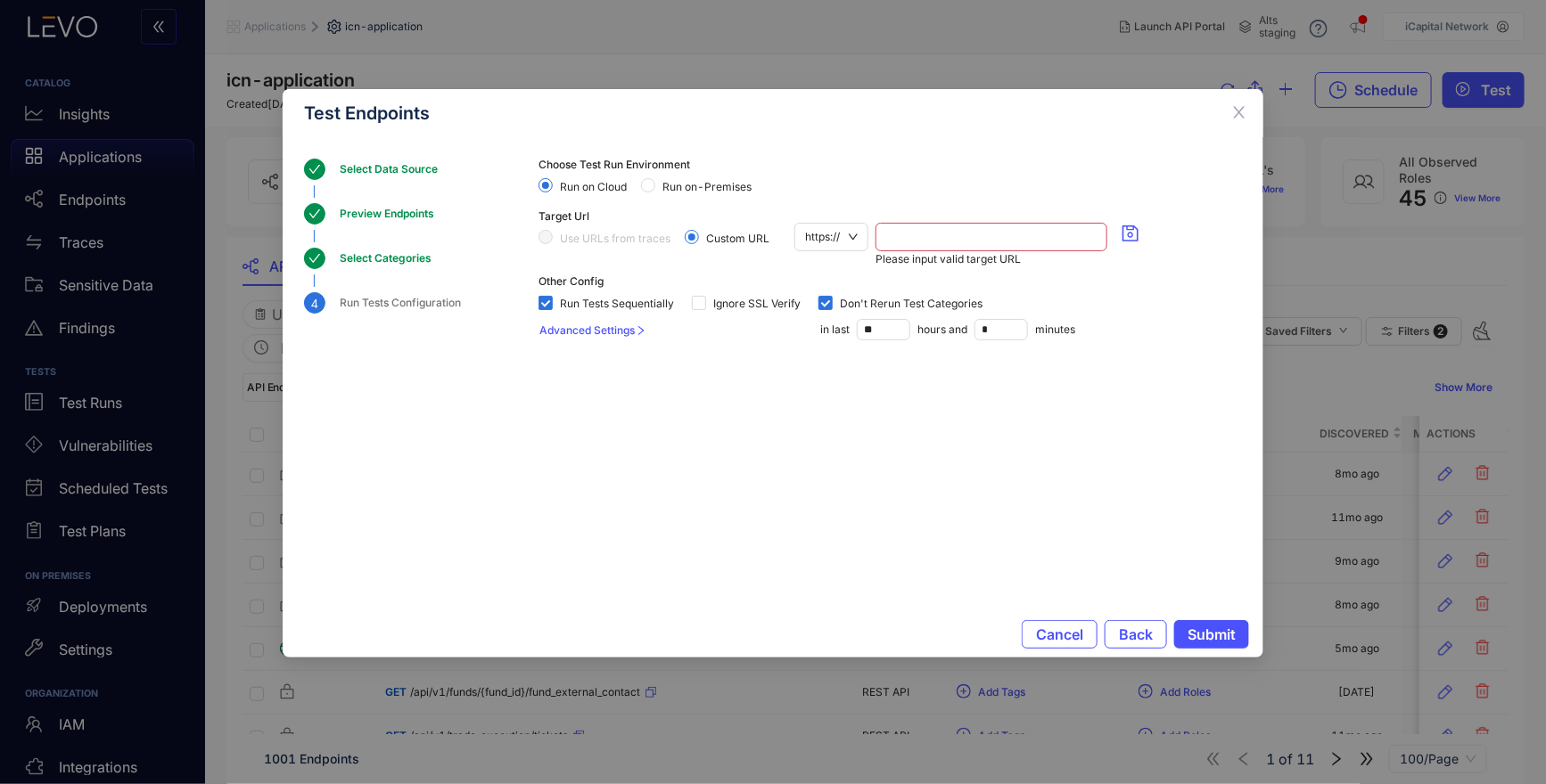
click at [928, 234] on input "search" at bounding box center [991, 237] width 210 height 27
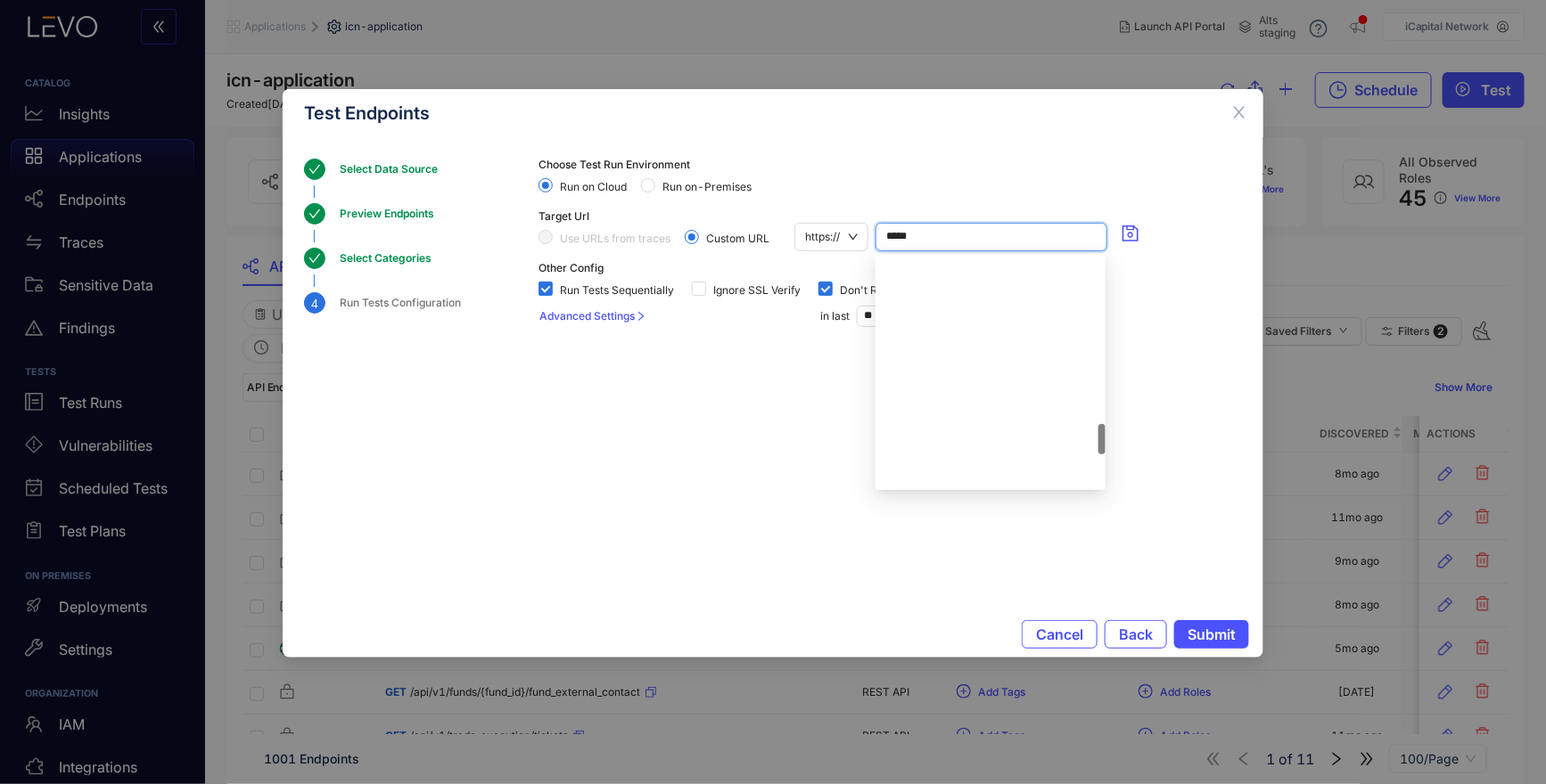
scroll to position [1515, 0]
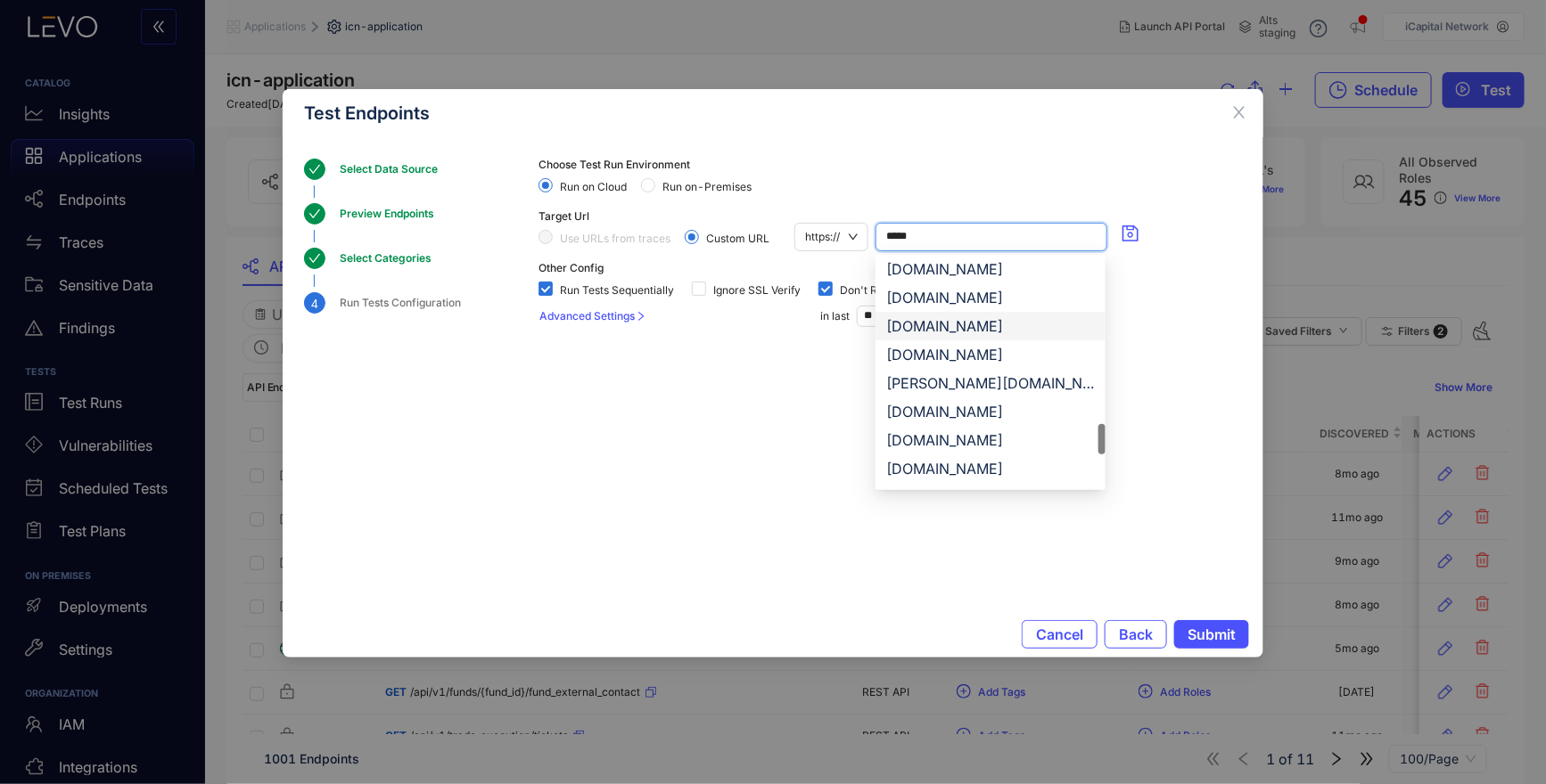
click at [895, 323] on div "s.staging.icapitalnetwork.com" at bounding box center [990, 327] width 208 height 20
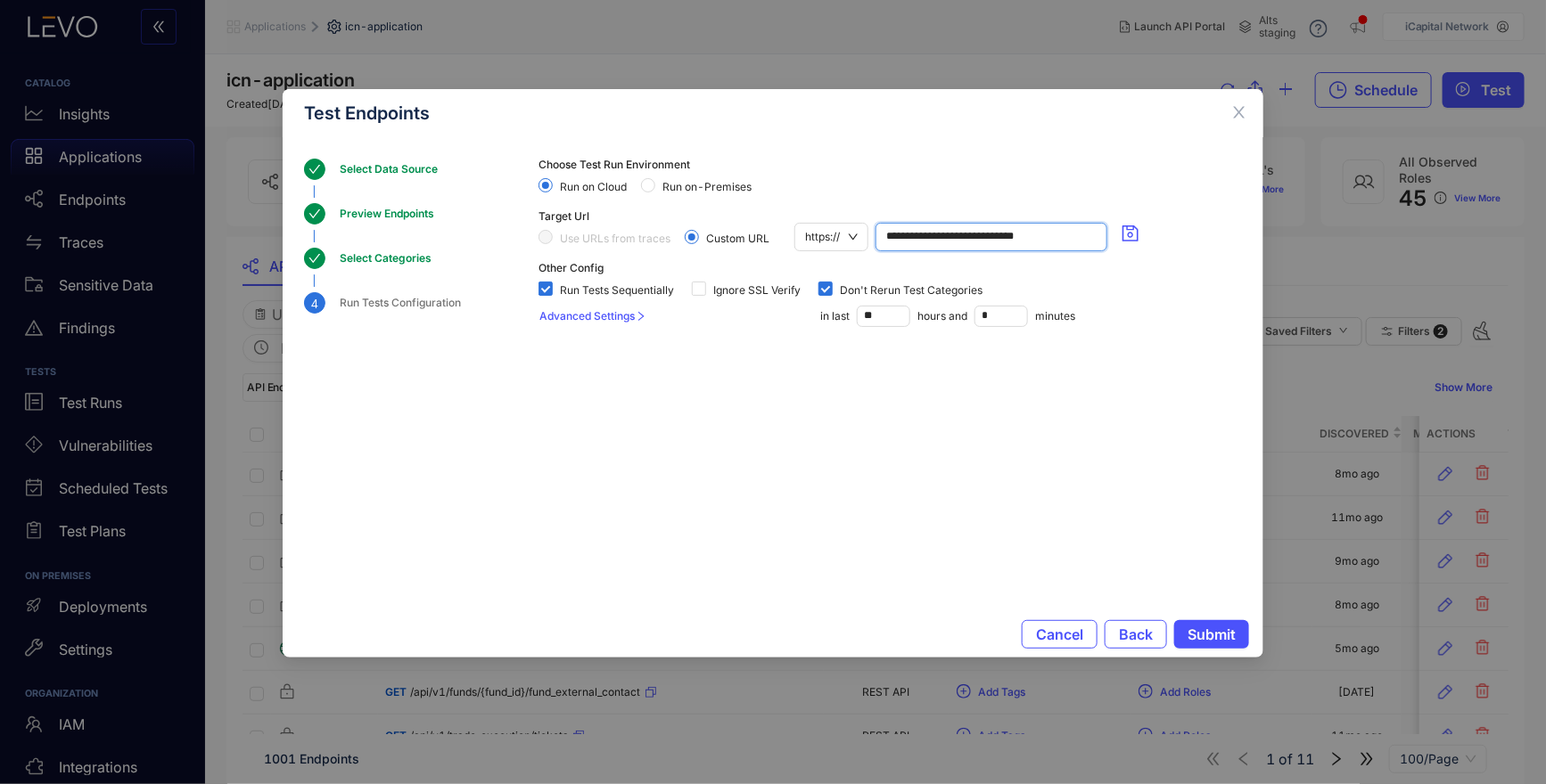
type input "**********"
click at [822, 509] on section "**********" at bounding box center [890, 355] width 704 height 392
click at [1191, 633] on span "Submit" at bounding box center [1211, 635] width 48 height 16
click at [411, 164] on div "Select Data Source" at bounding box center [394, 168] width 109 height 21
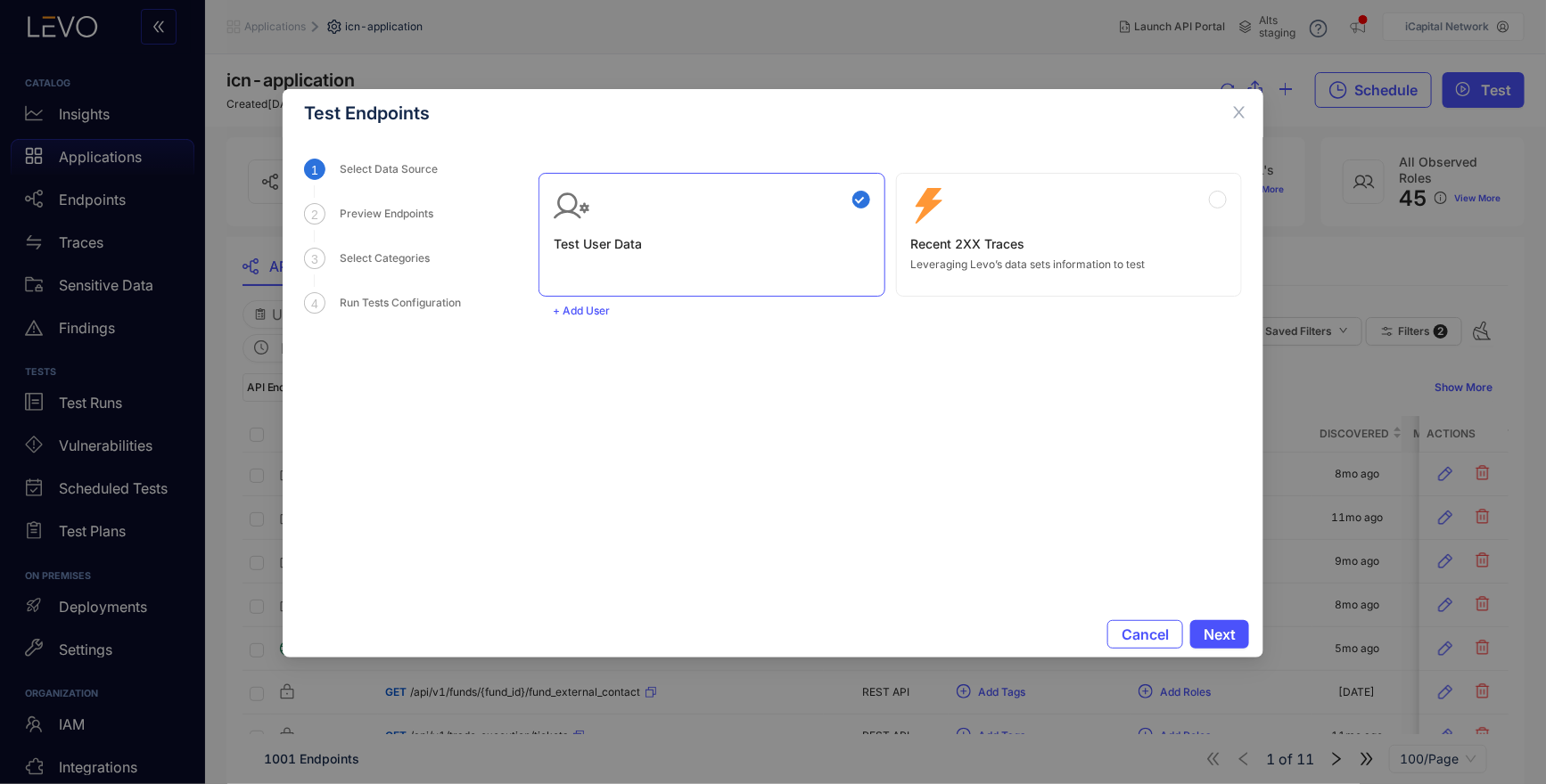
click at [1089, 233] on div "Zero Config Recent 2XX Traces Leveraging Levo’s data sets information to test" at bounding box center [1070, 229] width 317 height 83
click at [1216, 634] on span "Next" at bounding box center [1220, 635] width 32 height 16
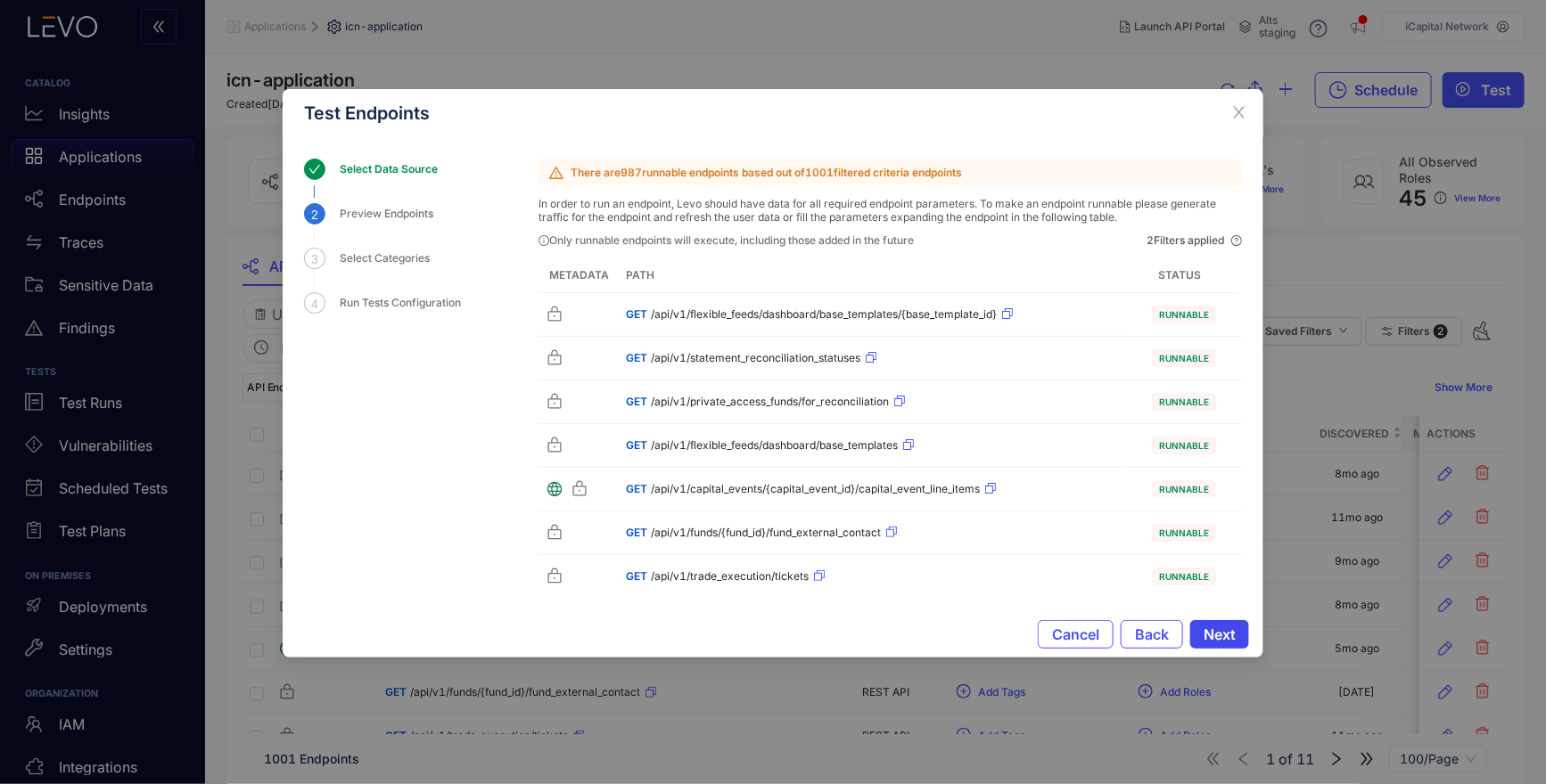
click at [1226, 631] on span "Next" at bounding box center [1220, 635] width 32 height 16
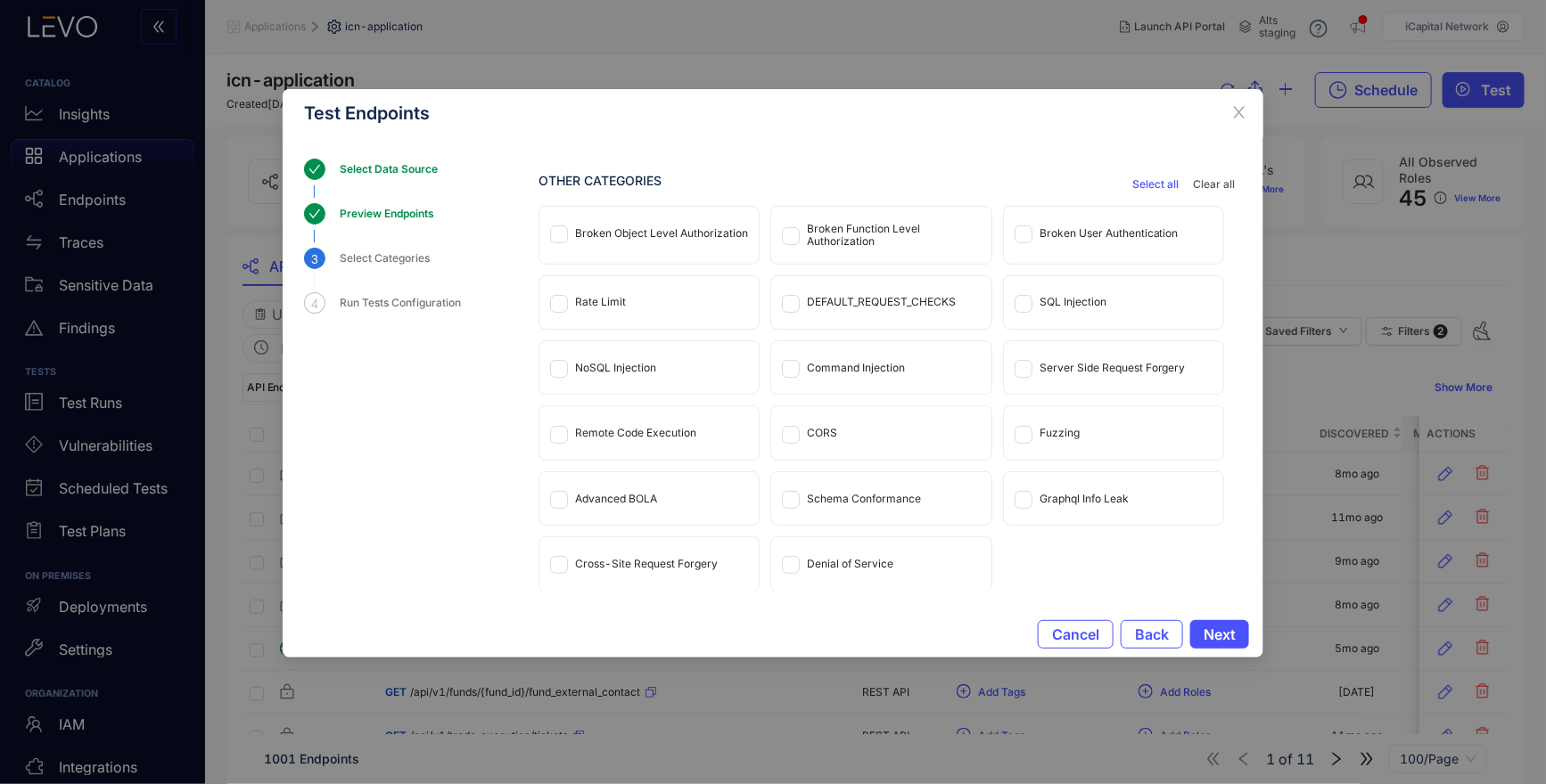
scroll to position [0, 0]
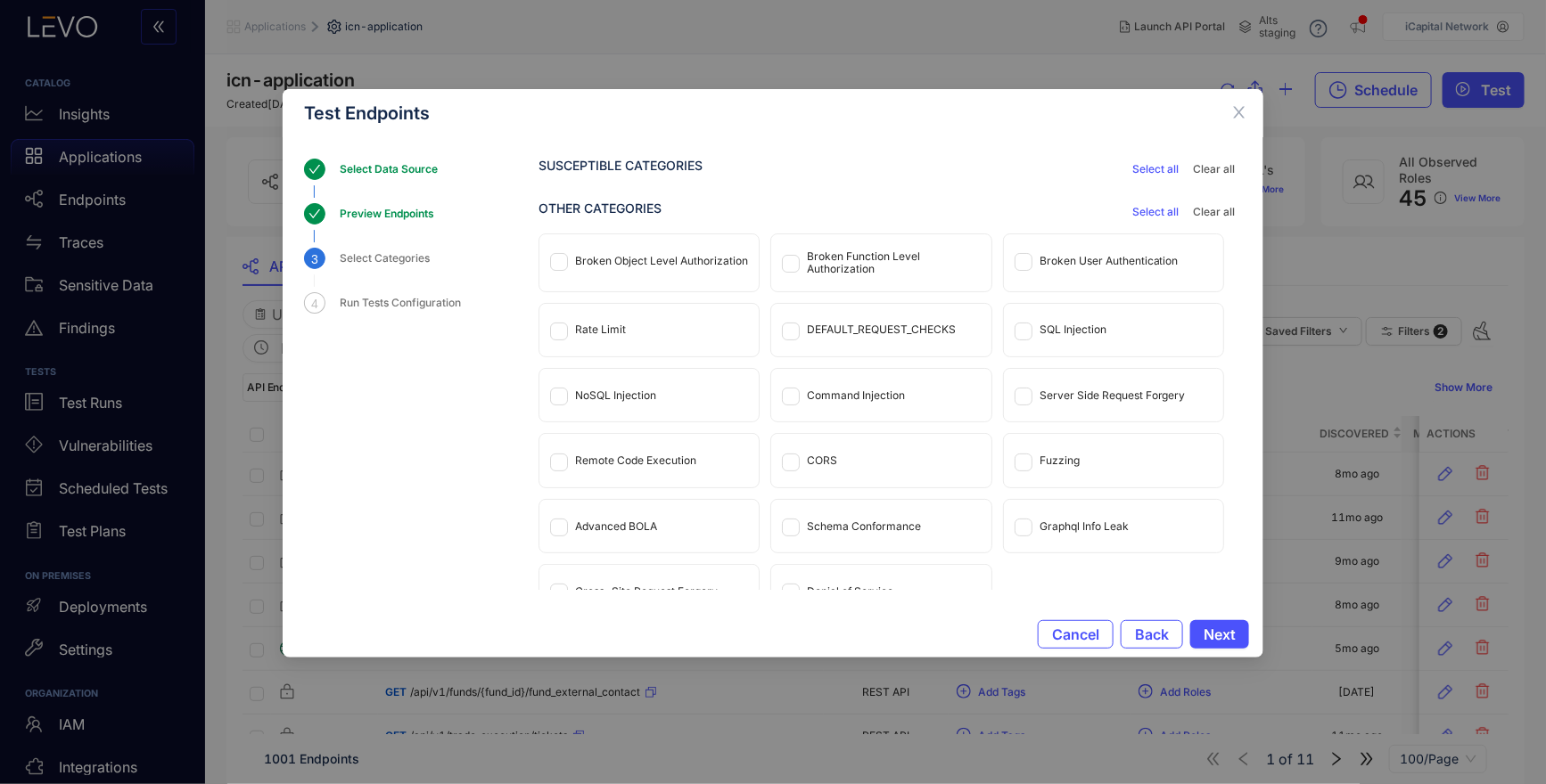
click at [652, 258] on div "Broken Object Level Authorization" at bounding box center [662, 261] width 173 height 13
click at [807, 262] on div "Broken Function Level Authorization" at bounding box center [893, 262] width 173 height 25
click at [888, 331] on div "DEFAULT_REQUEST_CHECKS" at bounding box center [880, 330] width 149 height 13
click at [1079, 326] on div "SQL Injection" at bounding box center [1073, 330] width 67 height 13
click at [637, 392] on div "NoSQL Injection" at bounding box center [615, 395] width 81 height 13
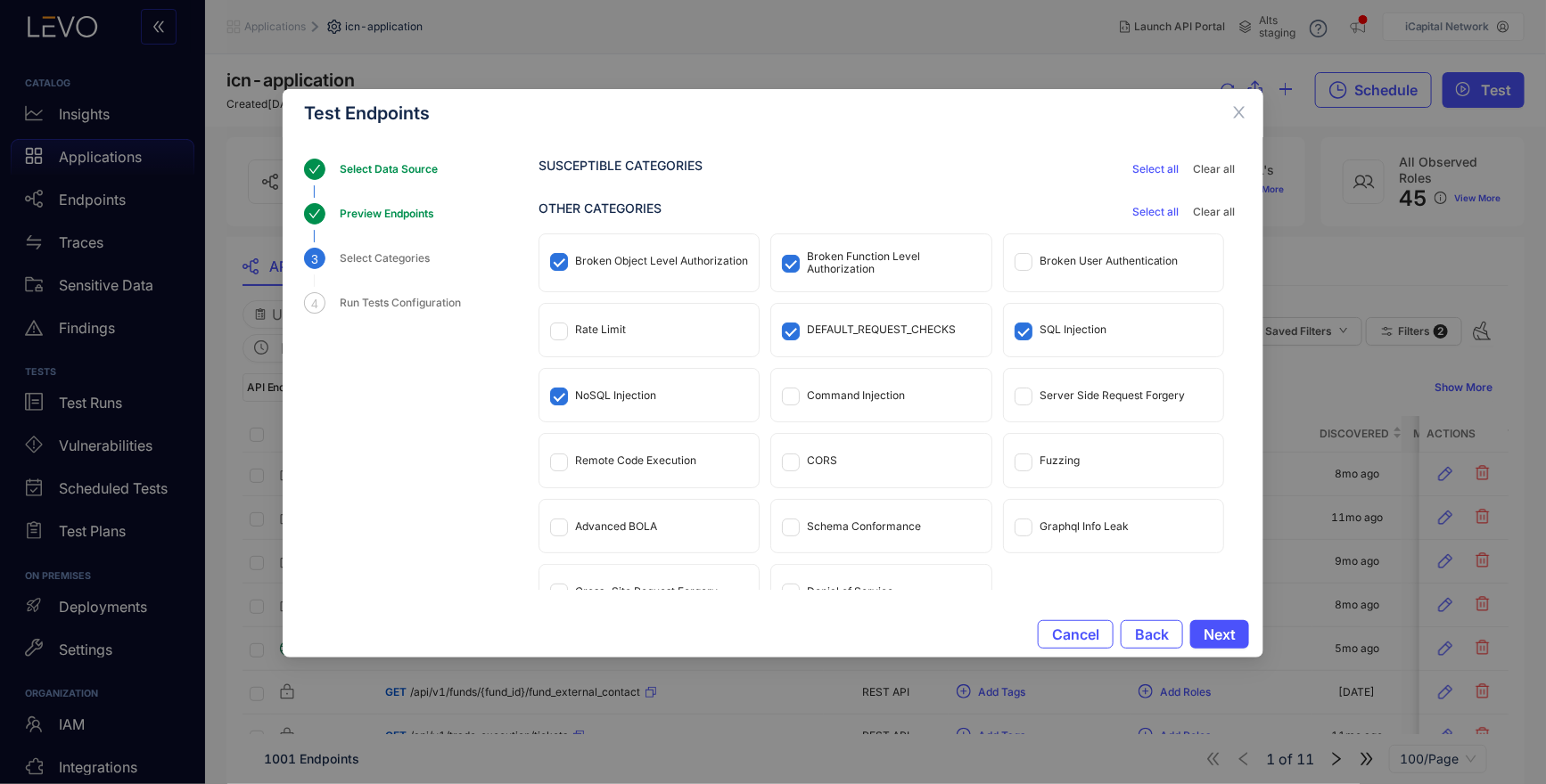
click at [839, 392] on div "Command Injection" at bounding box center [855, 395] width 98 height 13
click at [1044, 390] on div "Server Side Request Forgery" at bounding box center [1112, 395] width 147 height 13
click at [655, 458] on div "Remote Code Execution" at bounding box center [636, 460] width 122 height 13
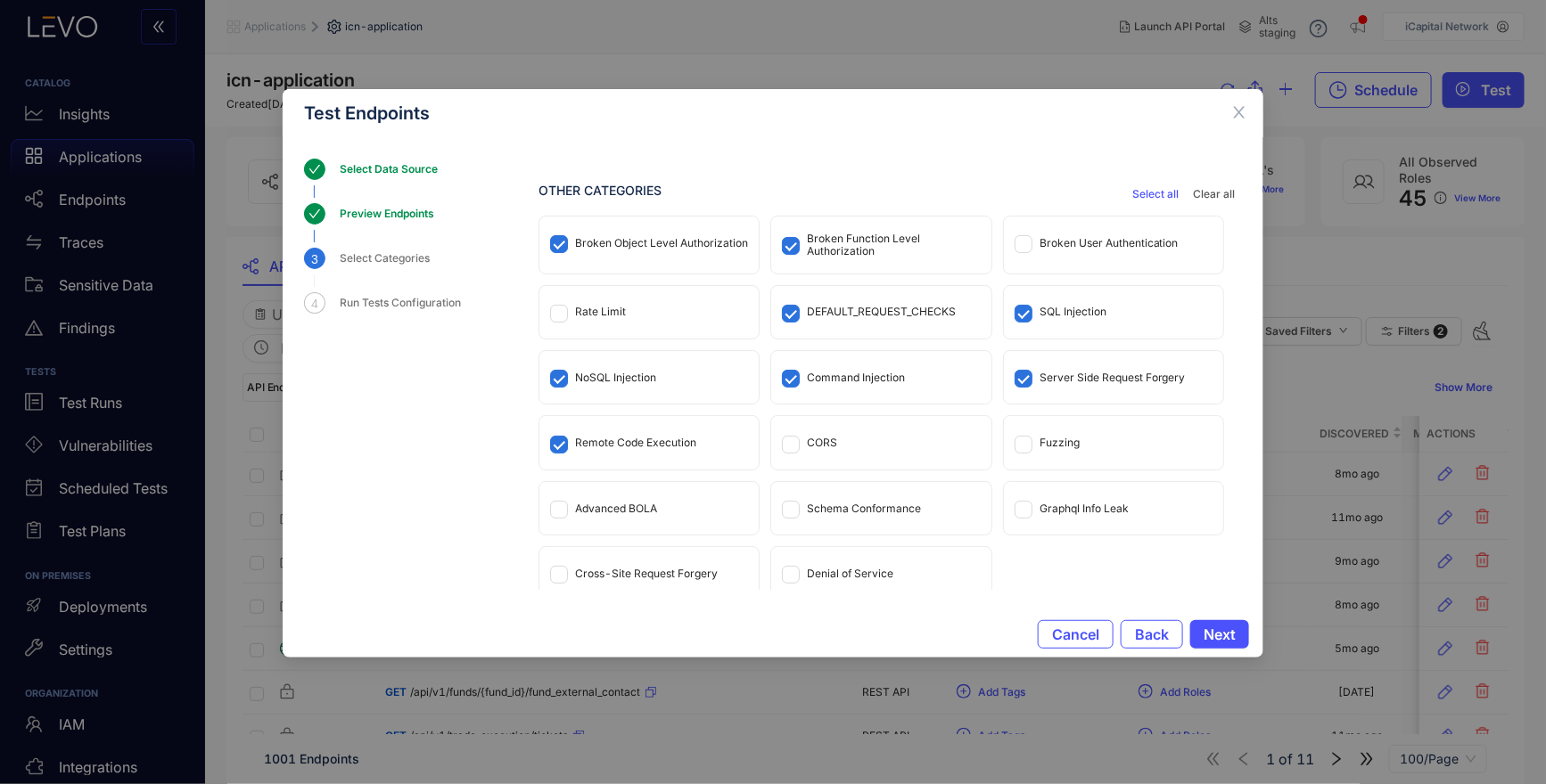
scroll to position [28, 0]
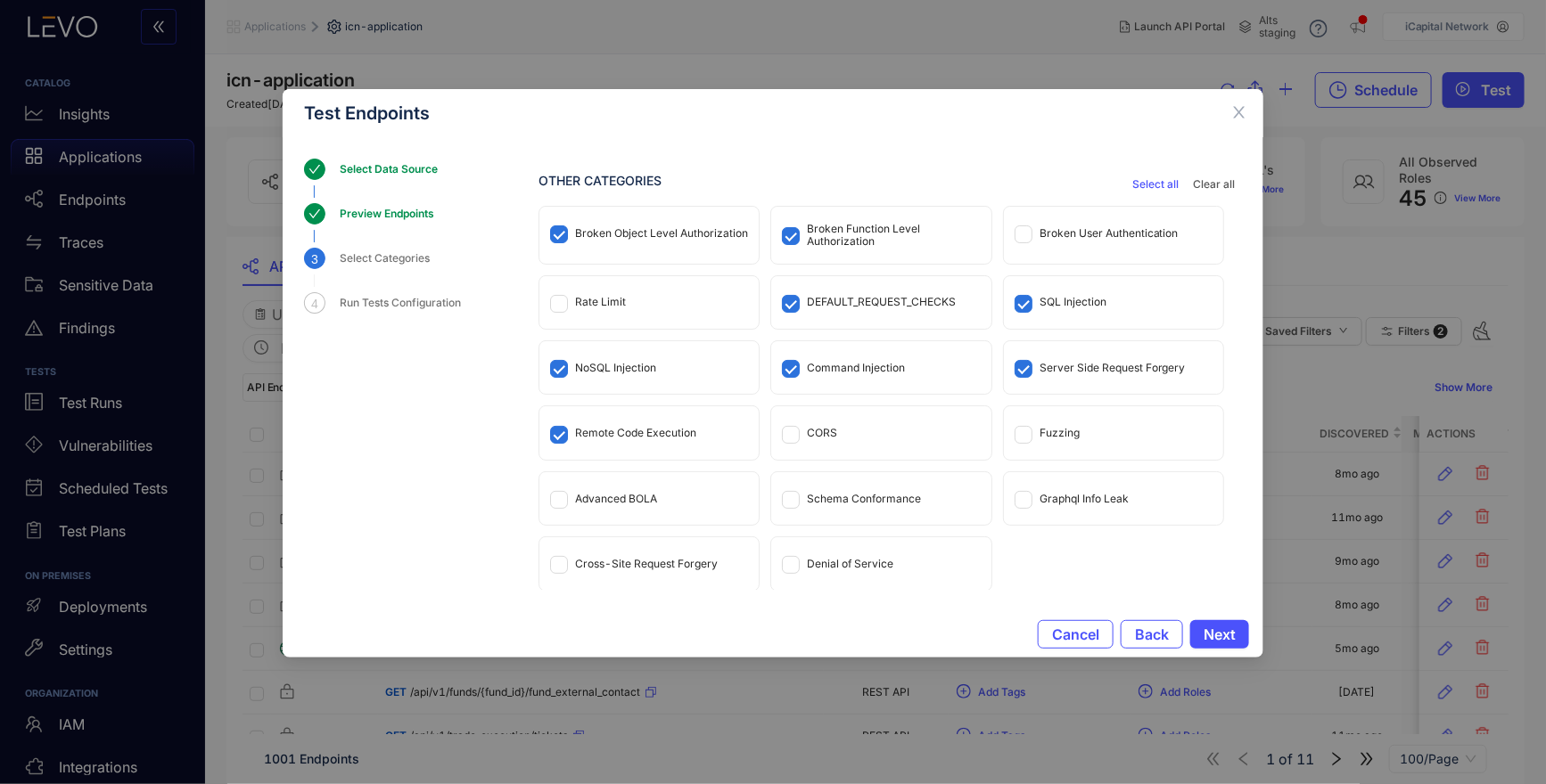
click at [666, 558] on div "Cross-Site Request Forgery" at bounding box center [646, 564] width 143 height 13
click at [1223, 633] on span "Next" at bounding box center [1220, 635] width 32 height 16
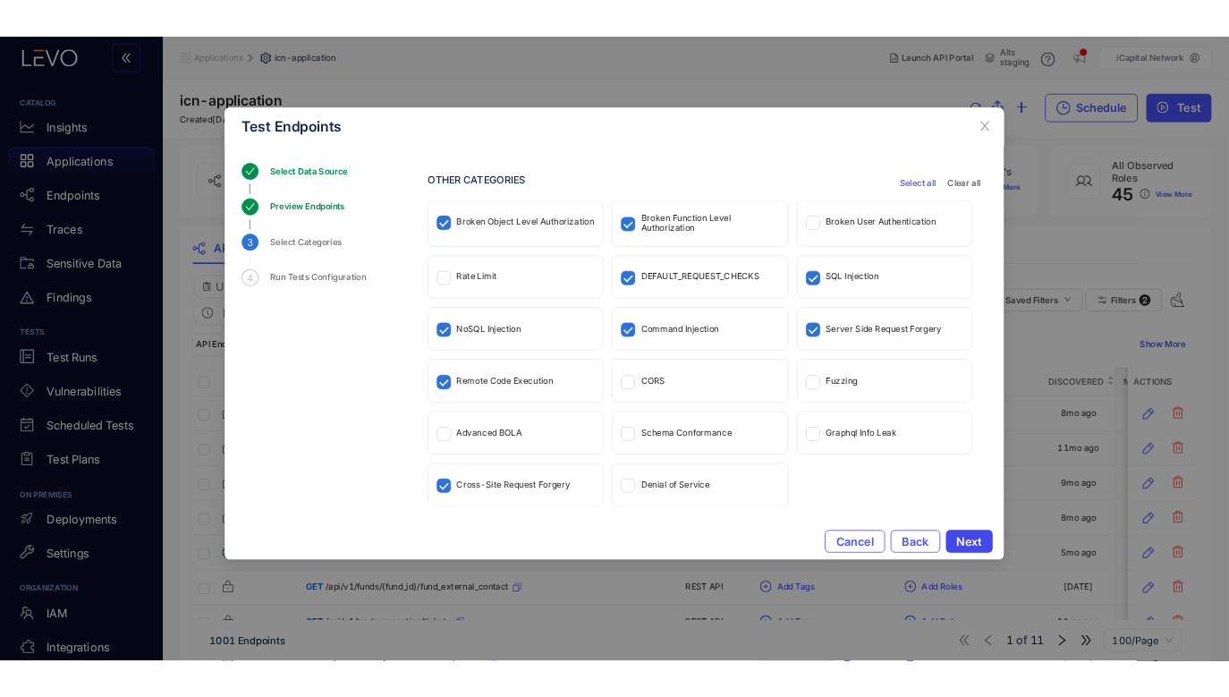
scroll to position [0, 0]
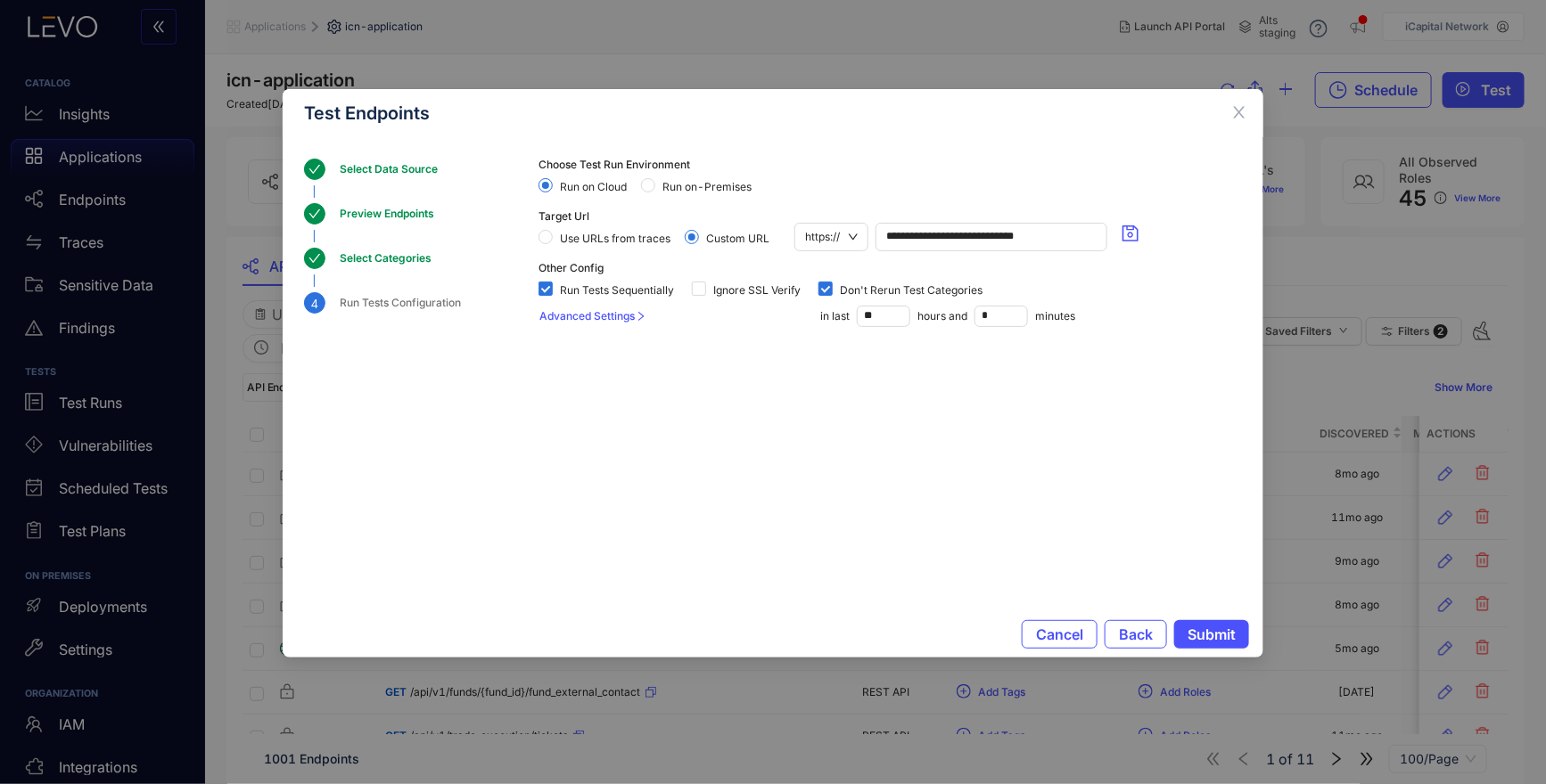
click at [591, 243] on span "Use URLs from traces" at bounding box center [615, 238] width 125 height 13
click at [1227, 636] on span "Submit" at bounding box center [1211, 635] width 48 height 16
click at [212, 449] on div "Test Endpoints Select Data Source Preview Endpoints Select Categories 4 Run Tes…" at bounding box center [773, 392] width 1546 height 784
click at [1239, 118] on icon "close" at bounding box center [1239, 113] width 16 height 16
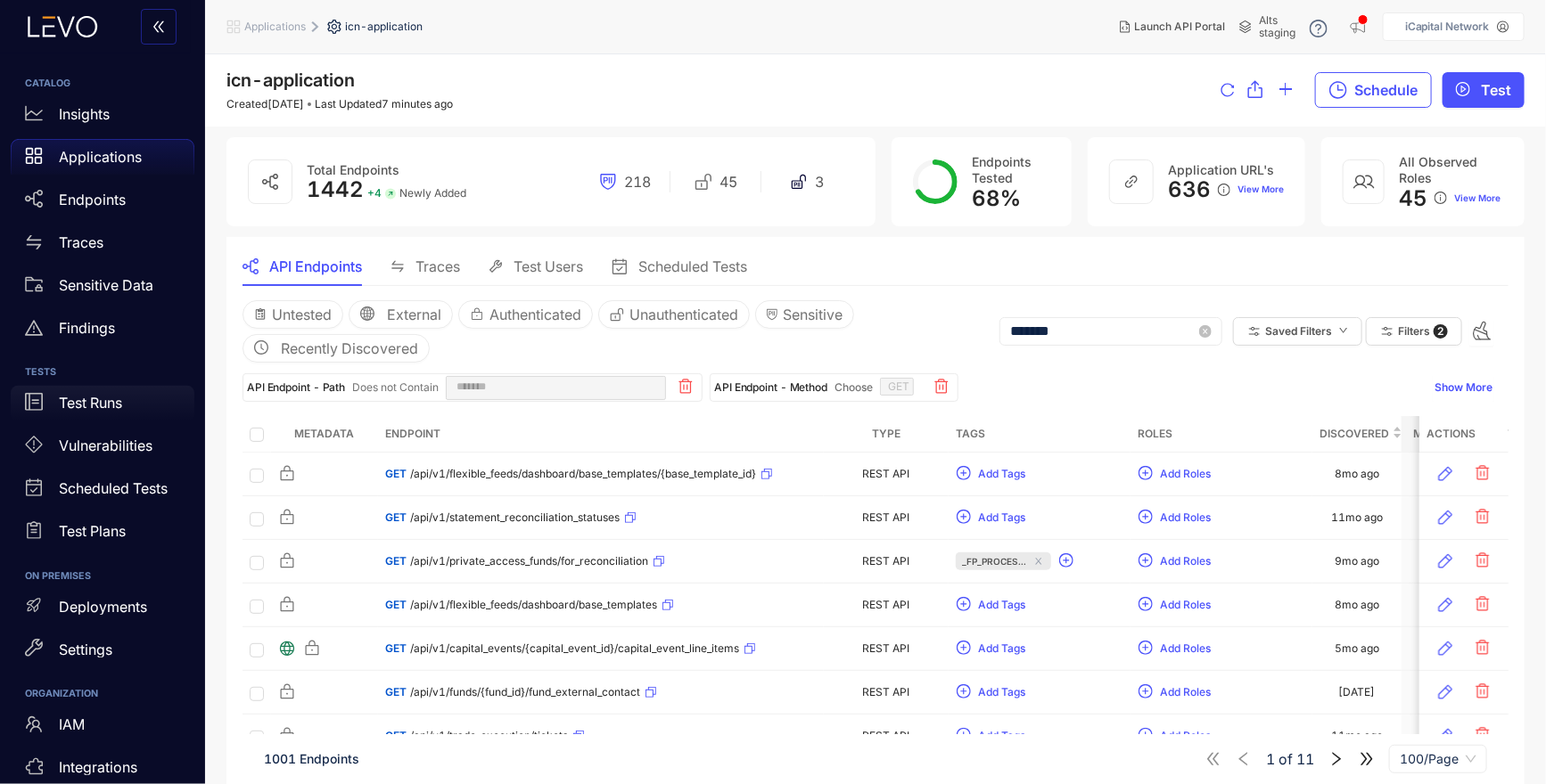
click at [98, 403] on p "Test Runs" at bounding box center [91, 402] width 64 height 16
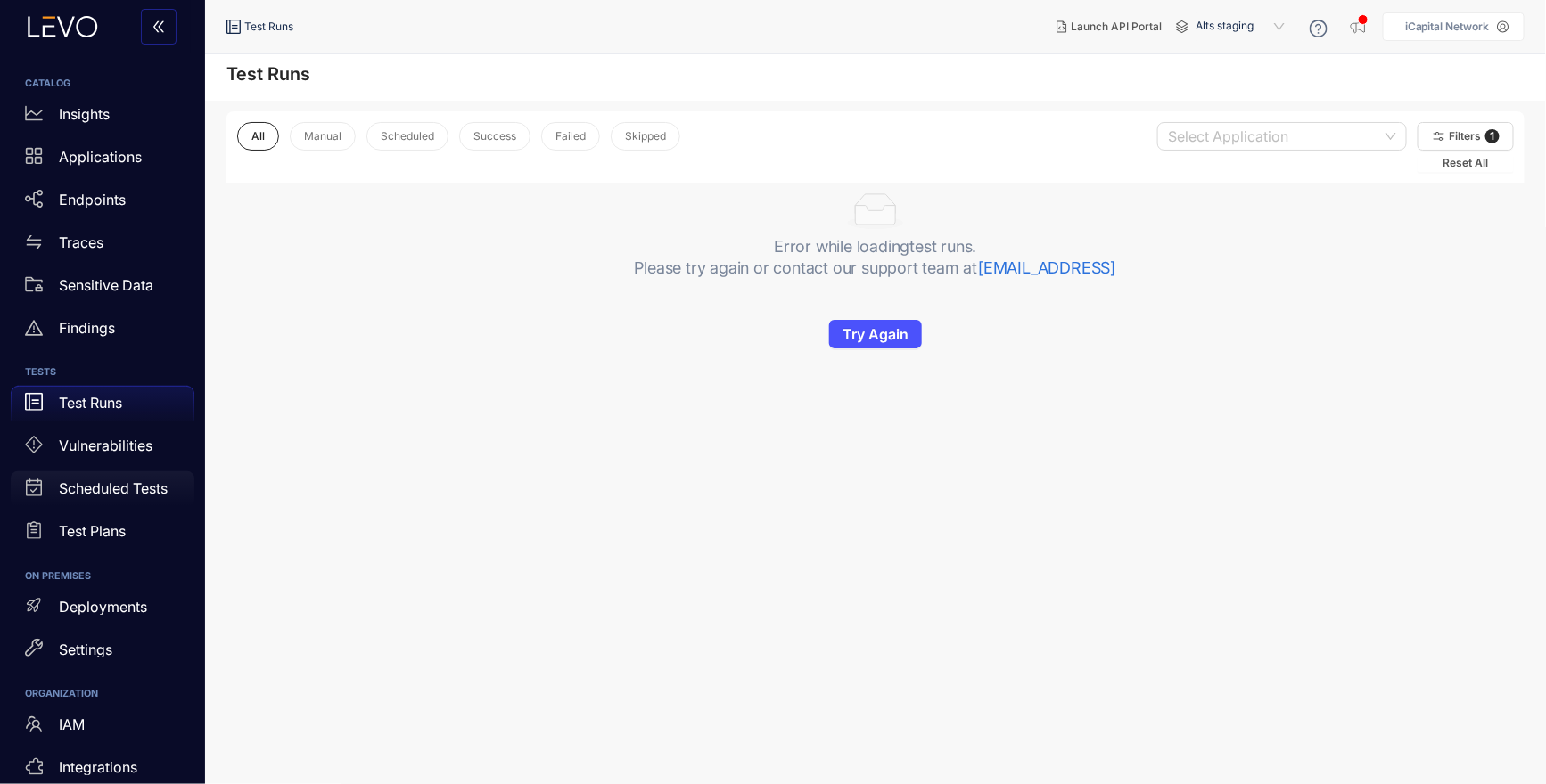
click at [120, 484] on p "Scheduled Tests" at bounding box center [113, 488] width 109 height 16
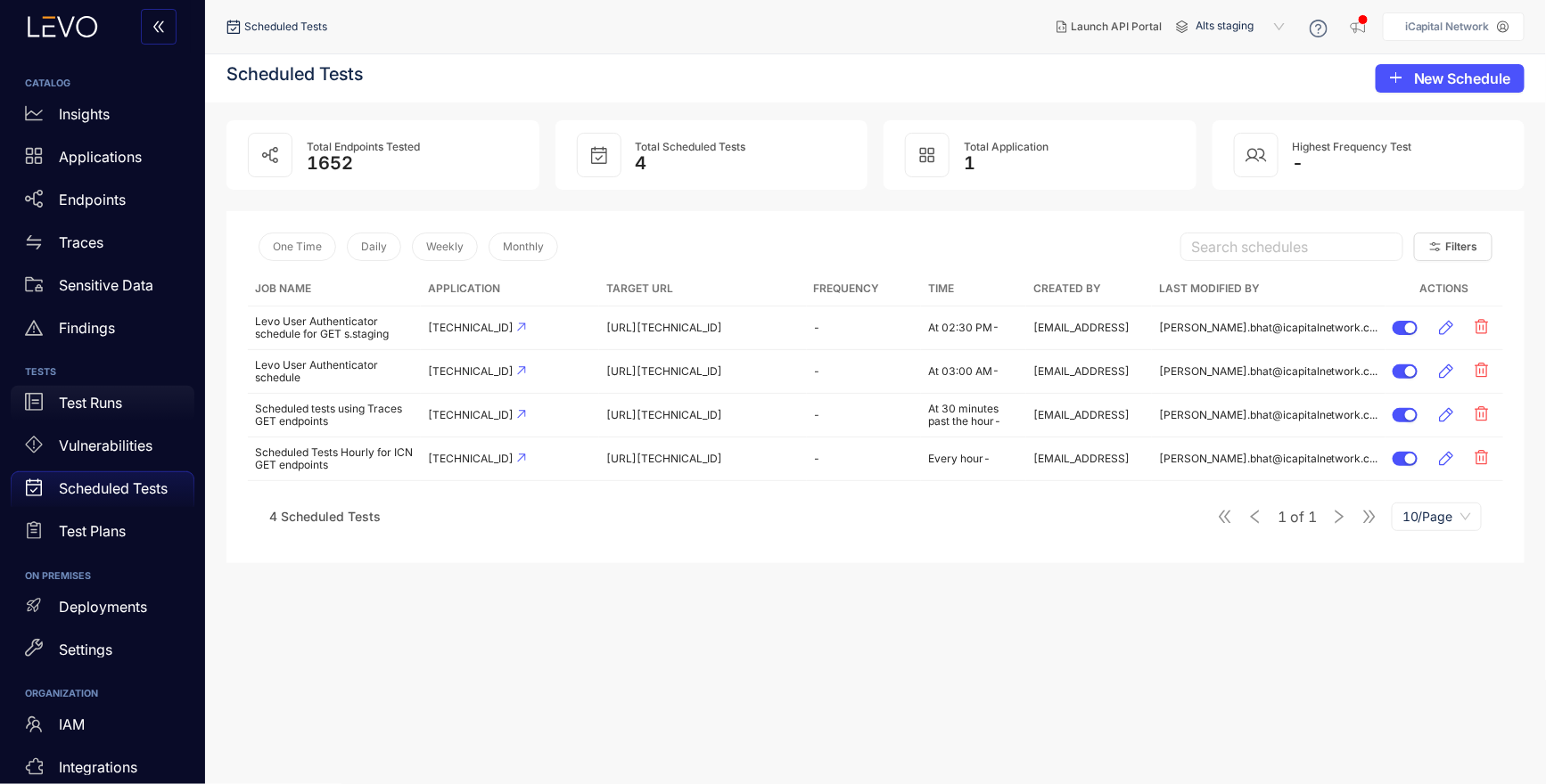
click at [114, 407] on p "Test Runs" at bounding box center [91, 402] width 64 height 16
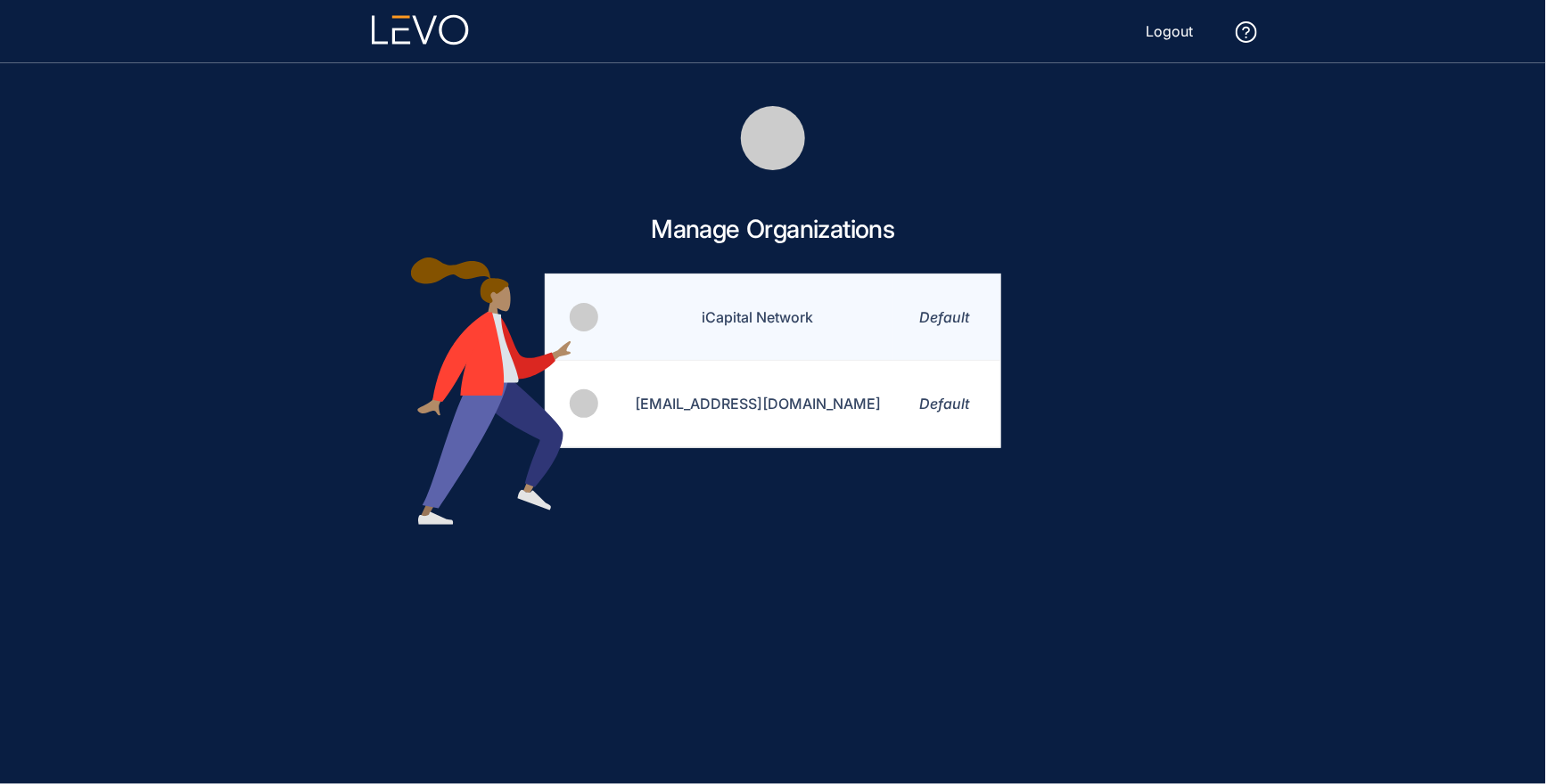
click at [773, 320] on td "iCapital Network" at bounding box center [747, 317] width 293 height 87
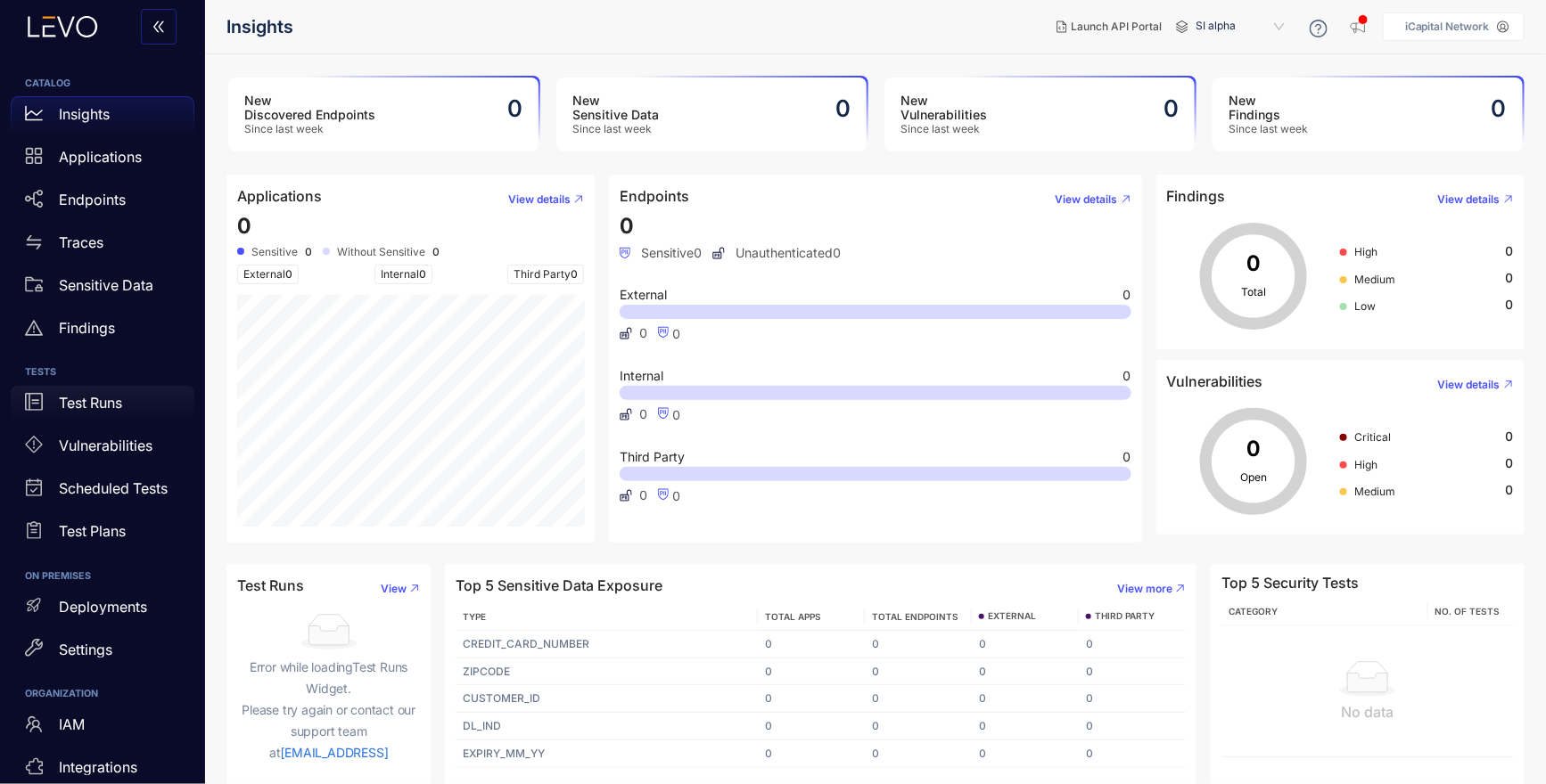
click at [96, 392] on div "Test Runs" at bounding box center [103, 403] width 183 height 36
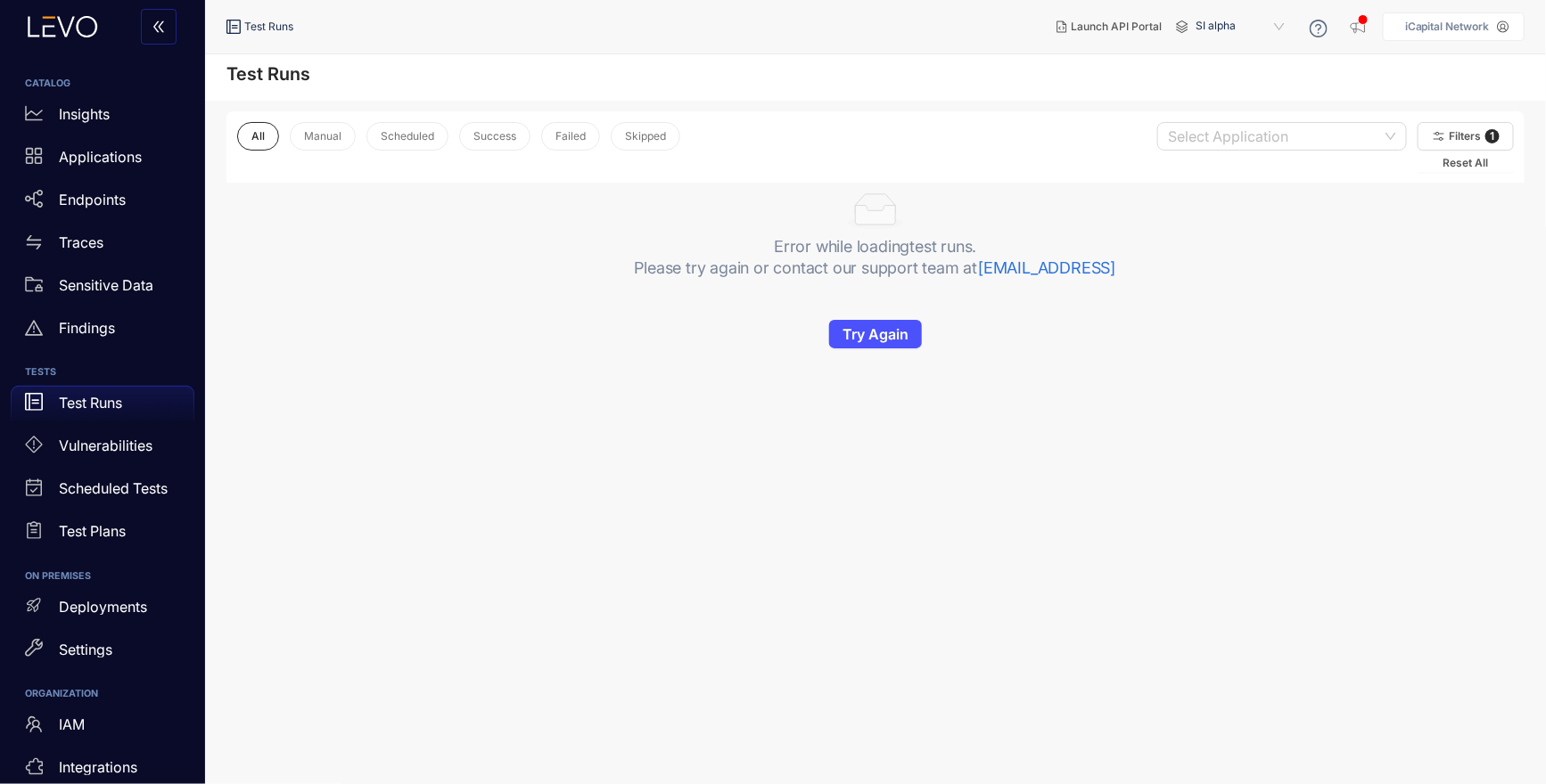
click at [1220, 27] on span "SI alpha" at bounding box center [1241, 27] width 93 height 29
click at [1252, 100] on div "Alts staging" at bounding box center [1249, 103] width 93 height 20
click at [881, 333] on span "Try Again" at bounding box center [875, 334] width 66 height 16
click at [883, 334] on span "Try Again" at bounding box center [875, 334] width 66 height 16
click at [1482, 137] on button "Filters 1" at bounding box center [1465, 136] width 97 height 29
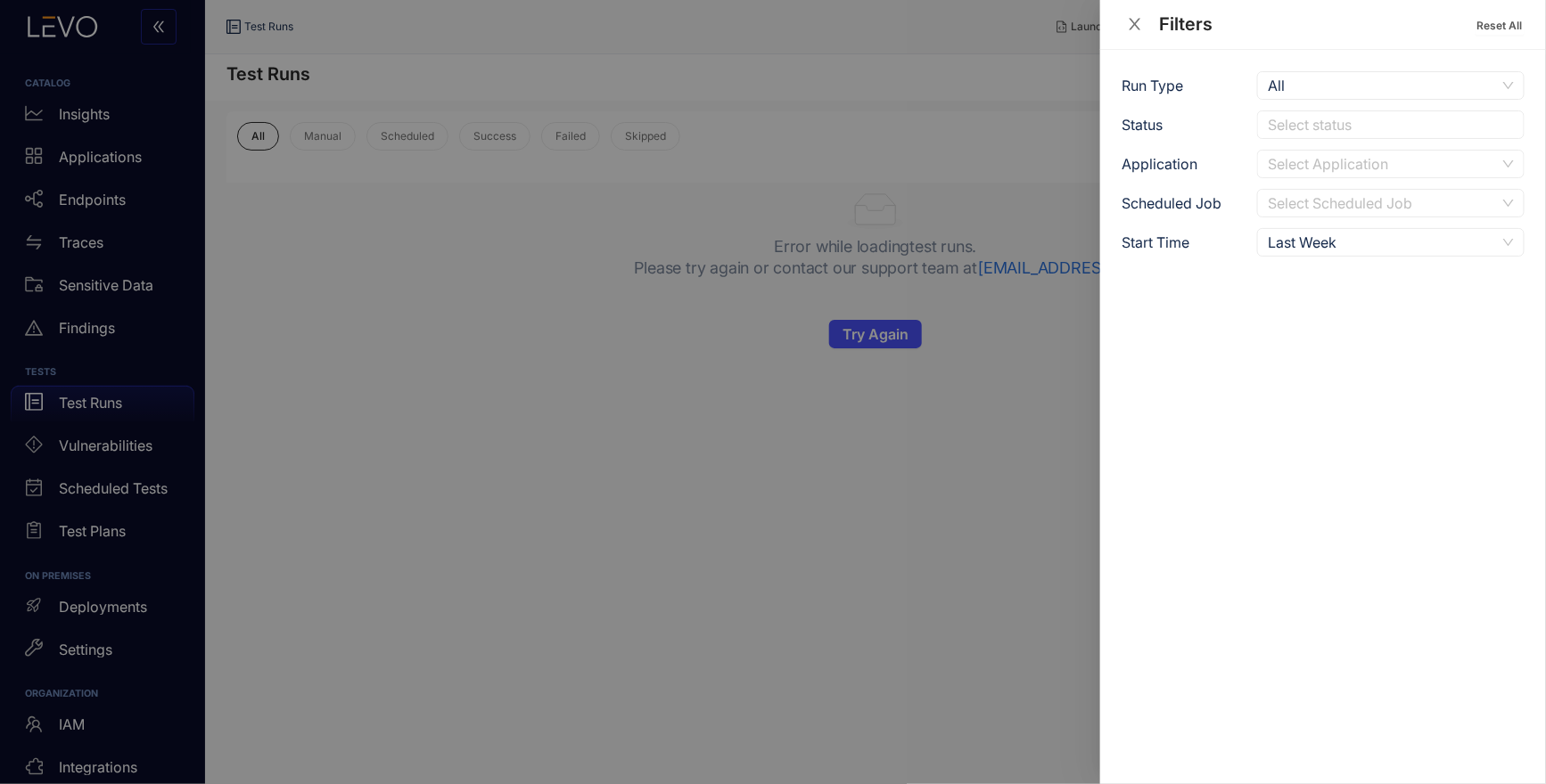
drag, startPoint x: 944, startPoint y: 470, endPoint x: 1010, endPoint y: 435, distance: 74.7
click at [944, 469] on div at bounding box center [773, 392] width 1546 height 784
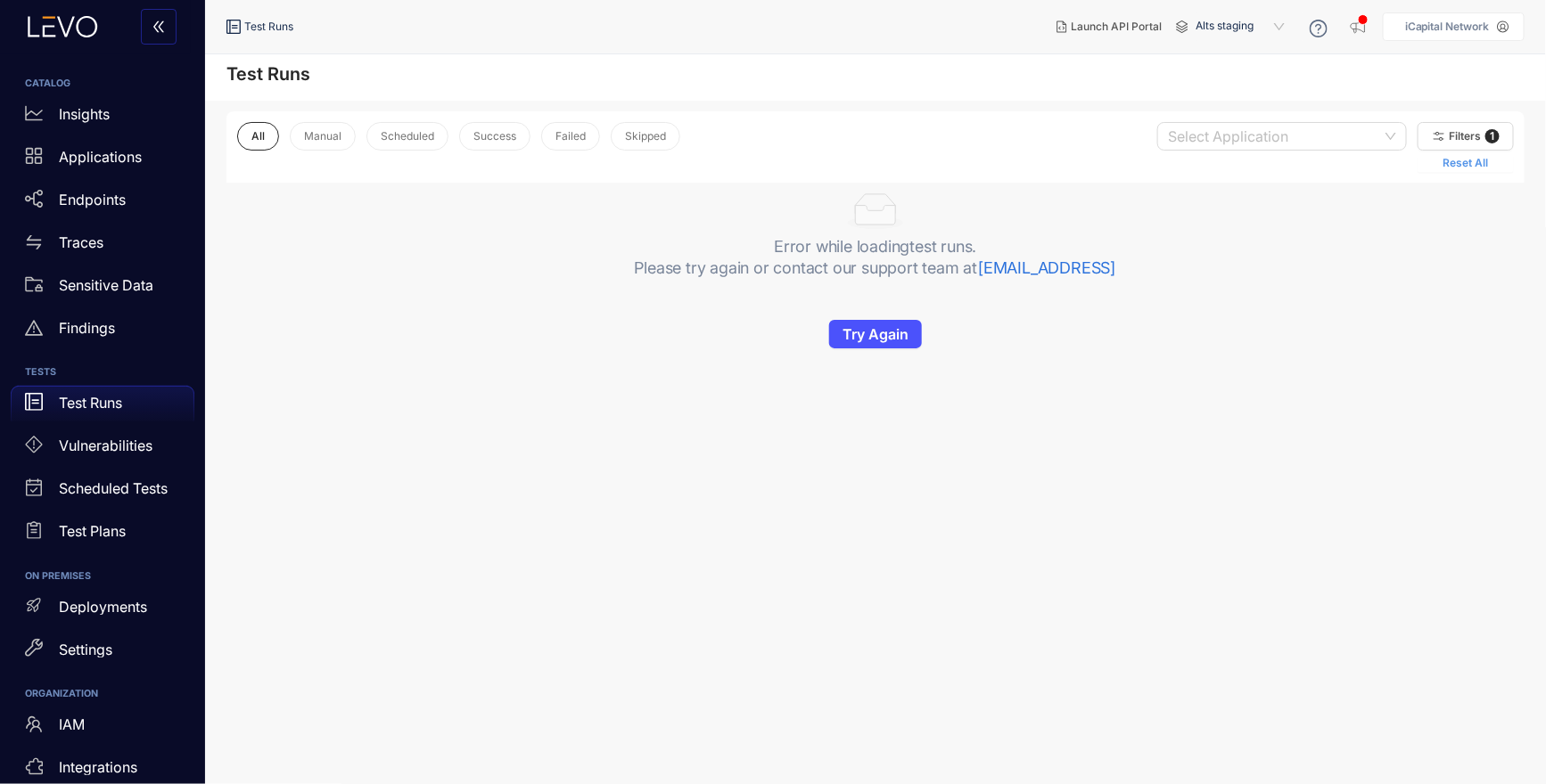
click at [1459, 163] on span "Reset All" at bounding box center [1466, 162] width 46 height 13
click at [868, 333] on span "Try Again" at bounding box center [875, 334] width 66 height 16
click at [874, 330] on span "Try Again" at bounding box center [875, 334] width 66 height 16
click at [879, 325] on button "Try Again" at bounding box center [875, 334] width 93 height 29
